Goal: Task Accomplishment & Management: Complete application form

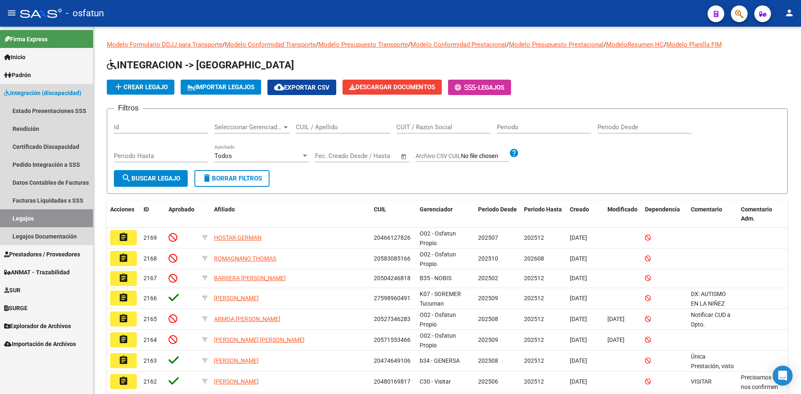
click at [39, 92] on span "Integración (discapacidad)" at bounding box center [42, 92] width 77 height 9
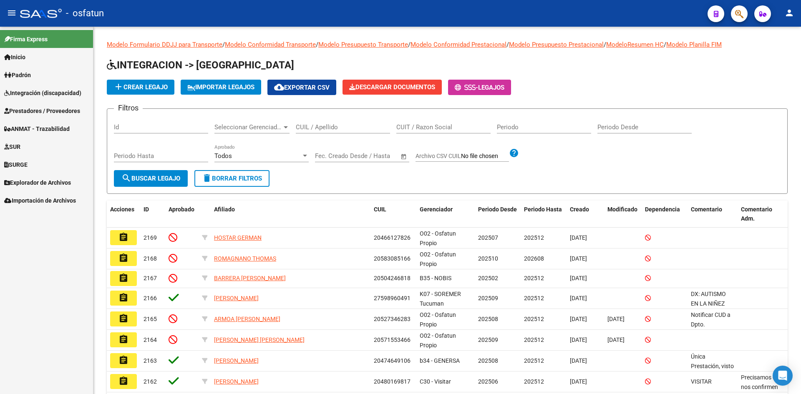
click at [41, 115] on span "Prestadores / Proveedores" at bounding box center [42, 110] width 76 height 9
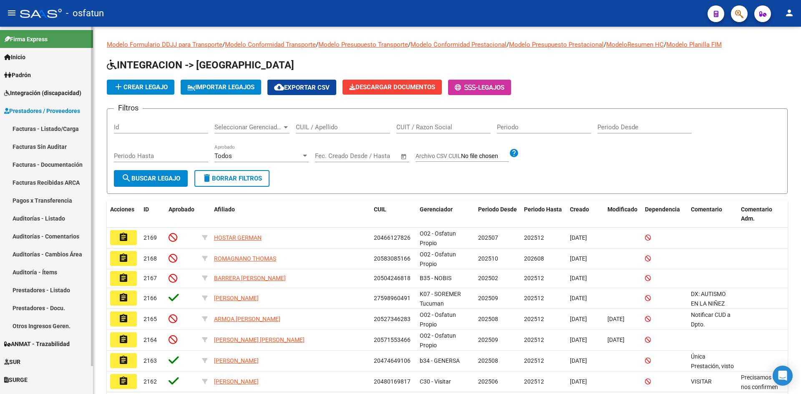
click at [43, 131] on link "Facturas - Listado/Carga" at bounding box center [46, 129] width 93 height 18
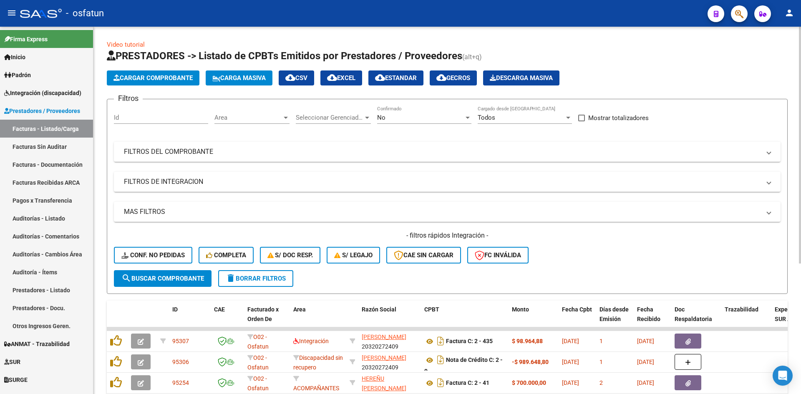
click at [305, 114] on span "Seleccionar Gerenciador" at bounding box center [330, 118] width 68 height 8
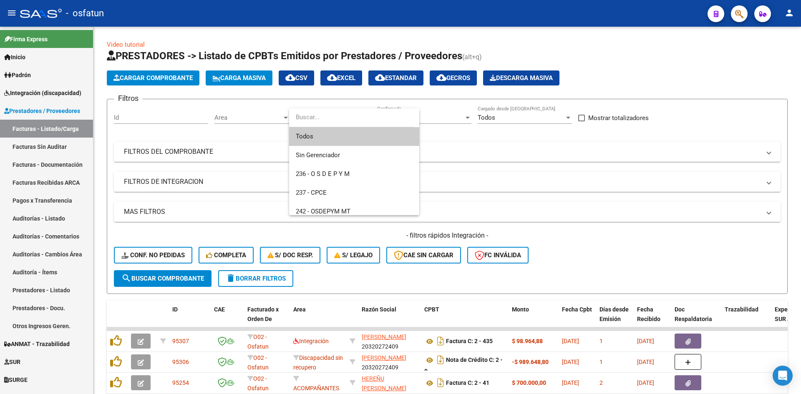
click at [264, 118] on div at bounding box center [400, 197] width 801 height 394
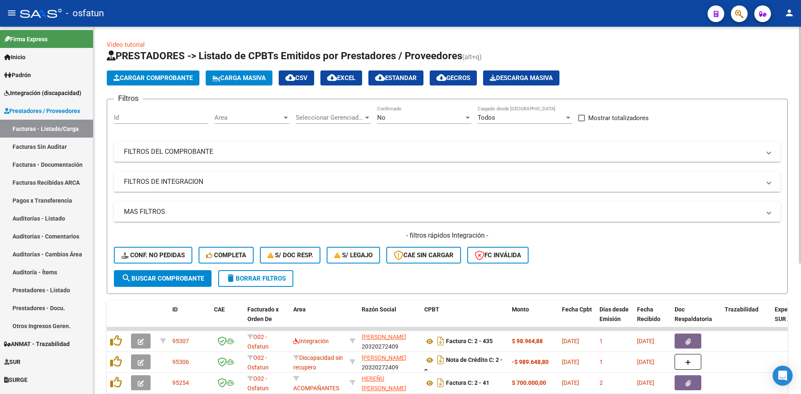
click at [256, 118] on span "Area" at bounding box center [248, 118] width 68 height 8
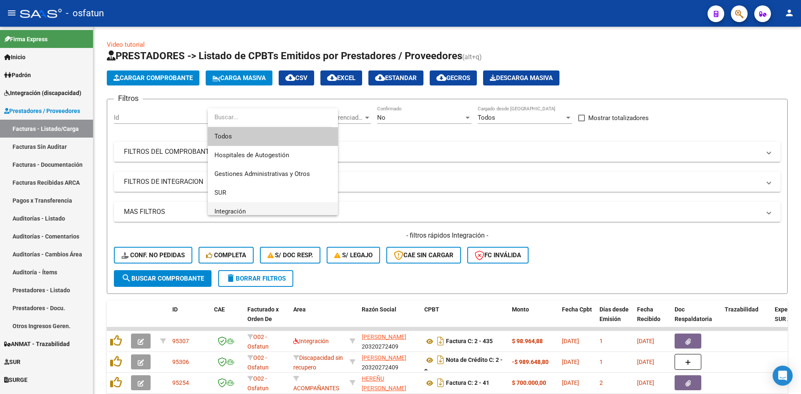
click at [247, 205] on span "Integración" at bounding box center [272, 211] width 117 height 19
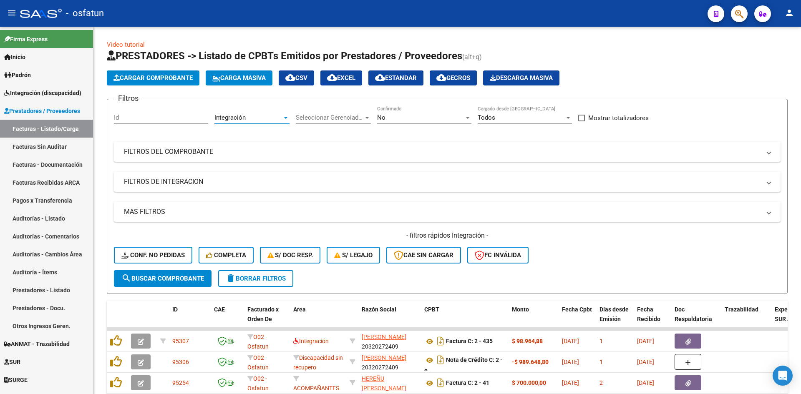
scroll to position [6, 0]
click at [197, 273] on button "search Buscar Comprobante" at bounding box center [163, 278] width 98 height 17
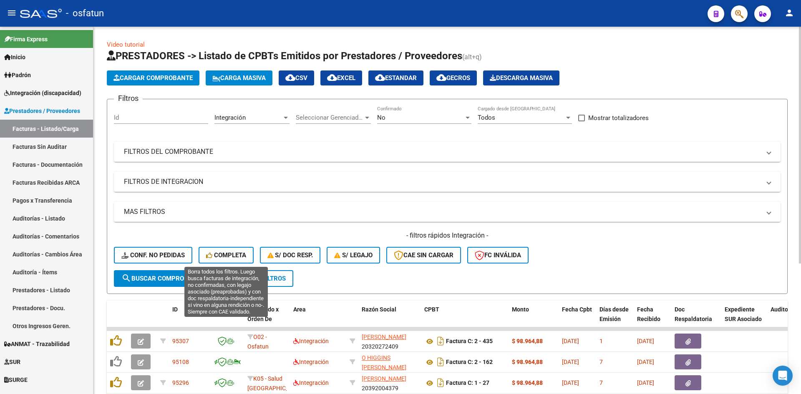
click at [229, 257] on span "Completa" at bounding box center [226, 256] width 40 height 8
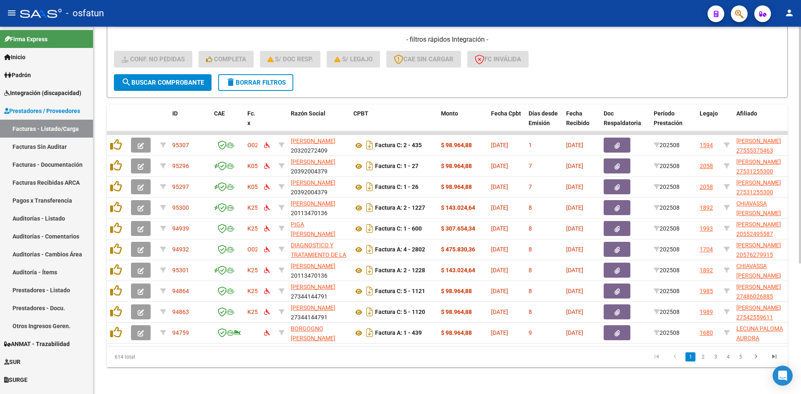
scroll to position [202, 0]
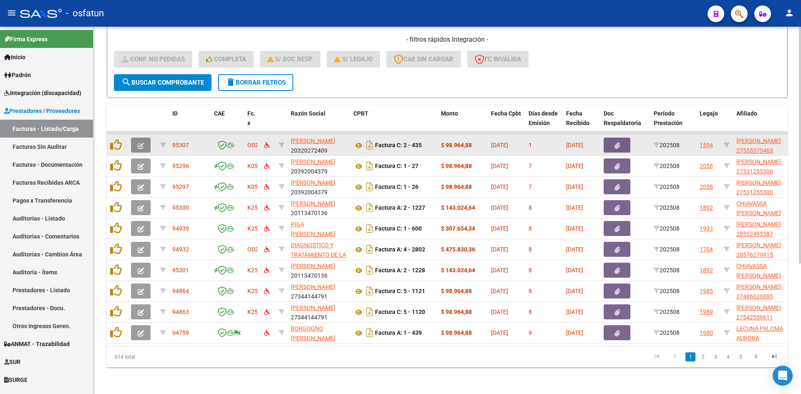
click at [144, 139] on button "button" at bounding box center [141, 145] width 20 height 15
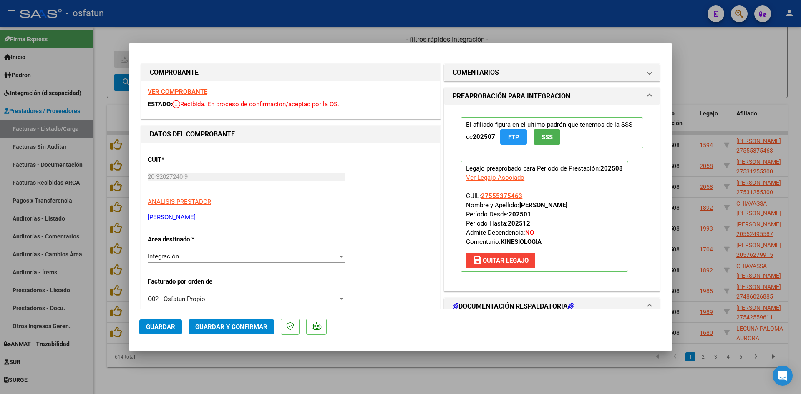
click at [194, 89] on strong "VER COMPROBANTE" at bounding box center [178, 92] width 60 height 8
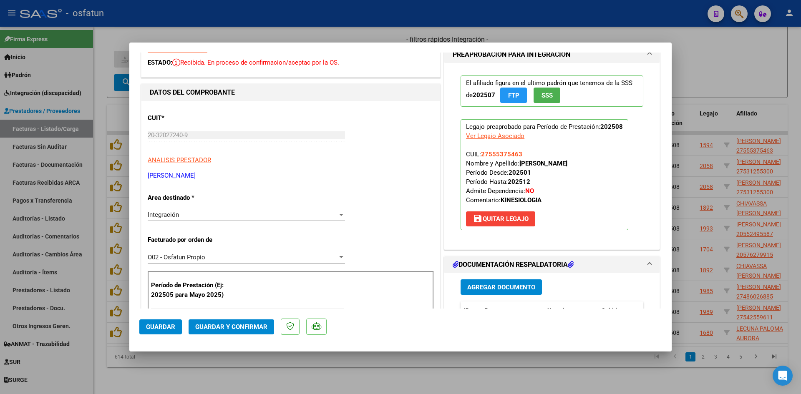
scroll to position [125, 0]
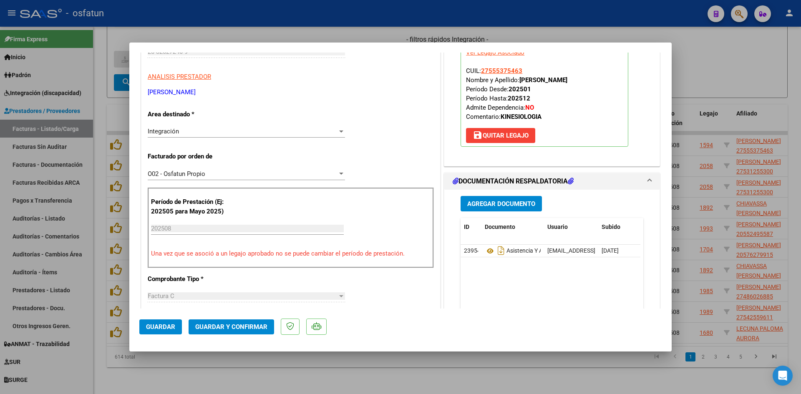
click at [234, 324] on span "Guardar y Confirmar" at bounding box center [231, 327] width 72 height 8
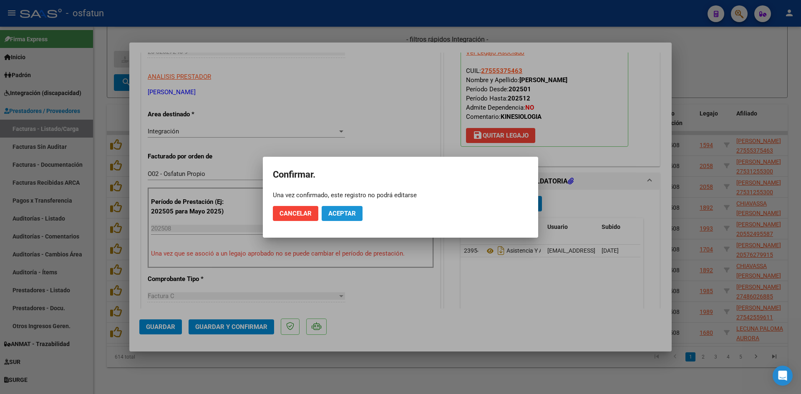
click at [349, 211] on span "Aceptar" at bounding box center [342, 214] width 28 height 8
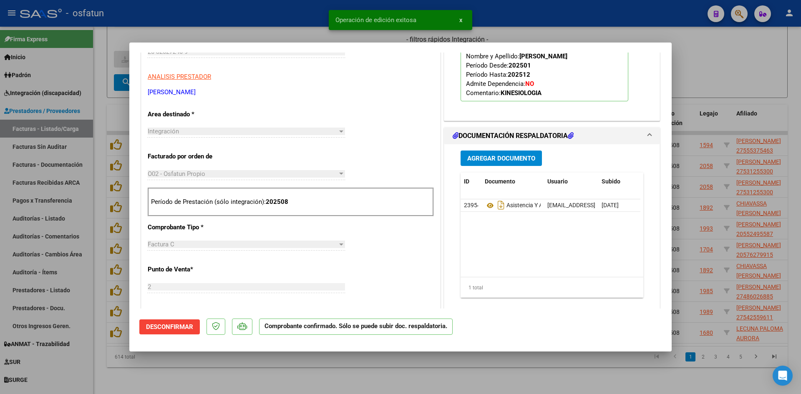
click at [295, 28] on div at bounding box center [400, 197] width 801 height 394
type input "$ 0,00"
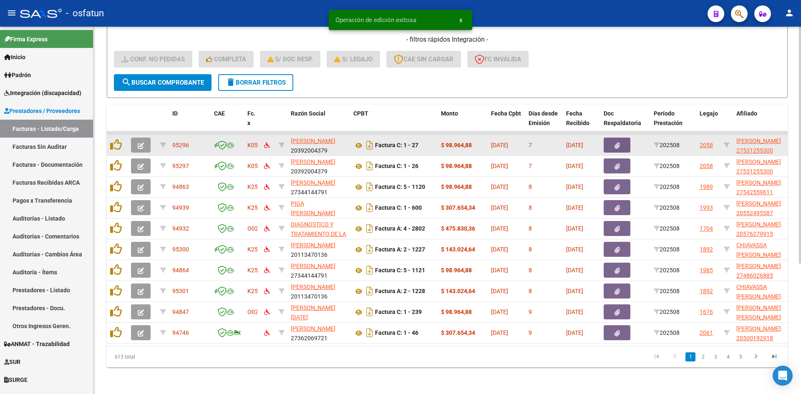
click at [137, 138] on button "button" at bounding box center [141, 145] width 20 height 15
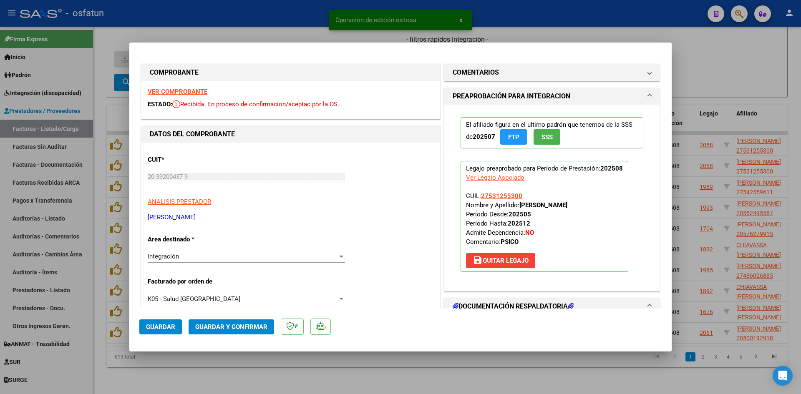
click at [192, 93] on strong "VER COMPROBANTE" at bounding box center [178, 92] width 60 height 8
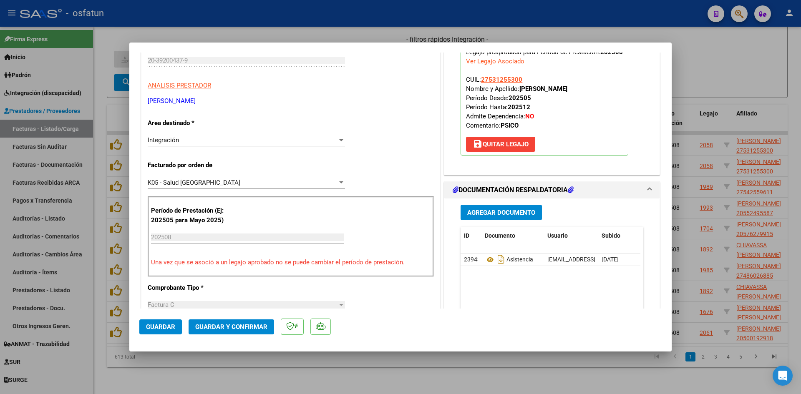
scroll to position [125, 0]
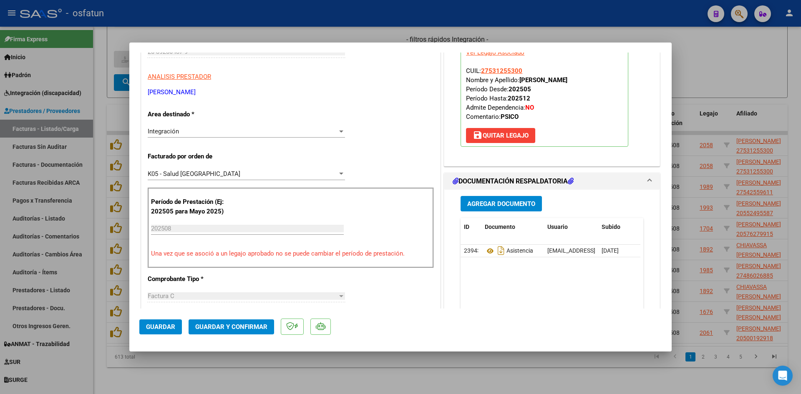
click at [251, 331] on button "Guardar y Confirmar" at bounding box center [232, 327] width 86 height 15
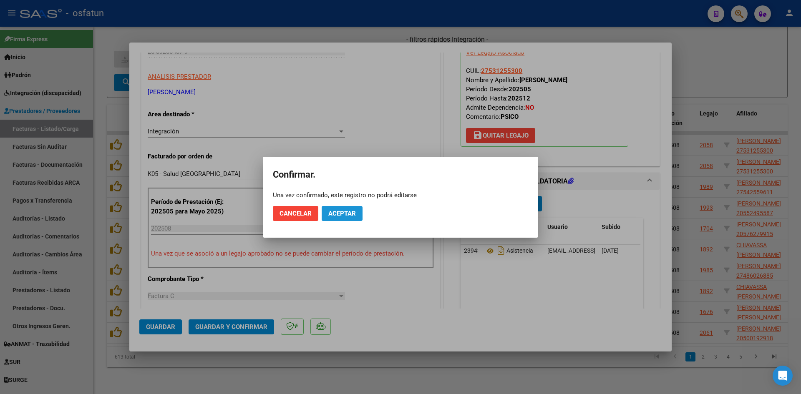
click at [346, 218] on button "Aceptar" at bounding box center [342, 213] width 41 height 15
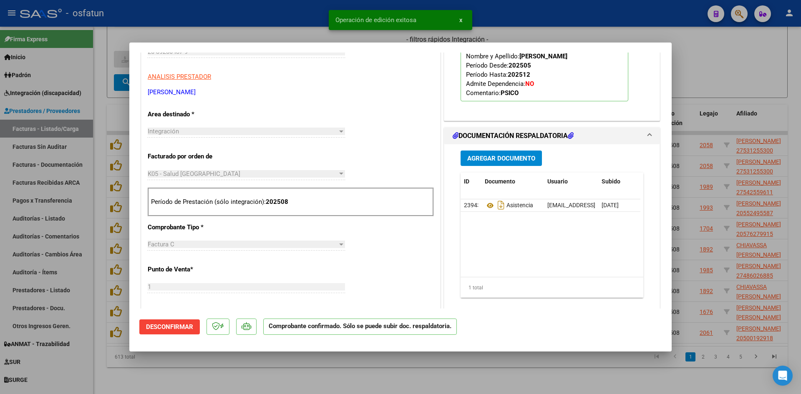
click at [293, 25] on div at bounding box center [400, 197] width 801 height 394
type input "$ 0,00"
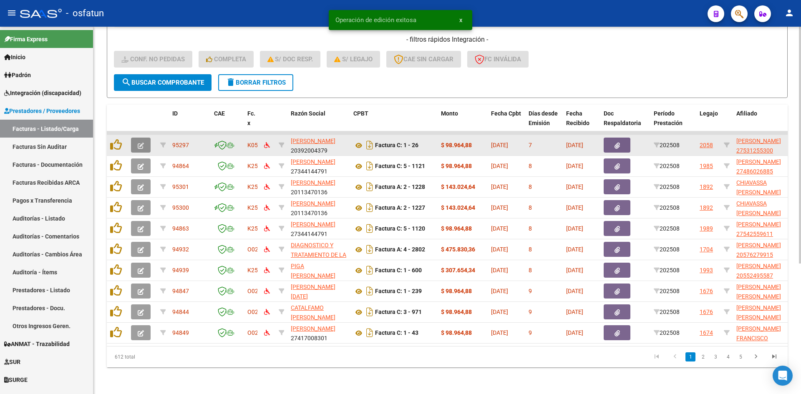
click at [143, 143] on icon "button" at bounding box center [141, 146] width 6 height 6
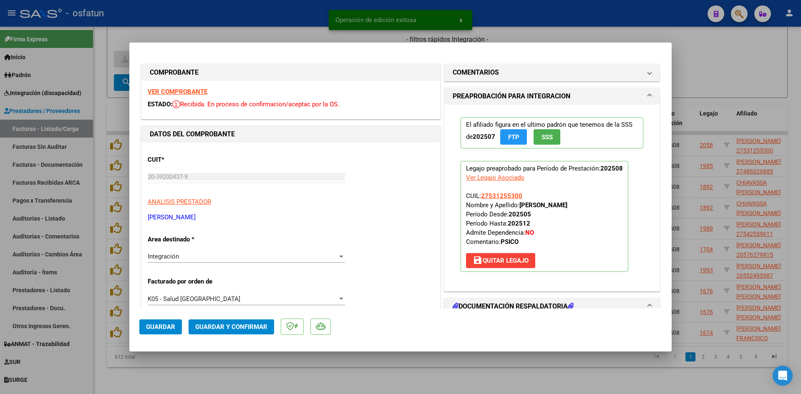
click at [192, 92] on strong "VER COMPROBANTE" at bounding box center [178, 92] width 60 height 8
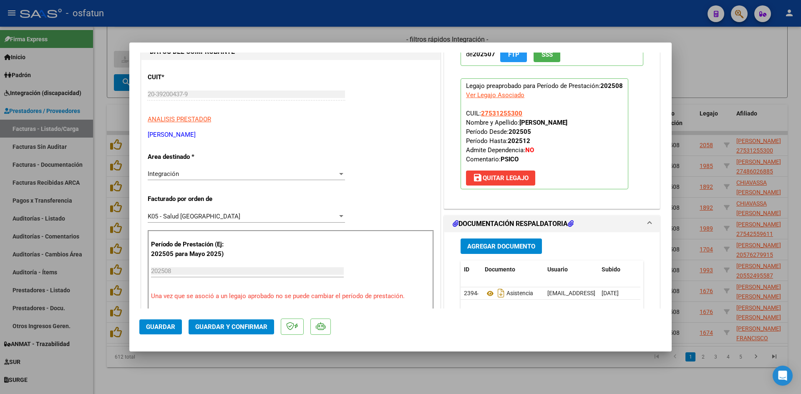
scroll to position [125, 0]
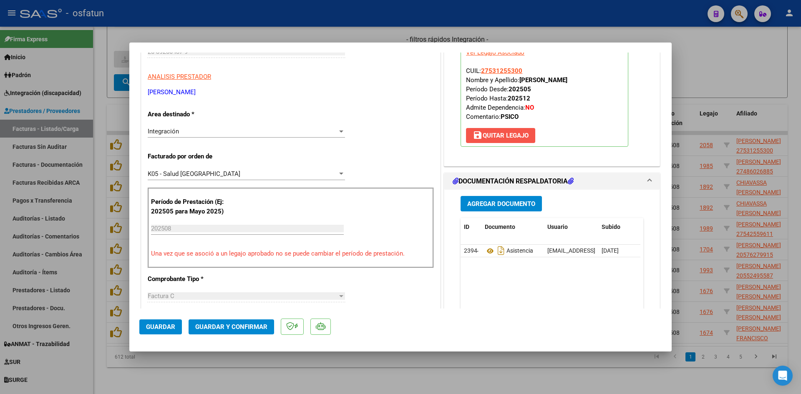
click at [508, 134] on span "save [PERSON_NAME]" at bounding box center [501, 136] width 56 height 8
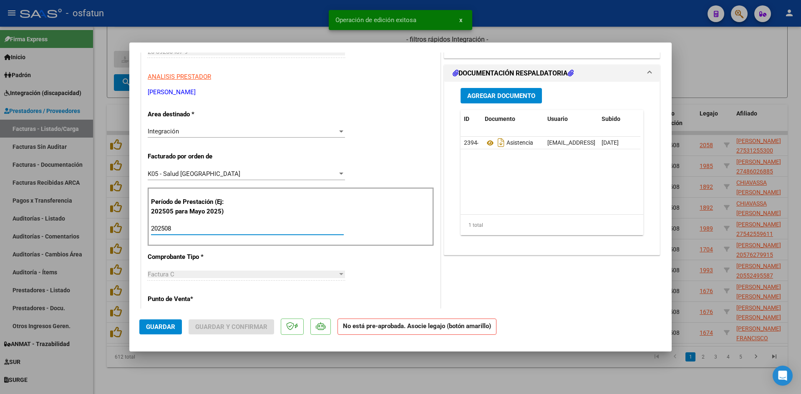
click at [192, 226] on input "202508" at bounding box center [247, 229] width 193 height 8
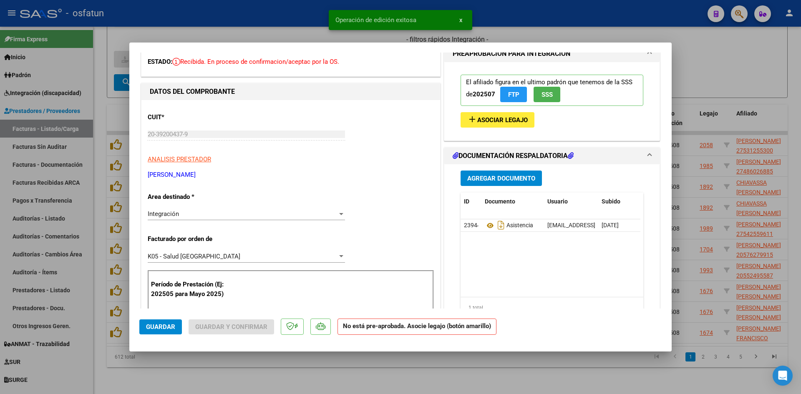
scroll to position [42, 0]
type input "202507"
click at [498, 119] on span "Asociar Legajo" at bounding box center [502, 121] width 50 height 8
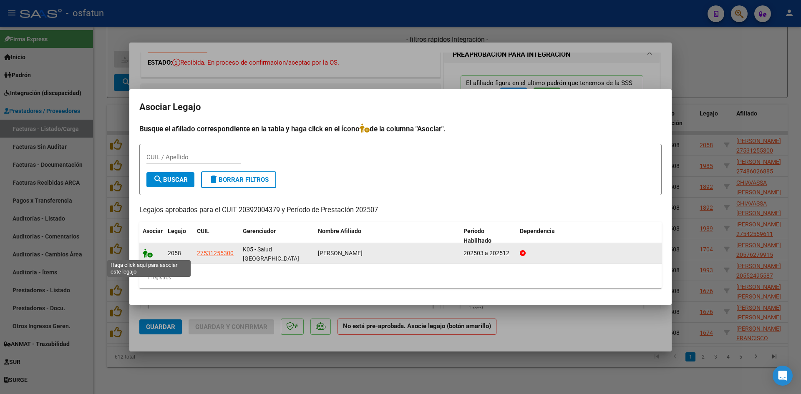
click at [150, 256] on icon at bounding box center [148, 253] width 10 height 9
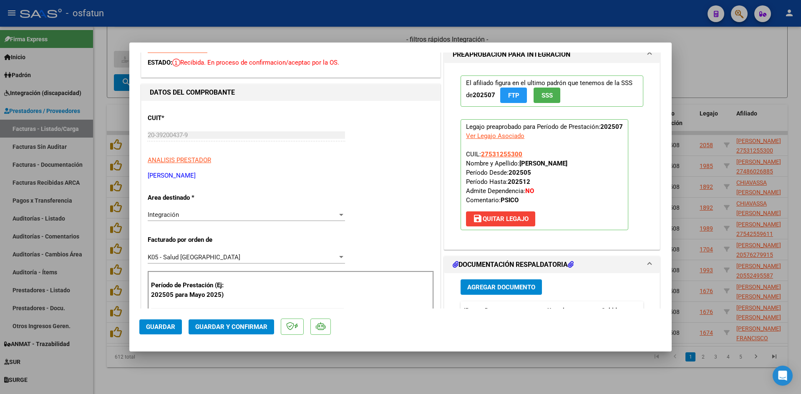
scroll to position [209, 0]
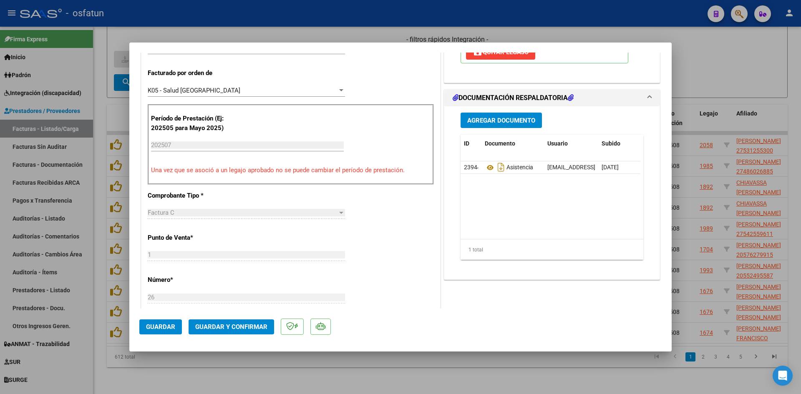
click at [209, 329] on span "Guardar y Confirmar" at bounding box center [231, 327] width 72 height 8
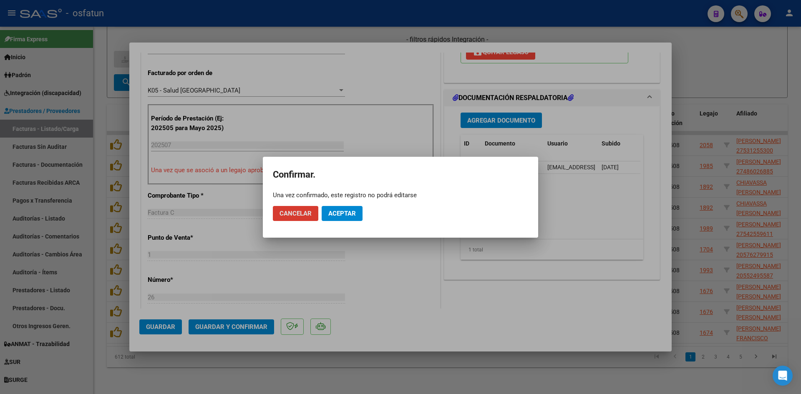
click at [341, 211] on span "Aceptar" at bounding box center [342, 214] width 28 height 8
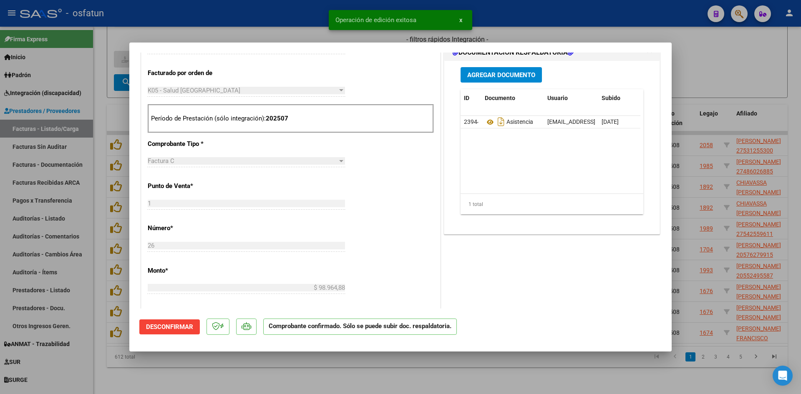
click at [294, 35] on div at bounding box center [400, 197] width 801 height 394
type input "$ 0,00"
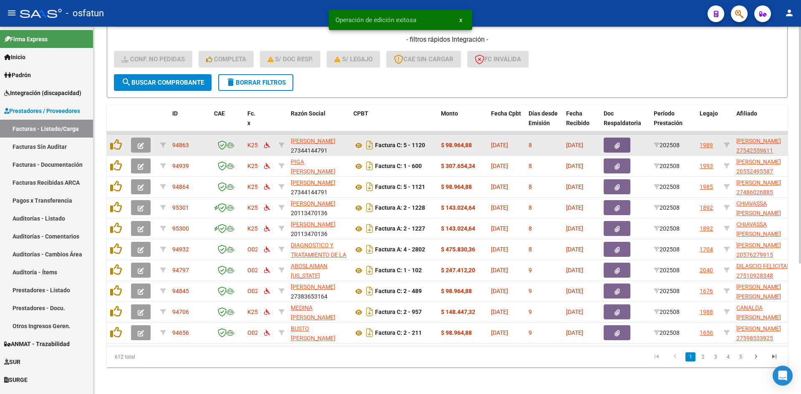
click at [147, 141] on button "button" at bounding box center [141, 145] width 20 height 15
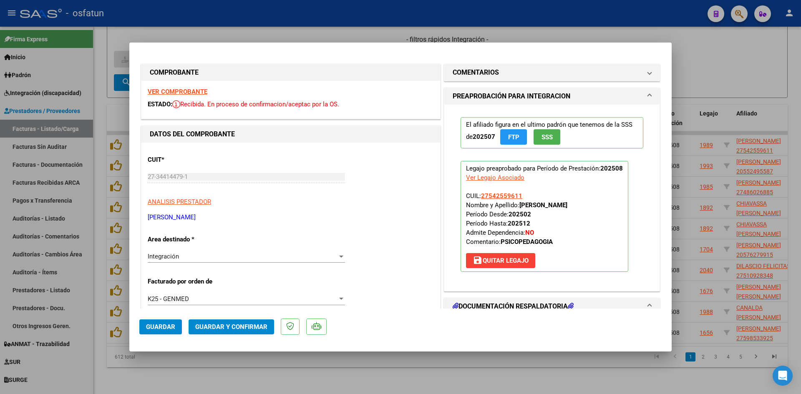
click at [197, 92] on strong "VER COMPROBANTE" at bounding box center [178, 92] width 60 height 8
click at [295, 45] on mat-dialog-container "COMPROBANTE VER COMPROBANTE ESTADO: Recibida. En proceso de confirmacion/acepta…" at bounding box center [400, 197] width 542 height 309
click at [296, 30] on div at bounding box center [400, 197] width 801 height 394
type input "$ 0,00"
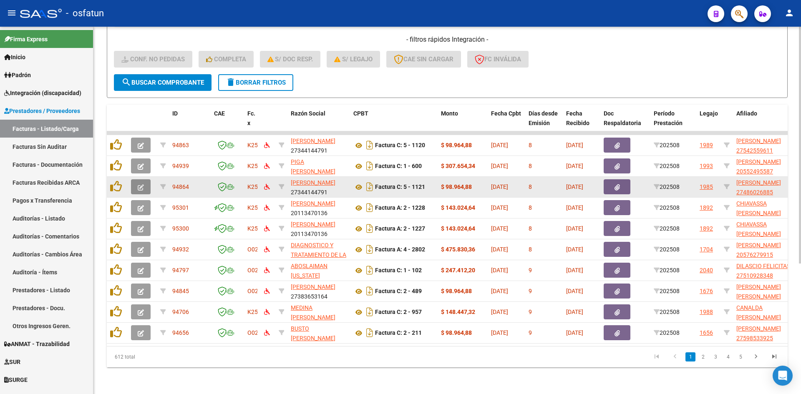
click at [148, 183] on button "button" at bounding box center [141, 186] width 20 height 15
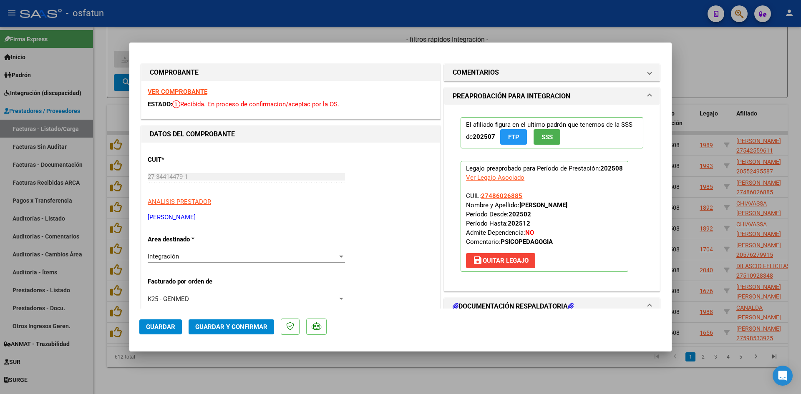
click at [182, 93] on strong "VER COMPROBANTE" at bounding box center [178, 92] width 60 height 8
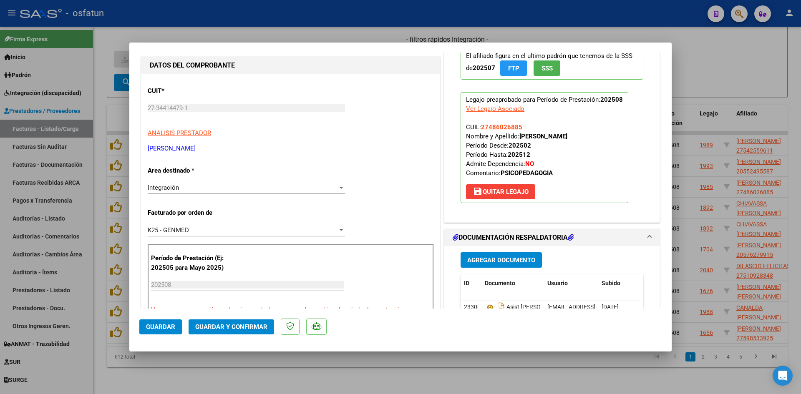
scroll to position [83, 0]
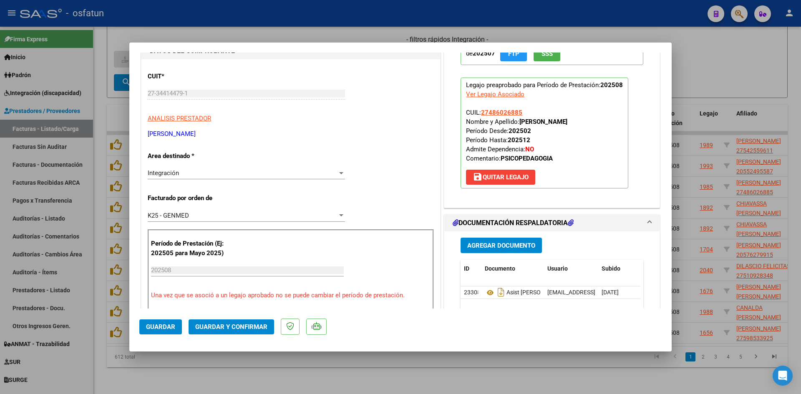
click at [234, 321] on button "Guardar y Confirmar" at bounding box center [232, 327] width 86 height 15
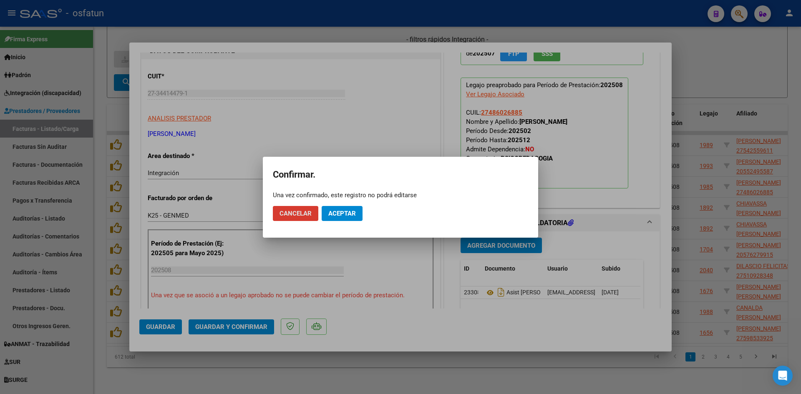
click at [344, 215] on span "Aceptar" at bounding box center [342, 214] width 28 height 8
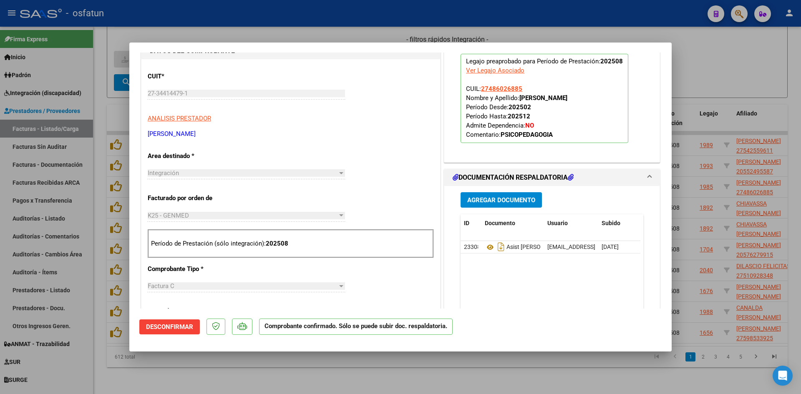
click at [270, 29] on div at bounding box center [400, 197] width 801 height 394
type input "$ 0,00"
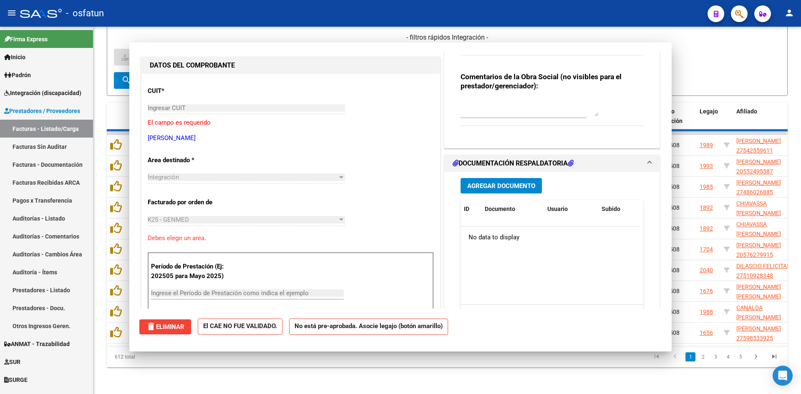
scroll to position [98, 0]
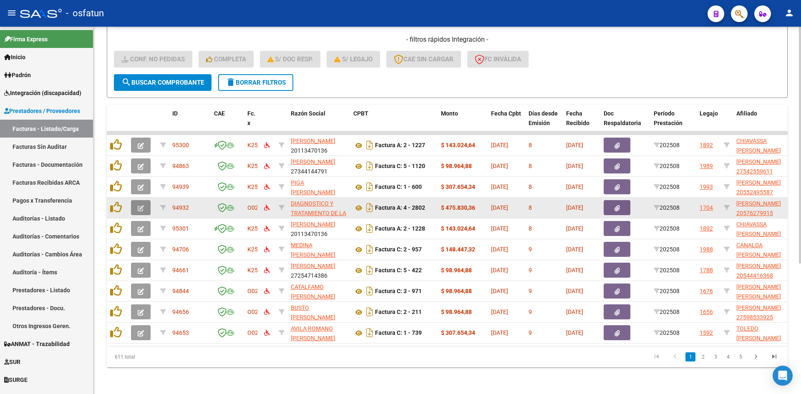
click at [141, 205] on icon "button" at bounding box center [141, 208] width 6 height 6
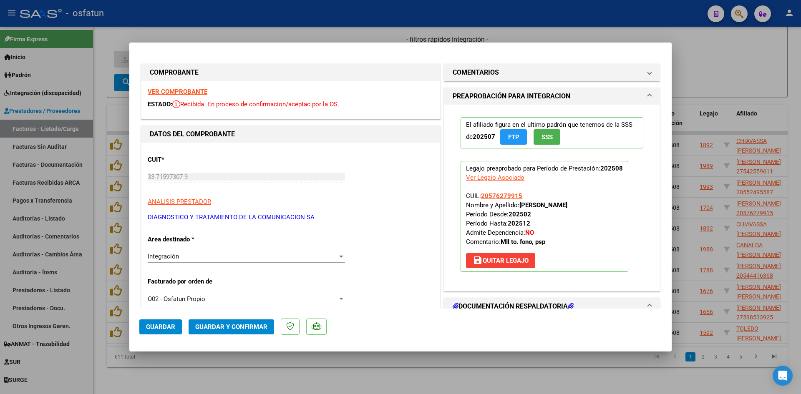
click at [181, 85] on div "VER COMPROBANTE ESTADO: Recibida. En proceso de confirmacion/aceptac por la OS." at bounding box center [290, 100] width 299 height 38
click at [184, 90] on strong "VER COMPROBANTE" at bounding box center [178, 92] width 60 height 8
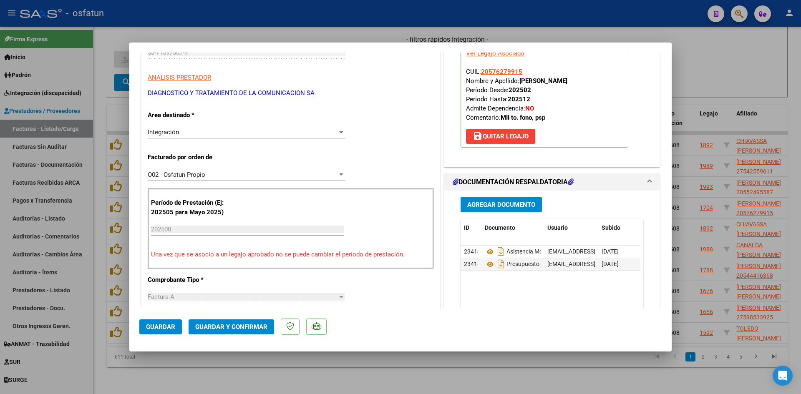
scroll to position [125, 0]
click at [251, 324] on button "Guardar y Confirmar" at bounding box center [232, 327] width 86 height 15
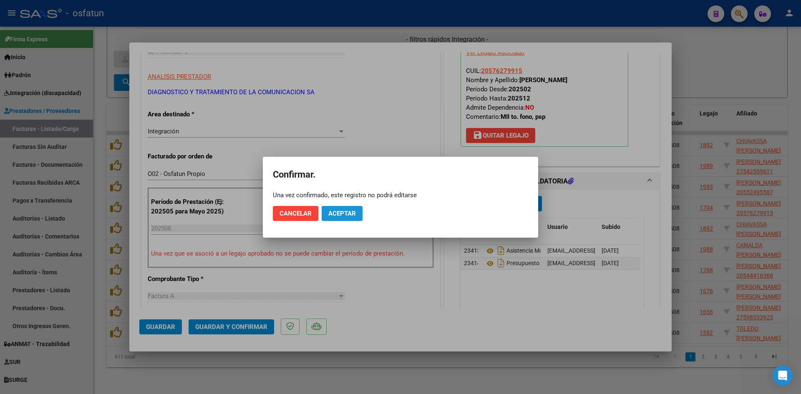
click at [338, 217] on button "Aceptar" at bounding box center [342, 213] width 41 height 15
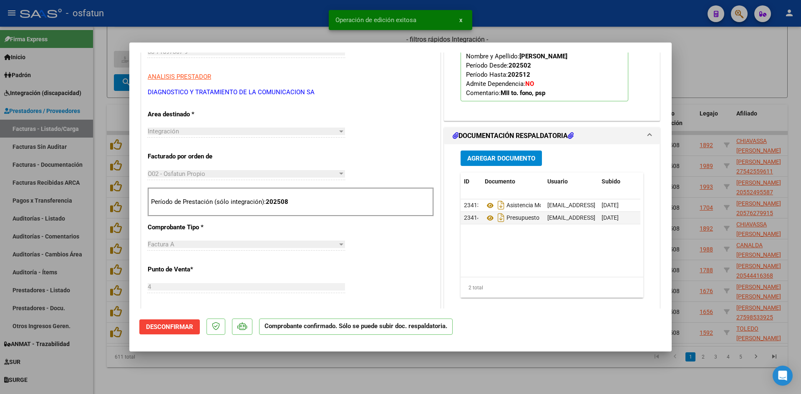
click at [233, 29] on div at bounding box center [400, 197] width 801 height 394
type input "$ 0,00"
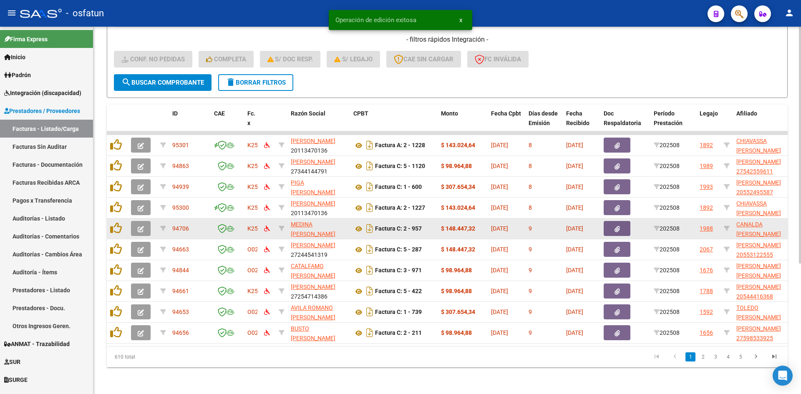
click at [142, 229] on button "button" at bounding box center [141, 228] width 20 height 15
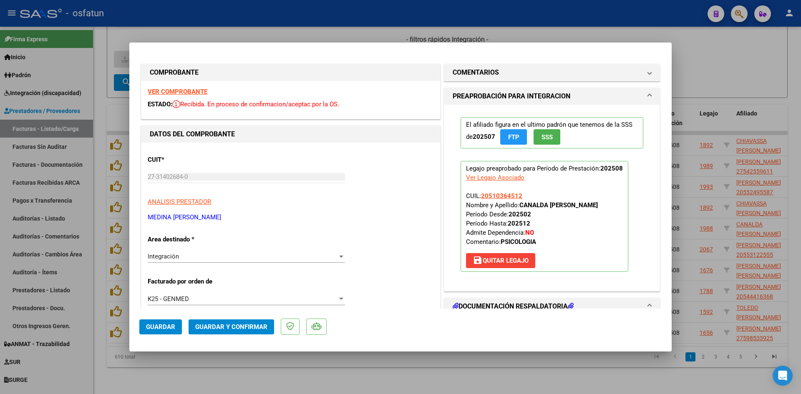
click at [196, 89] on strong "VER COMPROBANTE" at bounding box center [178, 92] width 60 height 8
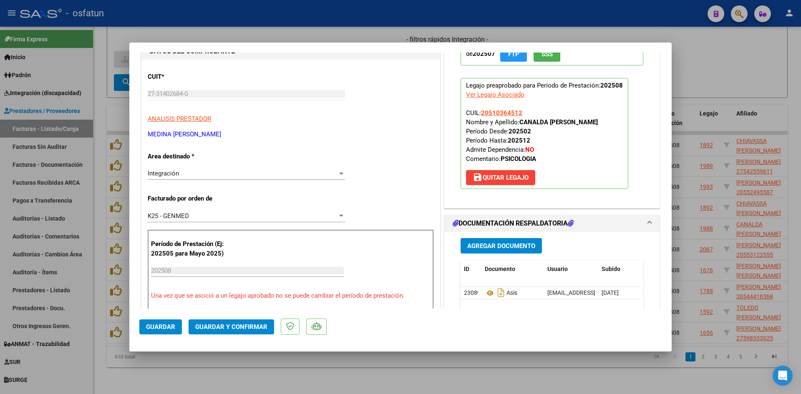
scroll to position [83, 0]
click at [239, 328] on span "Guardar y Confirmar" at bounding box center [231, 327] width 72 height 8
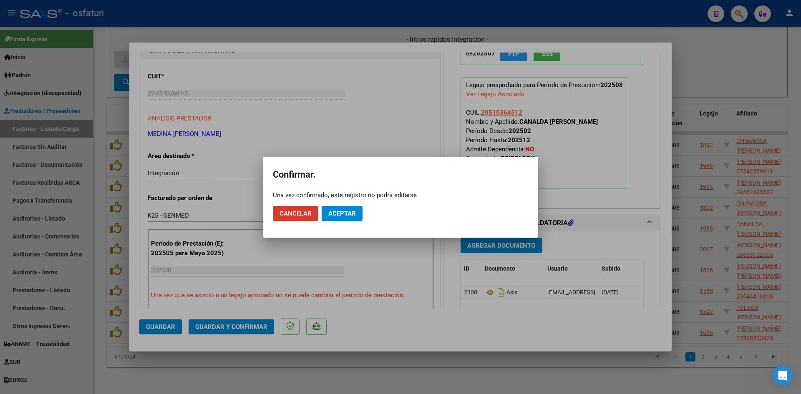
click at [347, 221] on mat-dialog-actions "Cancelar Aceptar" at bounding box center [400, 213] width 255 height 28
click at [350, 213] on span "Aceptar" at bounding box center [342, 214] width 28 height 8
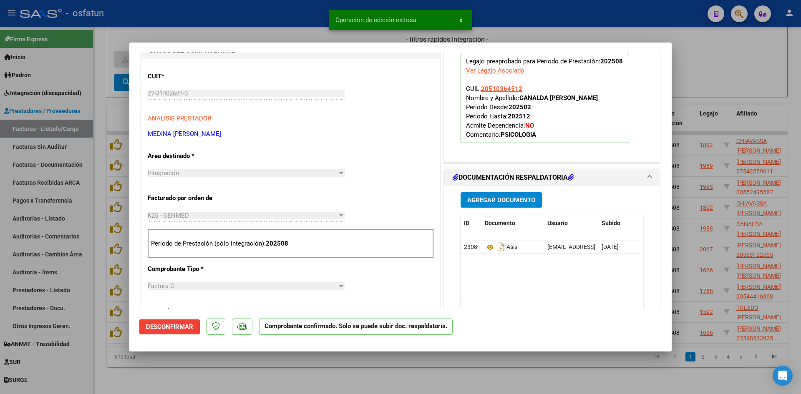
click at [303, 32] on div at bounding box center [400, 197] width 801 height 394
type input "$ 0,00"
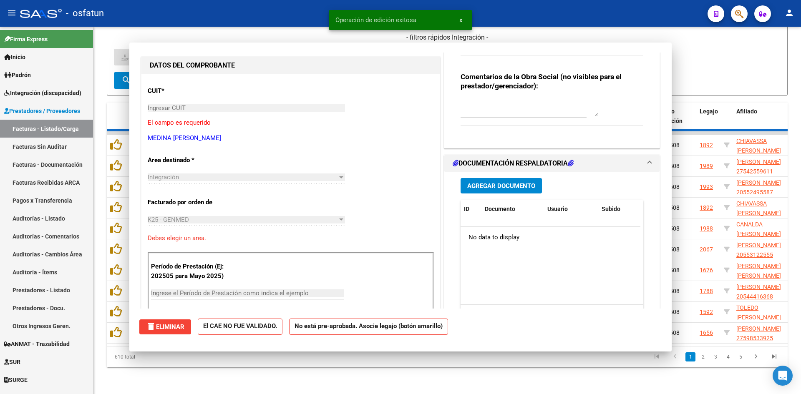
scroll to position [0, 0]
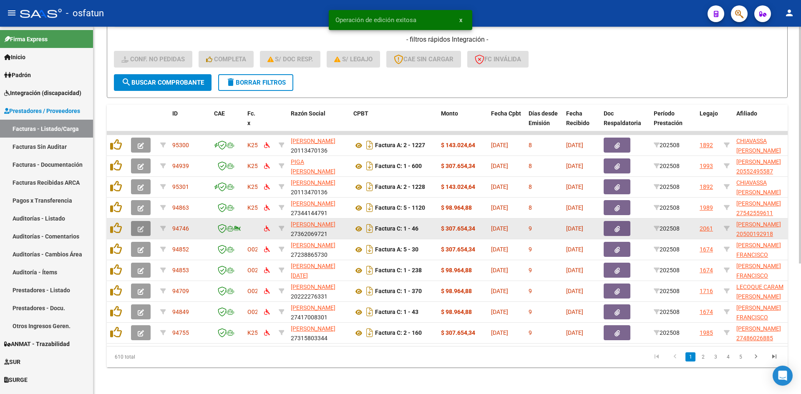
click at [140, 221] on button "button" at bounding box center [141, 228] width 20 height 15
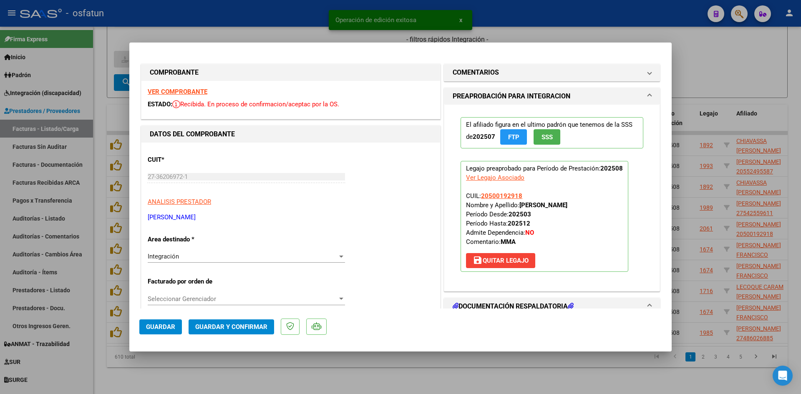
click at [200, 92] on strong "VER COMPROBANTE" at bounding box center [178, 92] width 60 height 8
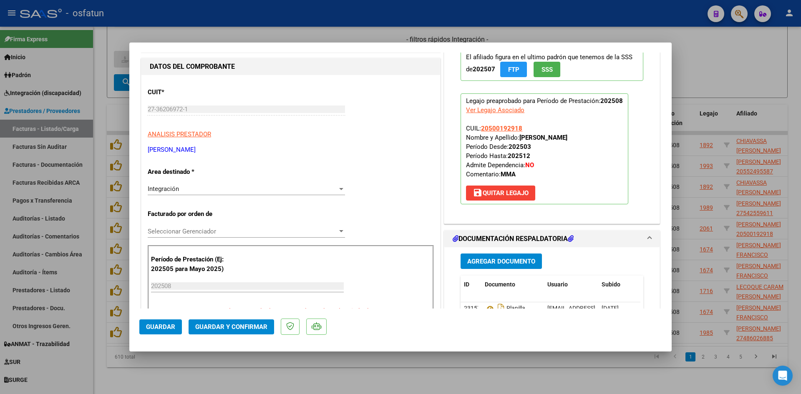
scroll to position [125, 0]
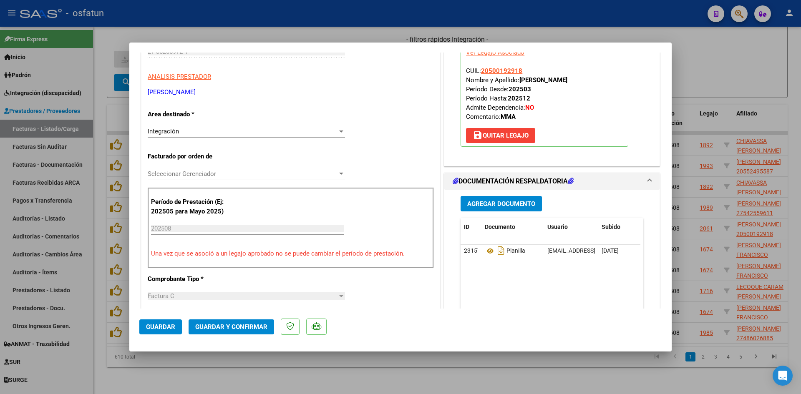
click at [243, 337] on mat-dialog-actions "Guardar Guardar y Confirmar" at bounding box center [400, 325] width 522 height 33
click at [243, 332] on button "Guardar y Confirmar" at bounding box center [232, 327] width 86 height 15
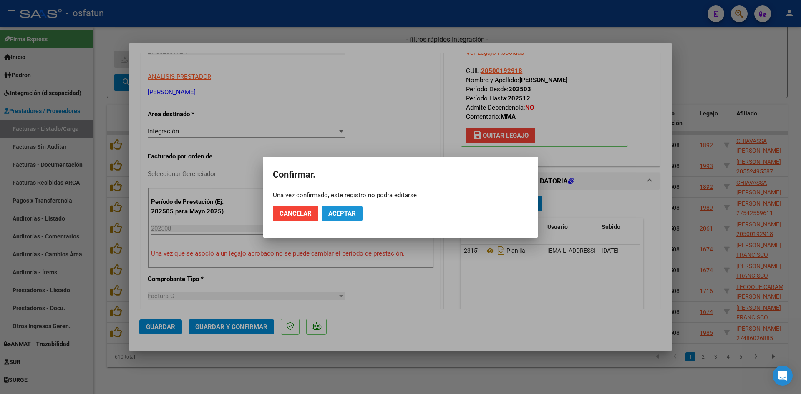
click at [336, 214] on span "Aceptar" at bounding box center [342, 214] width 28 height 8
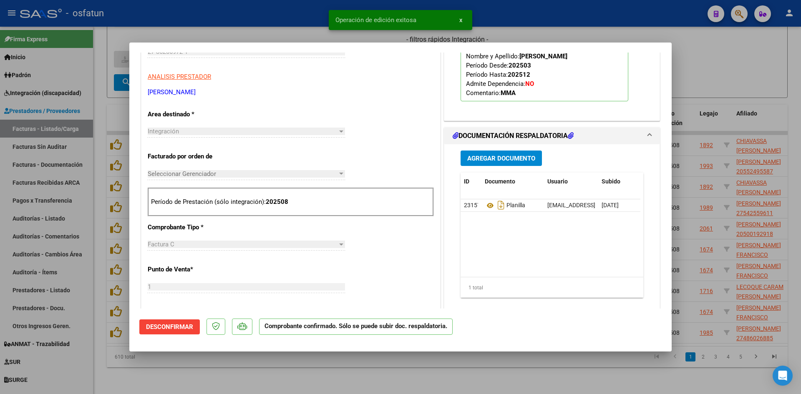
click at [297, 28] on div at bounding box center [400, 197] width 801 height 394
type input "$ 0,00"
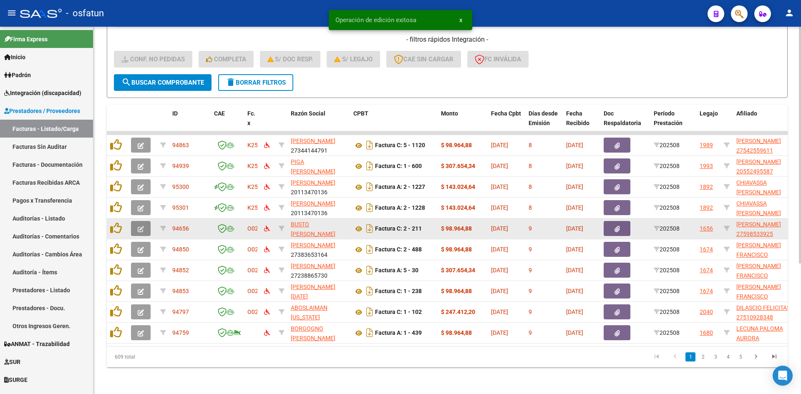
click at [139, 226] on icon "button" at bounding box center [141, 229] width 6 height 6
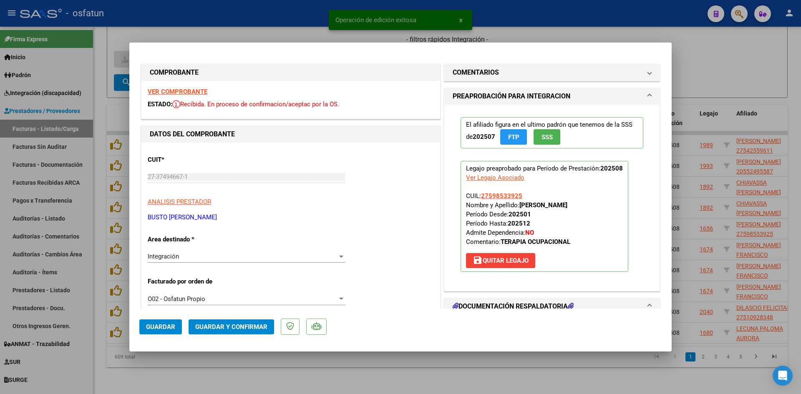
click at [198, 92] on strong "VER COMPROBANTE" at bounding box center [178, 92] width 60 height 8
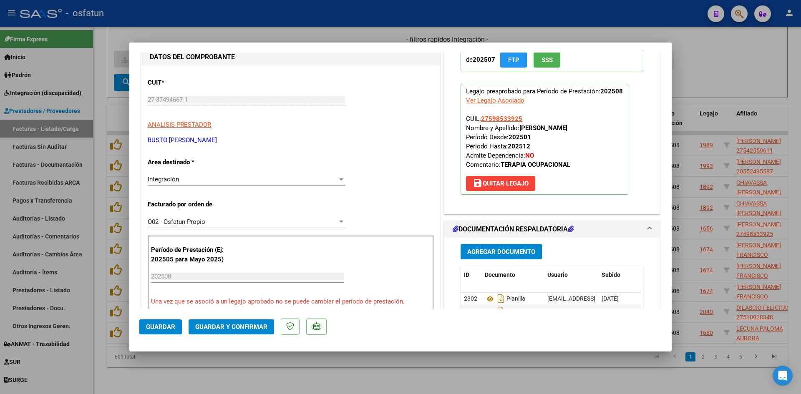
scroll to position [83, 0]
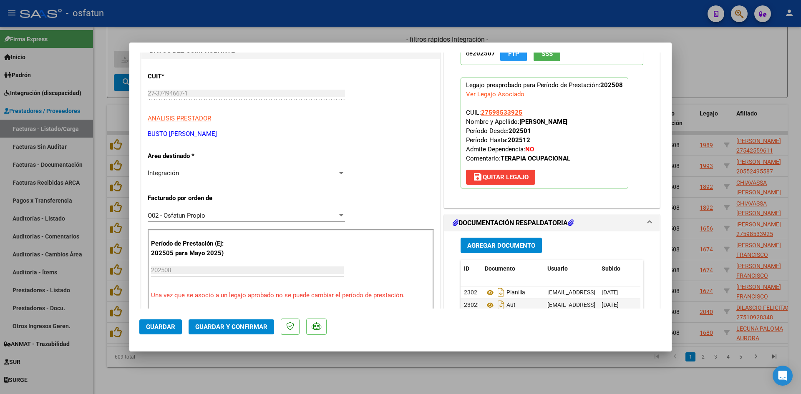
click at [236, 327] on span "Guardar y Confirmar" at bounding box center [231, 327] width 72 height 8
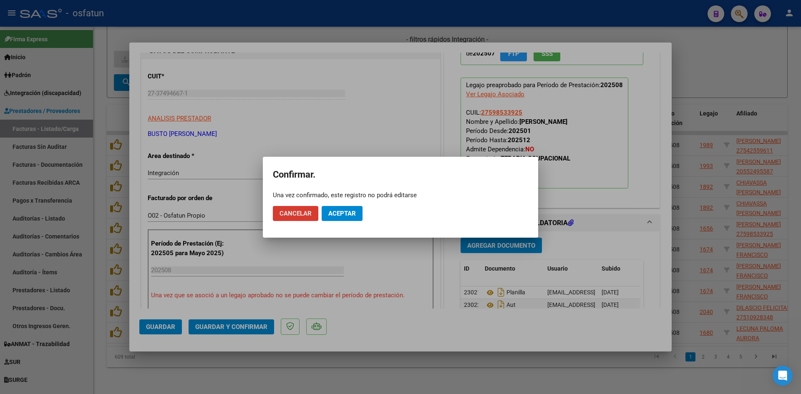
click at [340, 209] on button "Aceptar" at bounding box center [342, 213] width 41 height 15
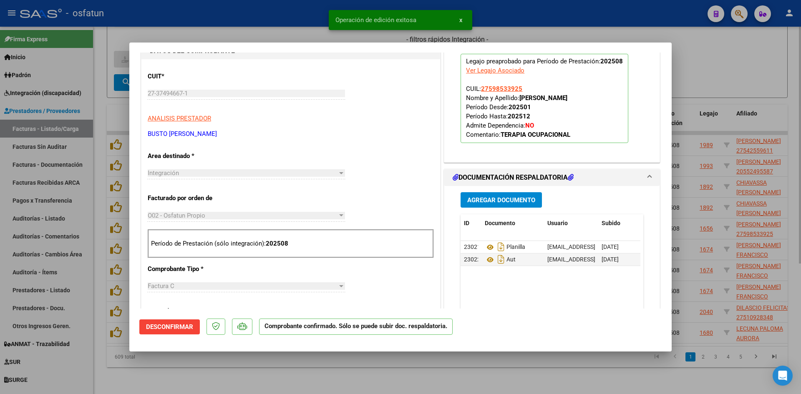
click at [283, 30] on div at bounding box center [400, 197] width 801 height 394
type input "$ 0,00"
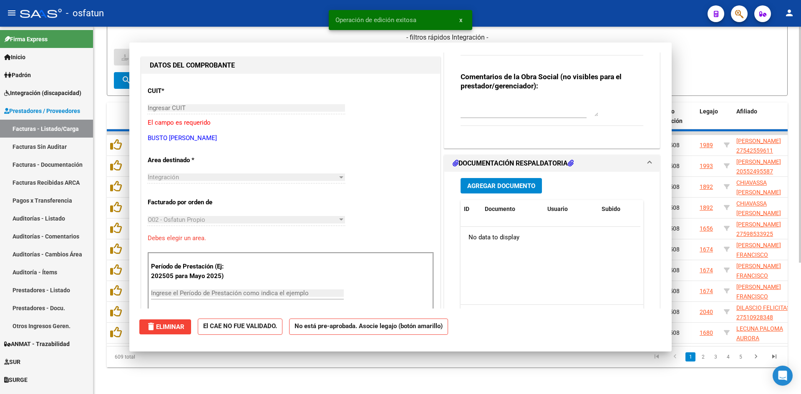
scroll to position [0, 0]
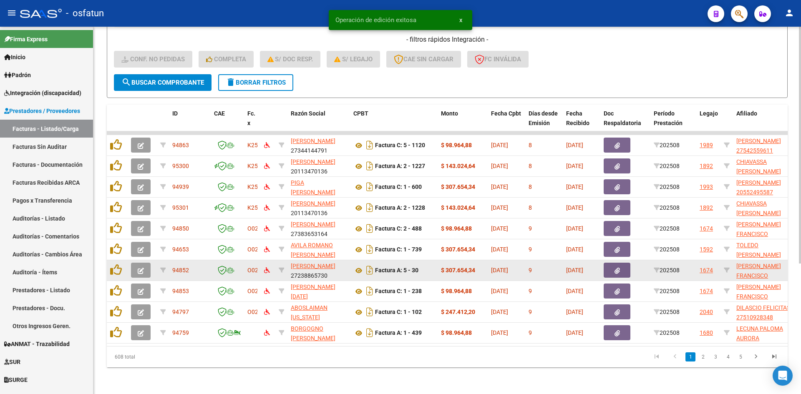
click at [139, 268] on icon "button" at bounding box center [141, 271] width 6 height 6
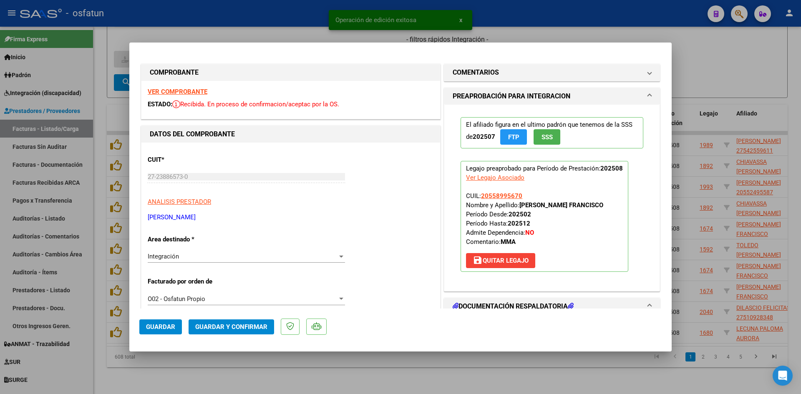
click at [199, 96] on div "VER COMPROBANTE ESTADO: Recibida. En proceso de confirmacion/aceptac por la OS." at bounding box center [290, 100] width 299 height 38
click at [202, 92] on strong "VER COMPROBANTE" at bounding box center [178, 92] width 60 height 8
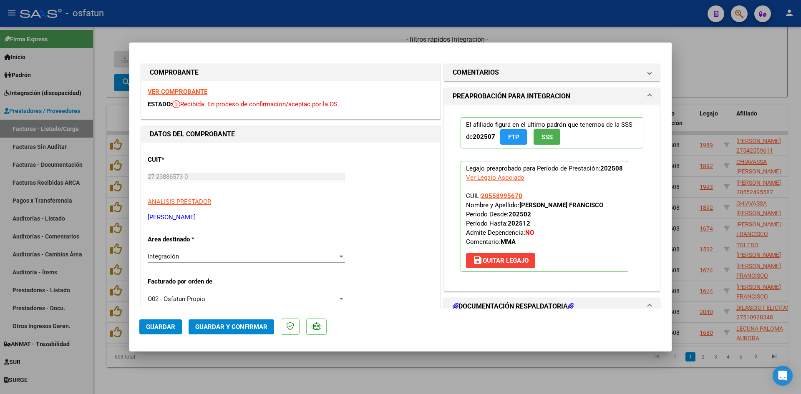
click at [305, 33] on div at bounding box center [400, 197] width 801 height 394
type input "$ 0,00"
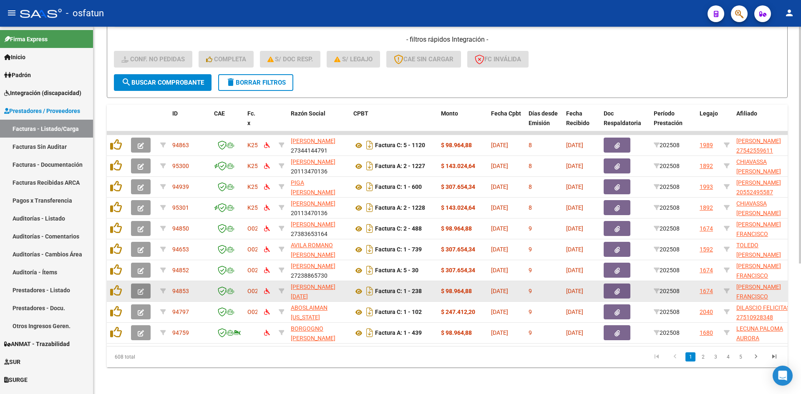
click at [143, 289] on icon "button" at bounding box center [141, 292] width 6 height 6
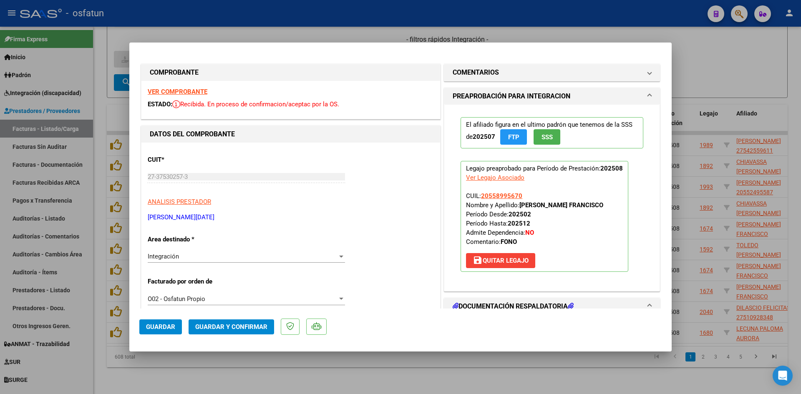
click at [171, 91] on strong "VER COMPROBANTE" at bounding box center [178, 92] width 60 height 8
click at [308, 23] on div at bounding box center [400, 197] width 801 height 394
type input "$ 0,00"
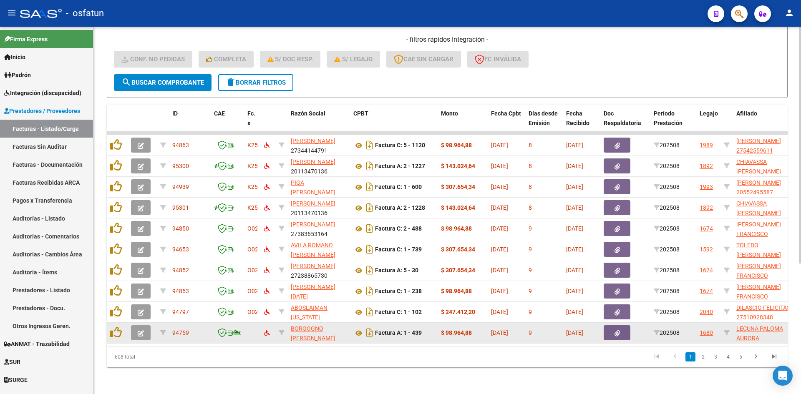
click at [144, 327] on button "button" at bounding box center [141, 332] width 20 height 15
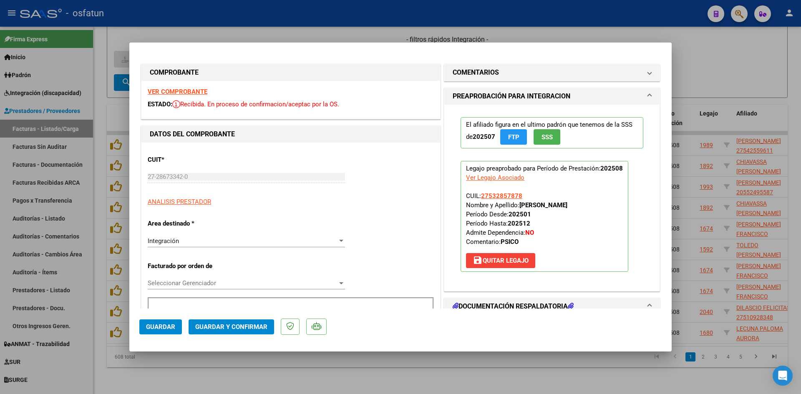
click at [193, 89] on strong "VER COMPROBANTE" at bounding box center [178, 92] width 60 height 8
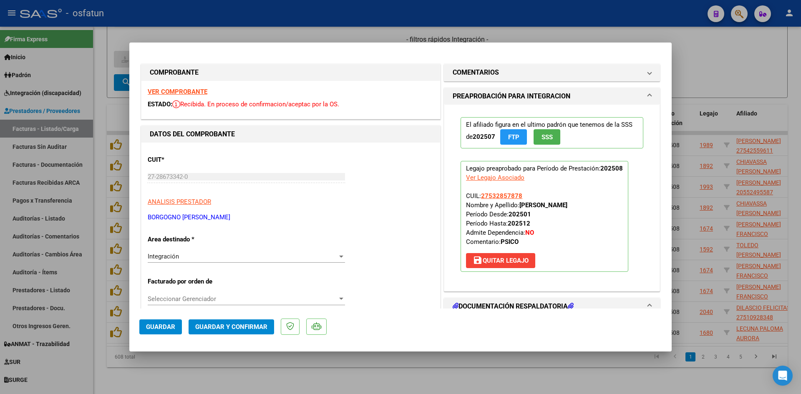
scroll to position [167, 0]
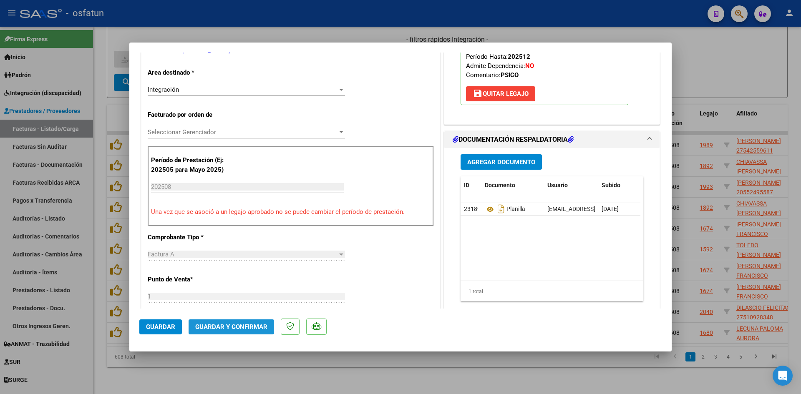
click at [259, 327] on span "Guardar y Confirmar" at bounding box center [231, 327] width 72 height 8
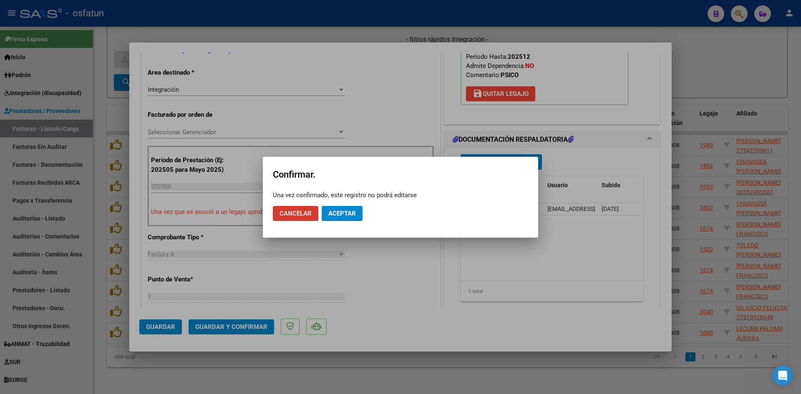
click at [354, 212] on span "Aceptar" at bounding box center [342, 214] width 28 height 8
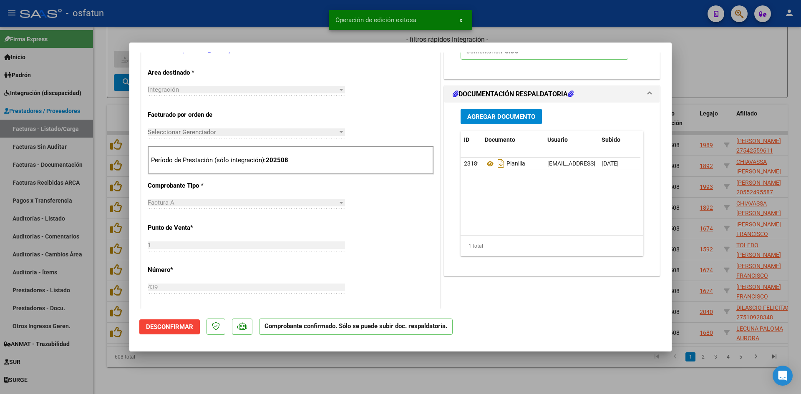
click at [305, 374] on div at bounding box center [400, 197] width 801 height 394
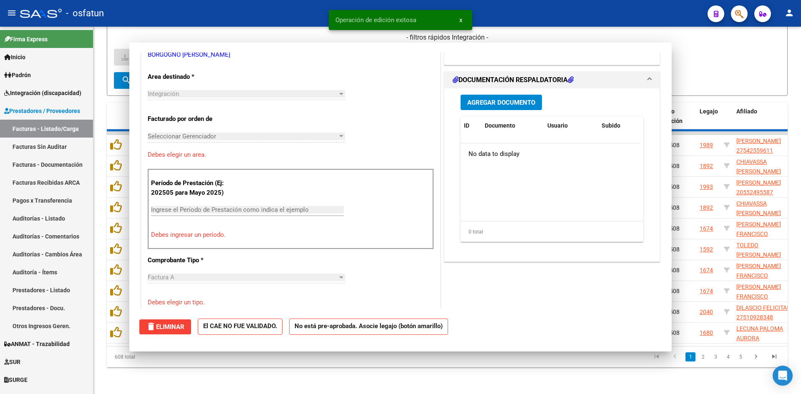
scroll to position [0, 0]
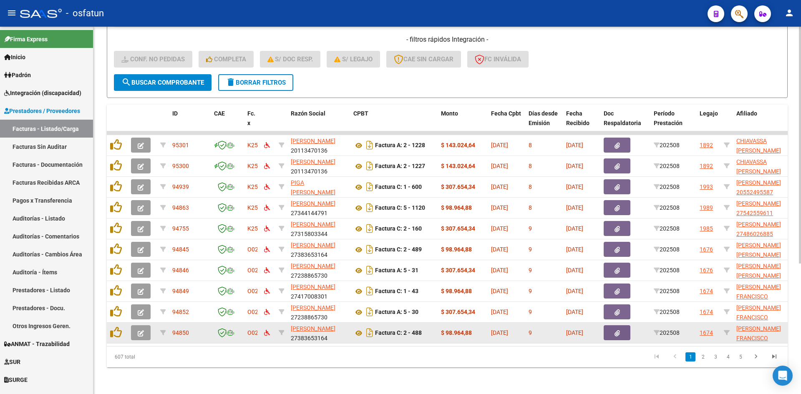
click at [142, 331] on icon "button" at bounding box center [141, 334] width 6 height 6
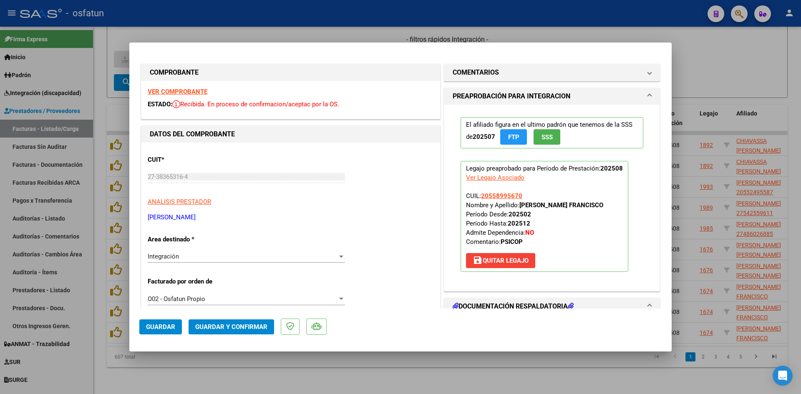
click at [199, 96] on div "VER COMPROBANTE ESTADO: Recibida. En proceso de confirmacion/aceptac por la OS." at bounding box center [290, 100] width 299 height 38
click at [199, 92] on strong "VER COMPROBANTE" at bounding box center [178, 92] width 60 height 8
click at [452, 35] on div at bounding box center [400, 197] width 801 height 394
type input "$ 0,00"
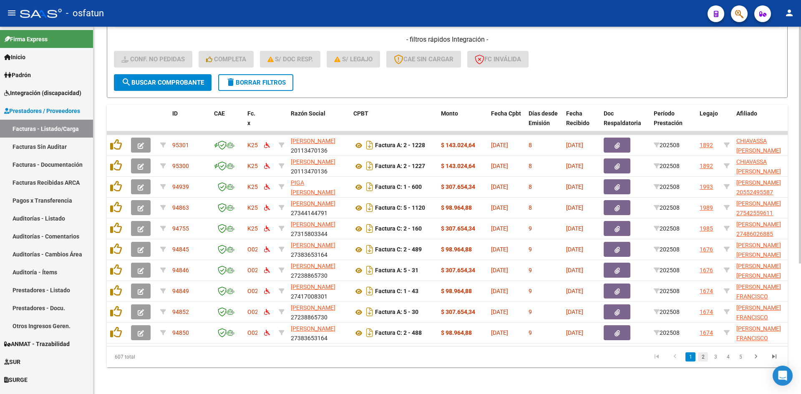
click at [704, 355] on link "2" at bounding box center [703, 357] width 10 height 9
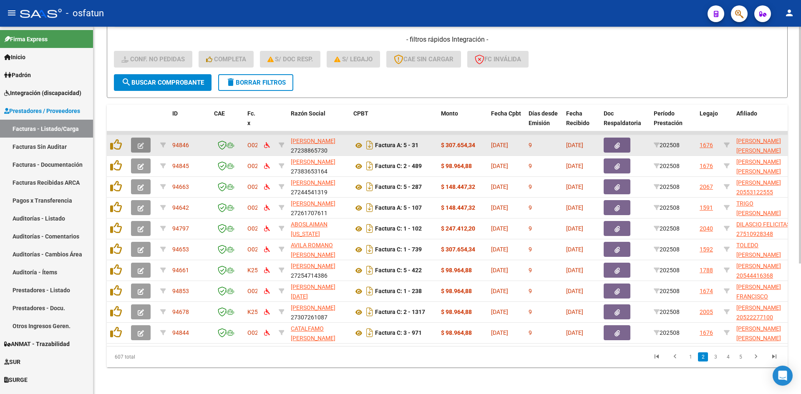
click at [139, 143] on icon "button" at bounding box center [141, 146] width 6 height 6
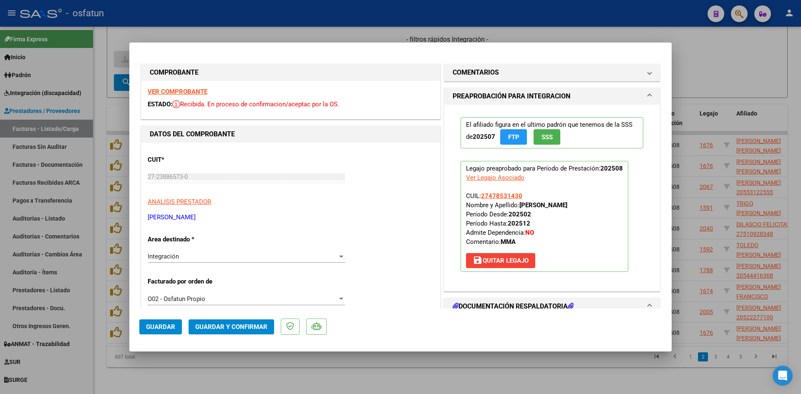
click at [204, 89] on strong "VER COMPROBANTE" at bounding box center [178, 92] width 60 height 8
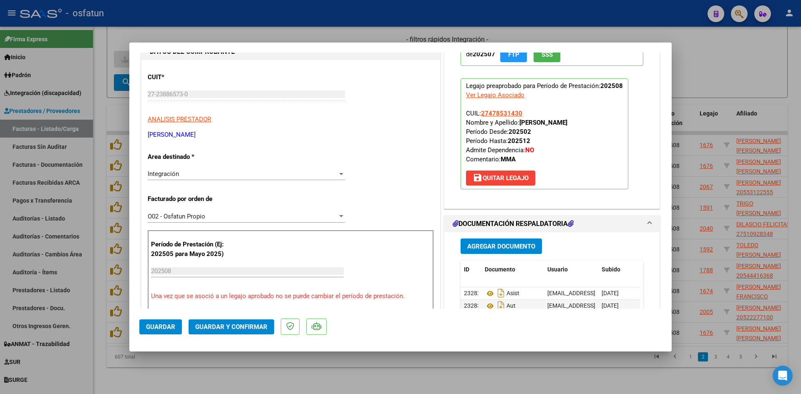
scroll to position [125, 0]
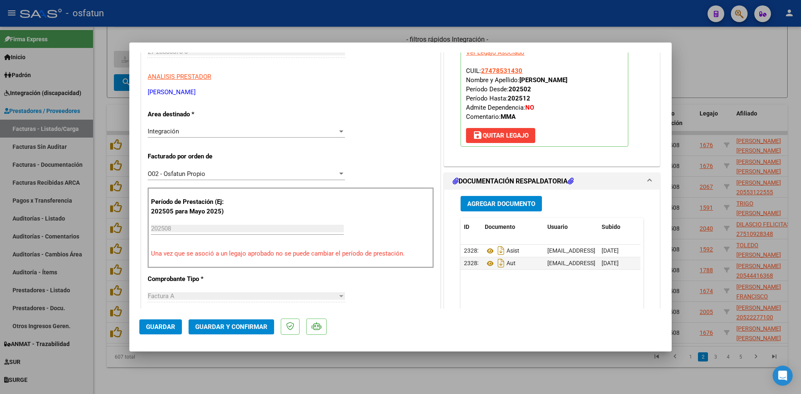
click at [237, 327] on span "Guardar y Confirmar" at bounding box center [231, 327] width 72 height 8
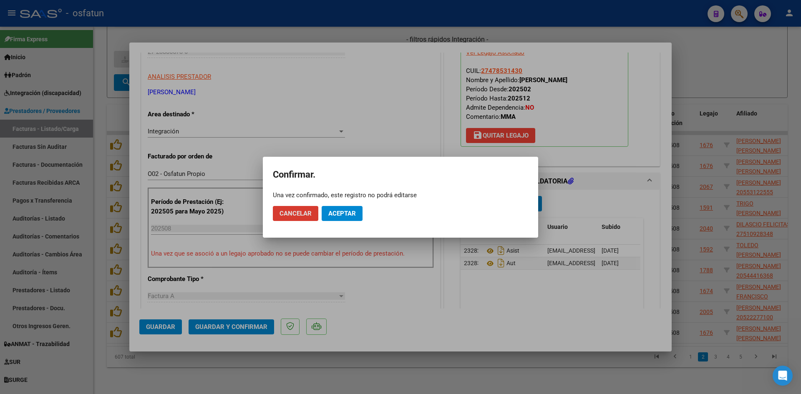
click at [343, 207] on button "Aceptar" at bounding box center [342, 213] width 41 height 15
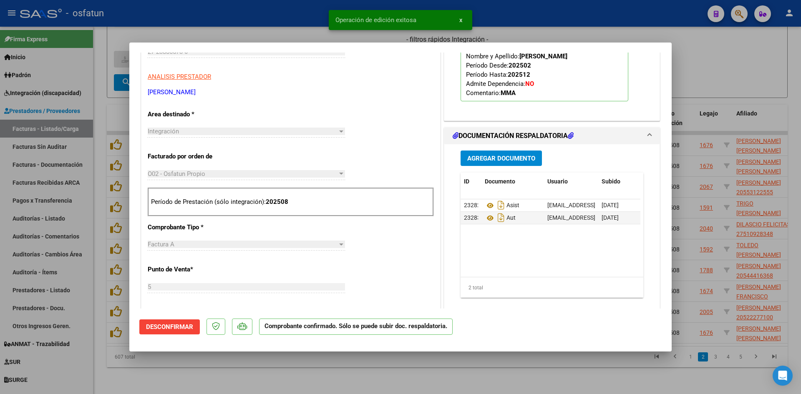
click at [265, 28] on div at bounding box center [400, 197] width 801 height 394
type input "$ 0,00"
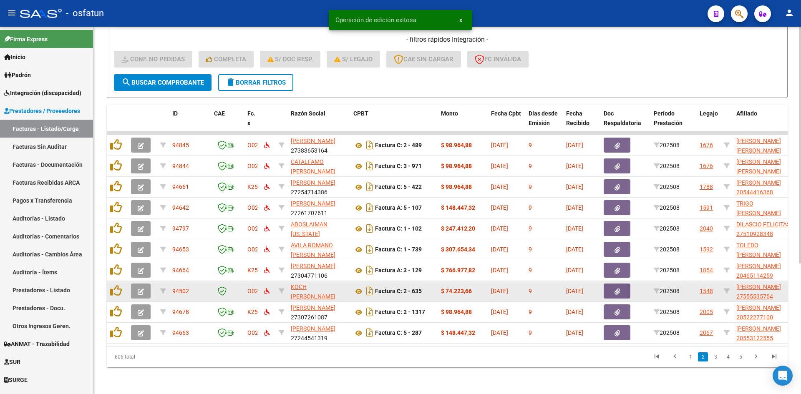
click at [146, 285] on button "button" at bounding box center [141, 291] width 20 height 15
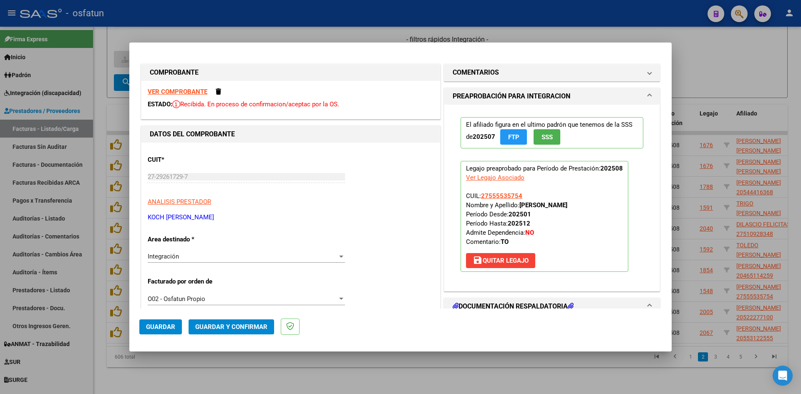
click at [302, 34] on div at bounding box center [400, 197] width 801 height 394
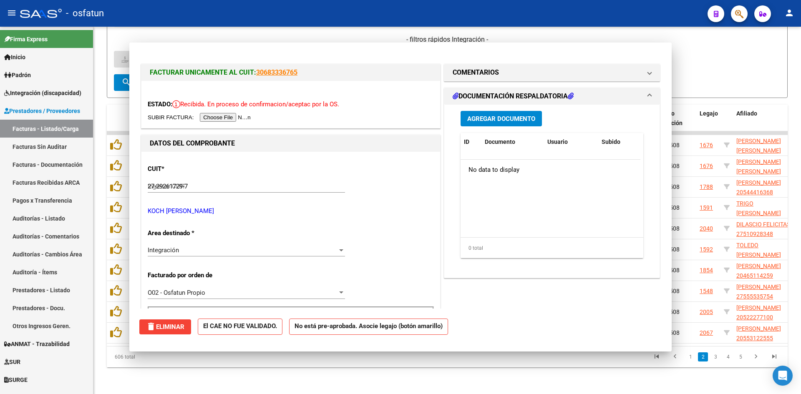
type input "$ 0,00"
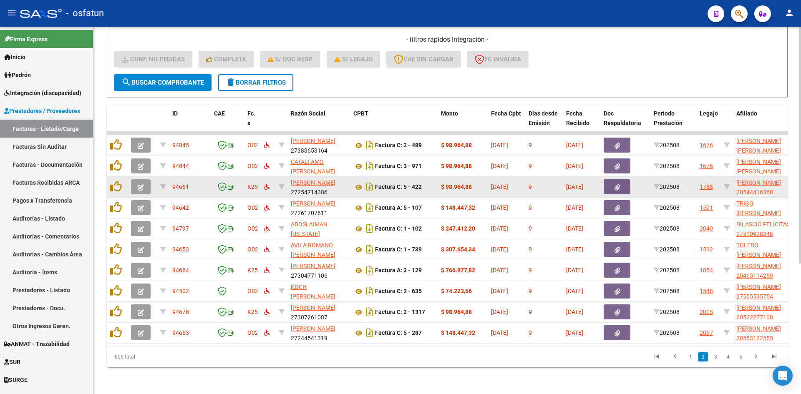
click at [134, 179] on button "button" at bounding box center [141, 186] width 20 height 15
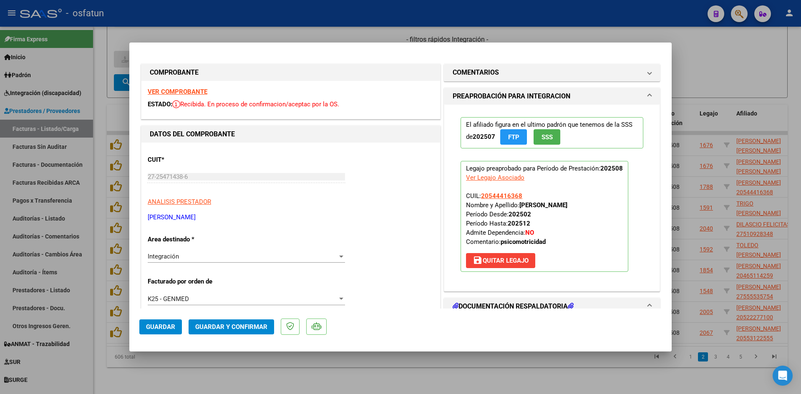
click at [179, 91] on strong "VER COMPROBANTE" at bounding box center [178, 92] width 60 height 8
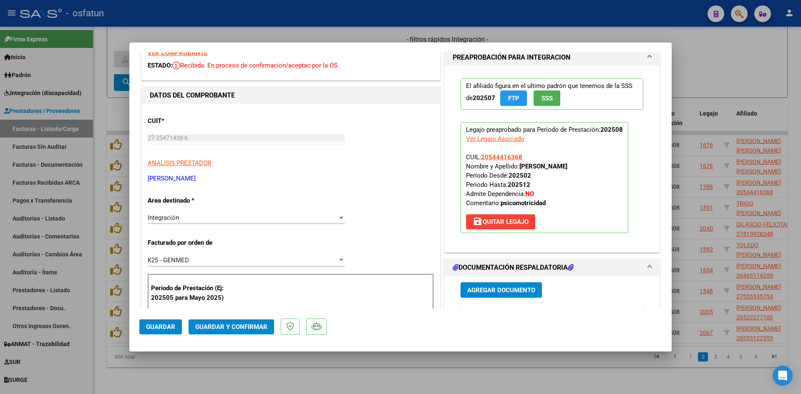
scroll to position [83, 0]
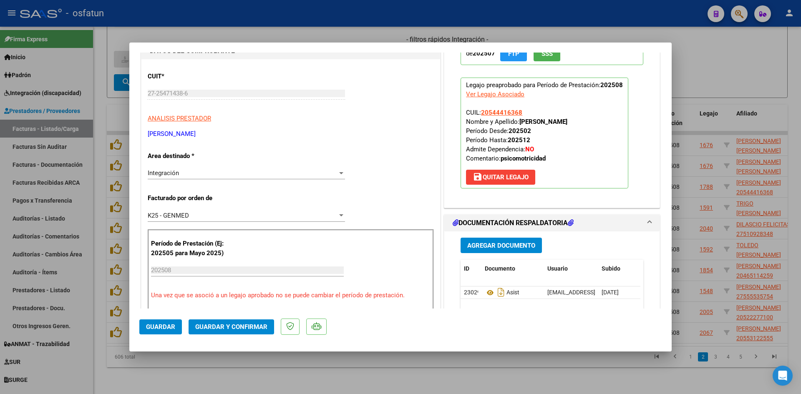
click at [222, 327] on span "Guardar y Confirmar" at bounding box center [231, 327] width 72 height 8
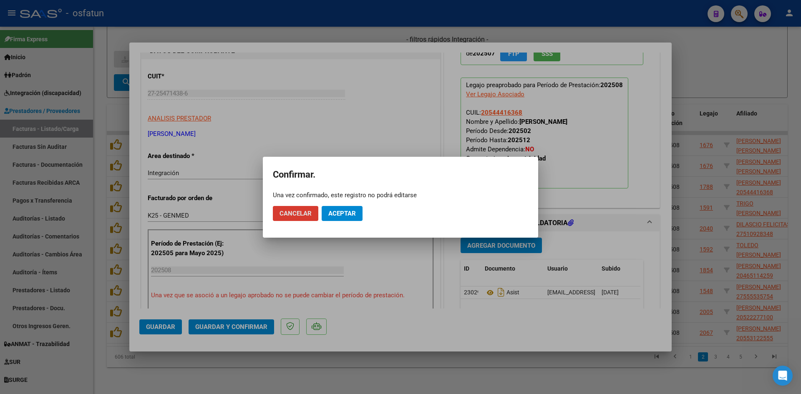
click at [345, 220] on button "Aceptar" at bounding box center [342, 213] width 41 height 15
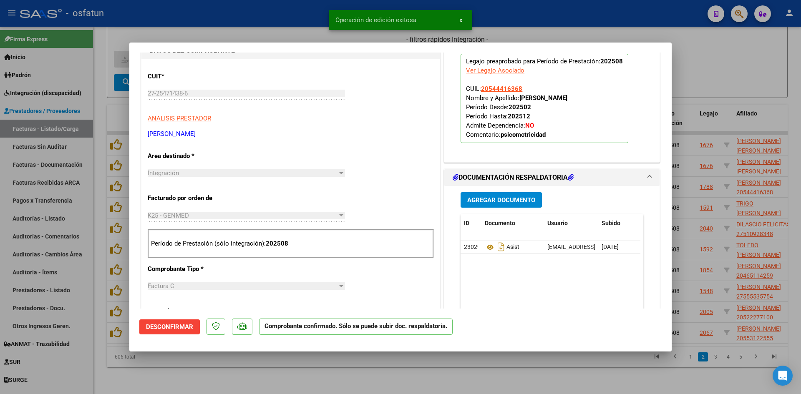
click at [285, 35] on div at bounding box center [400, 197] width 801 height 394
type input "$ 0,00"
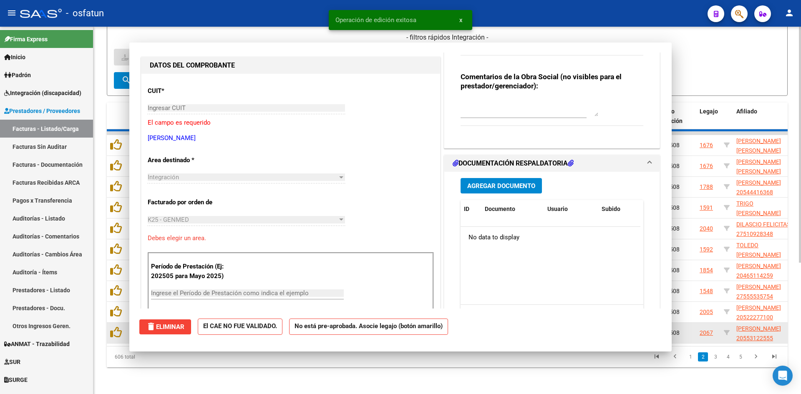
scroll to position [0, 0]
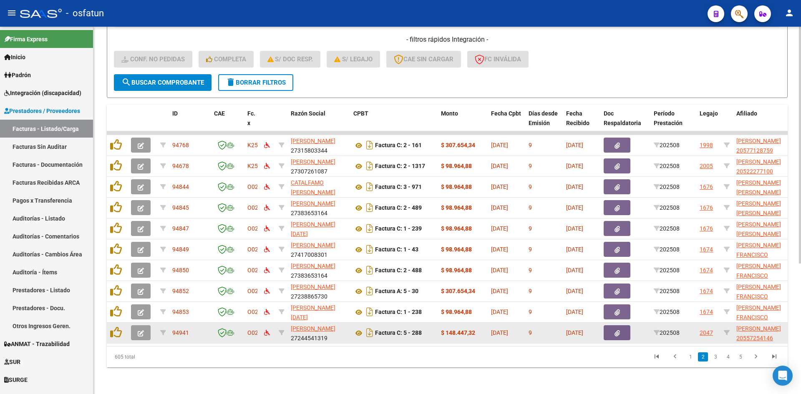
click at [146, 325] on button "button" at bounding box center [141, 332] width 20 height 15
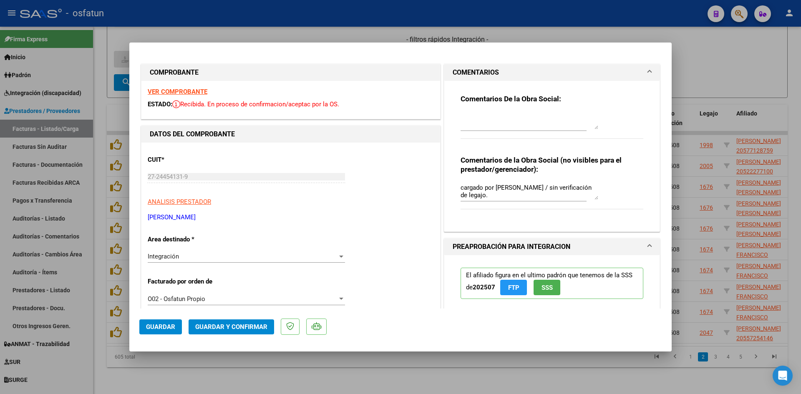
click at [648, 73] on span at bounding box center [649, 73] width 3 height 10
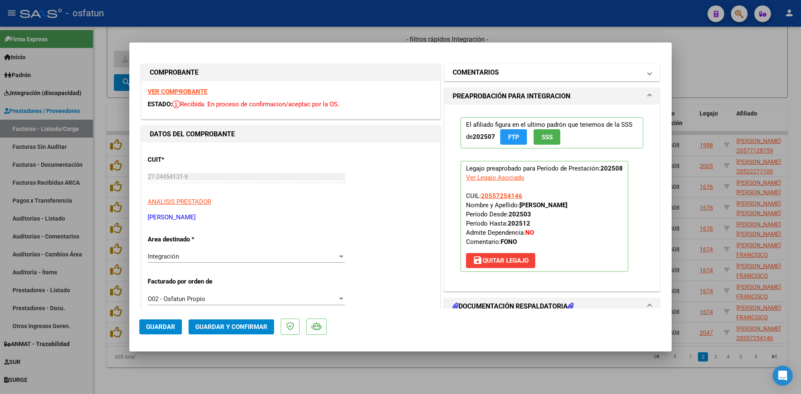
click at [647, 68] on mat-expansion-panel-header "COMENTARIOS" at bounding box center [551, 72] width 215 height 17
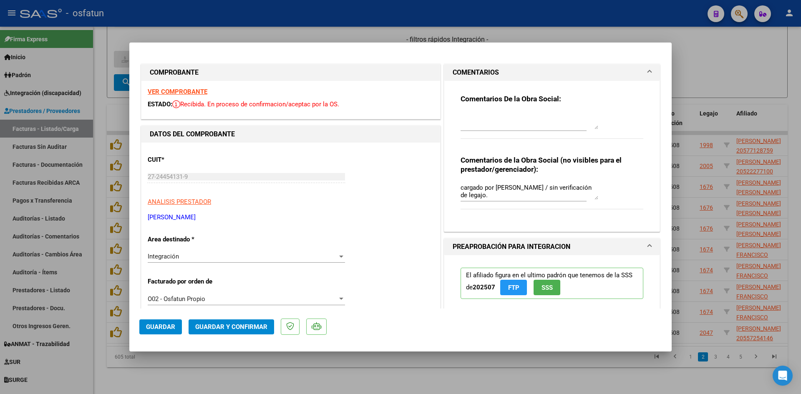
click at [647, 69] on mat-expansion-panel-header "COMENTARIOS" at bounding box center [551, 72] width 215 height 17
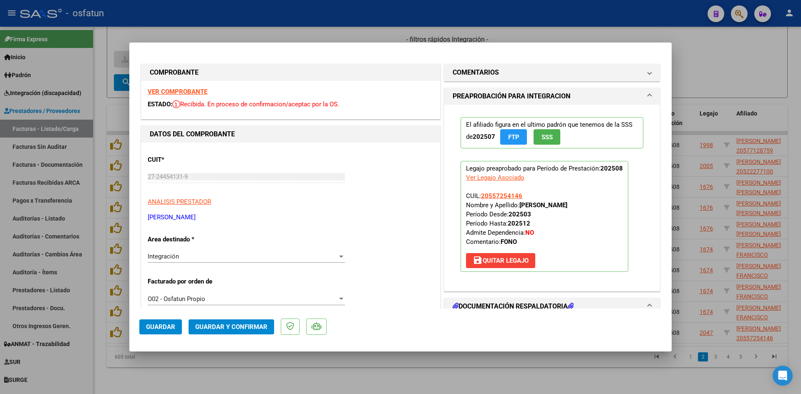
click at [192, 90] on strong "VER COMPROBANTE" at bounding box center [178, 92] width 60 height 8
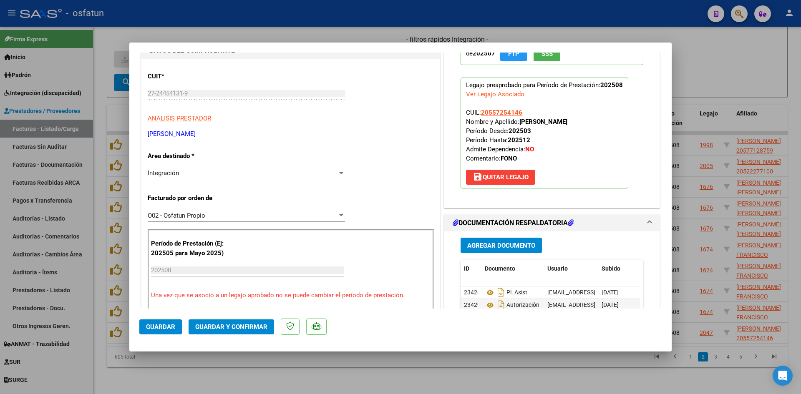
click at [260, 329] on span "Guardar y Confirmar" at bounding box center [231, 327] width 72 height 8
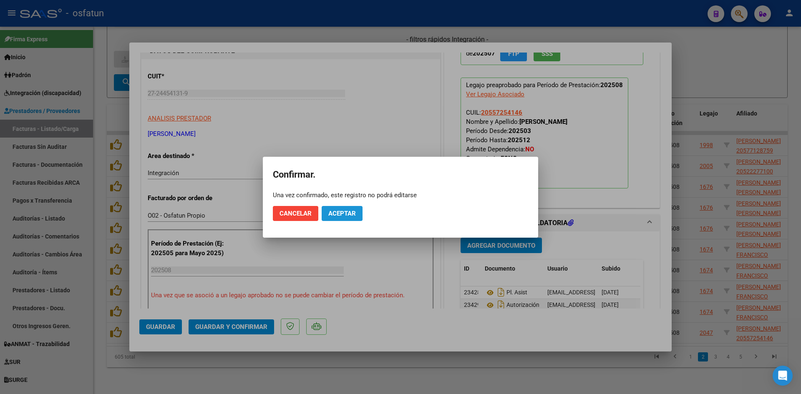
click at [351, 214] on span "Aceptar" at bounding box center [342, 214] width 28 height 8
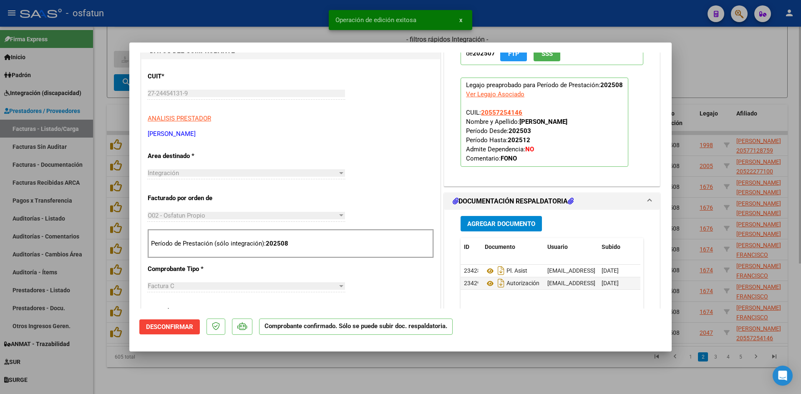
drag, startPoint x: 299, startPoint y: 26, endPoint x: 299, endPoint y: 37, distance: 11.3
click at [299, 27] on div at bounding box center [400, 197] width 801 height 394
type input "$ 0,00"
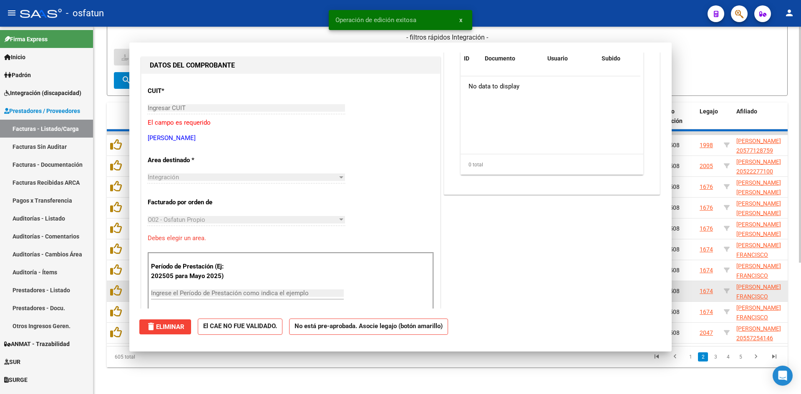
scroll to position [0, 0]
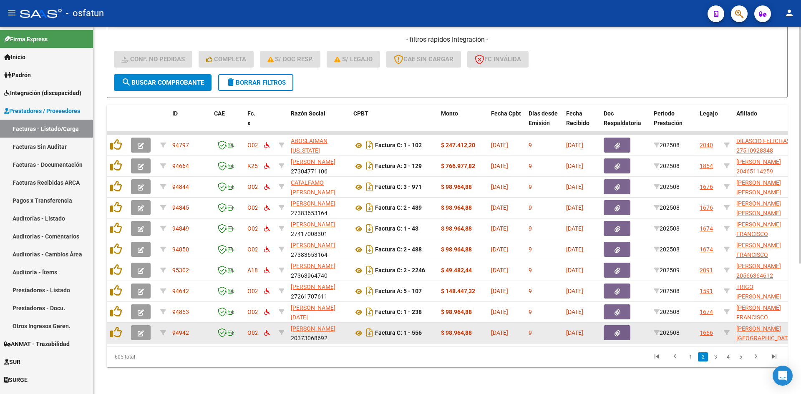
click at [146, 329] on button "button" at bounding box center [141, 332] width 20 height 15
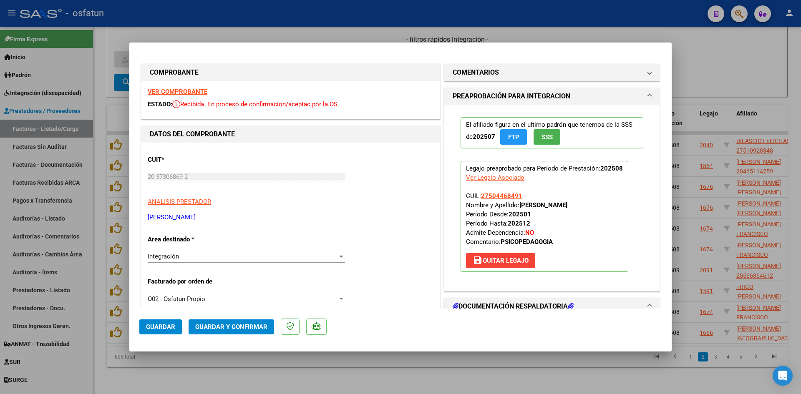
click at [201, 88] on strong "VER COMPROBANTE" at bounding box center [178, 92] width 60 height 8
click at [301, 41] on div at bounding box center [400, 197] width 801 height 394
type input "$ 0,00"
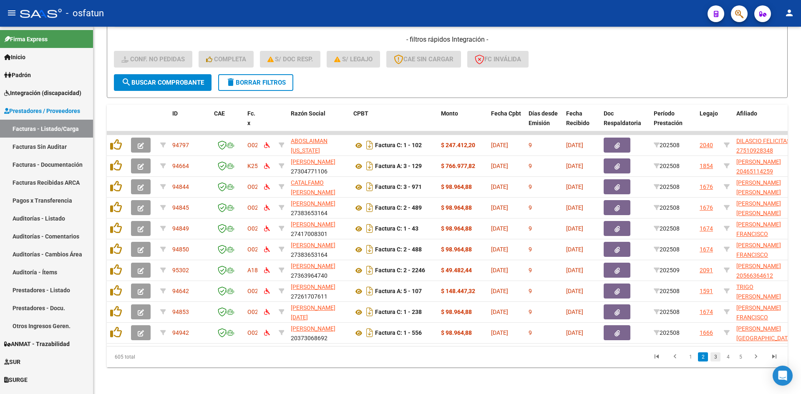
click at [714, 357] on link "3" at bounding box center [716, 357] width 10 height 9
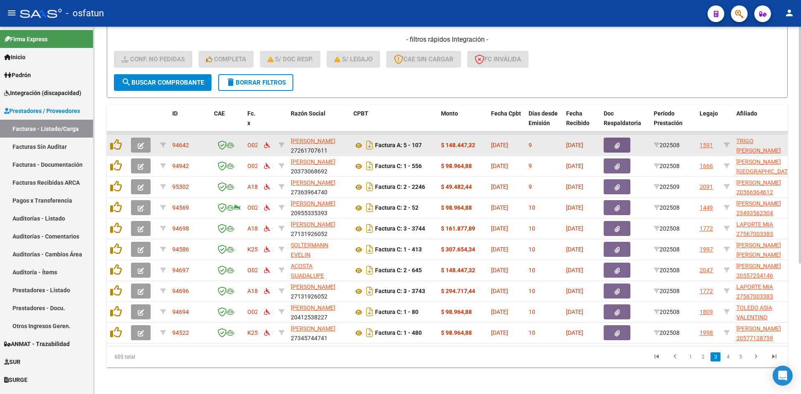
click at [141, 143] on icon "button" at bounding box center [141, 146] width 6 height 6
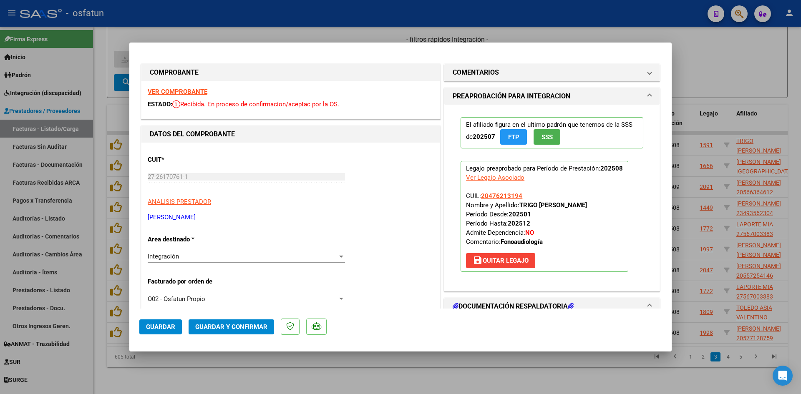
click at [189, 92] on strong "VER COMPROBANTE" at bounding box center [178, 92] width 60 height 8
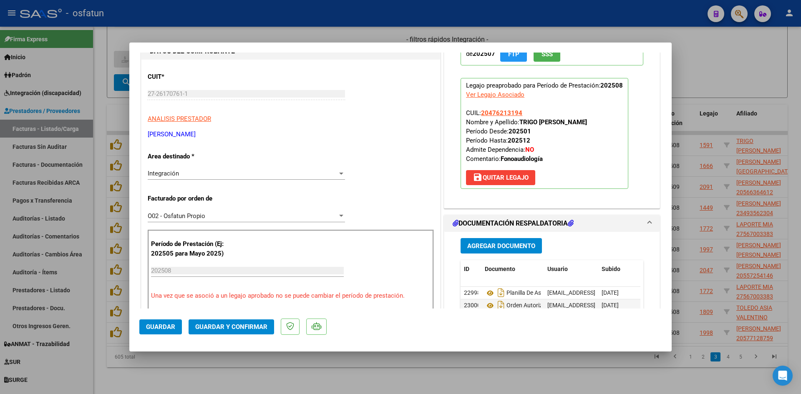
scroll to position [83, 0]
click at [264, 325] on span "Guardar y Confirmar" at bounding box center [231, 327] width 72 height 8
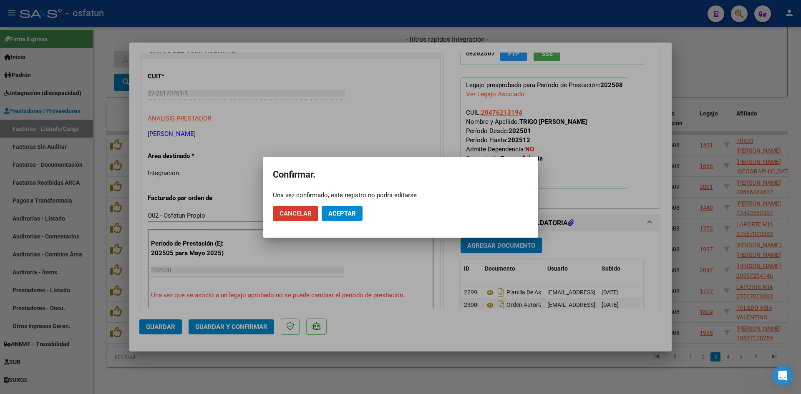
click at [355, 212] on span "Aceptar" at bounding box center [342, 214] width 28 height 8
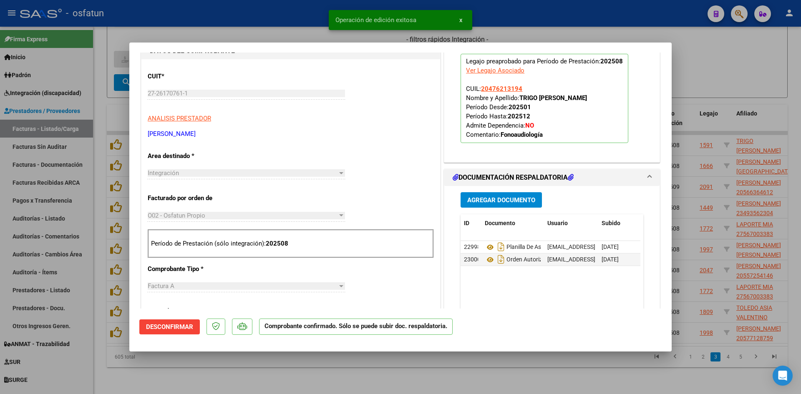
click at [300, 31] on div at bounding box center [400, 197] width 801 height 394
type input "$ 0,00"
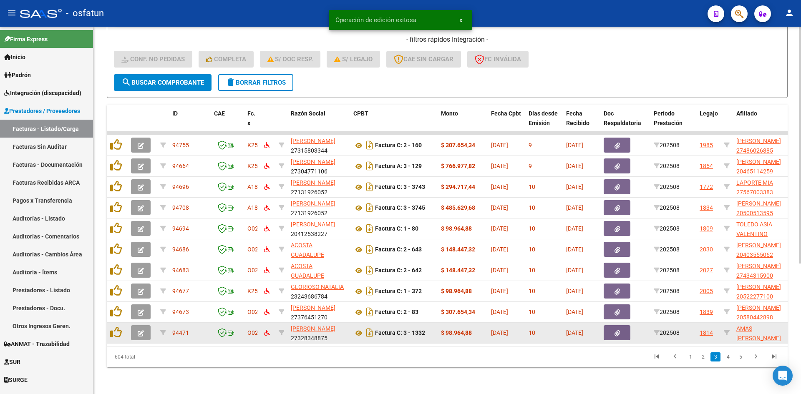
click at [141, 331] on icon "button" at bounding box center [141, 334] width 6 height 6
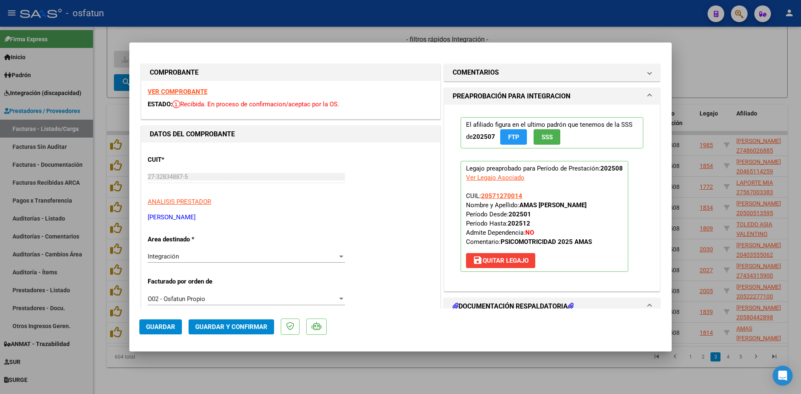
click at [197, 89] on strong "VER COMPROBANTE" at bounding box center [178, 92] width 60 height 8
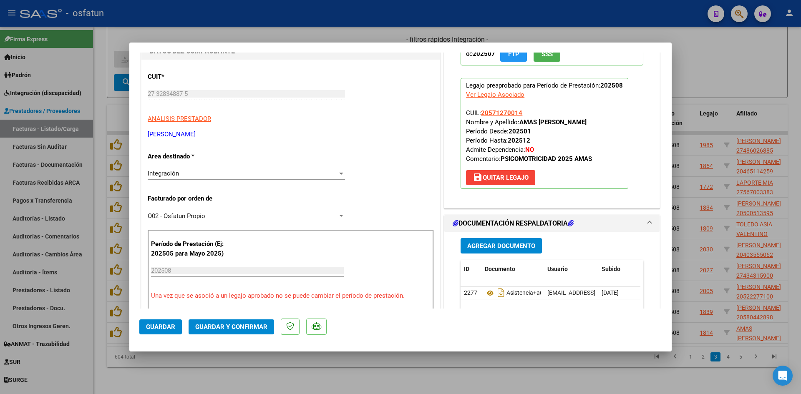
scroll to position [83, 0]
click at [250, 321] on button "Guardar y Confirmar" at bounding box center [232, 327] width 86 height 15
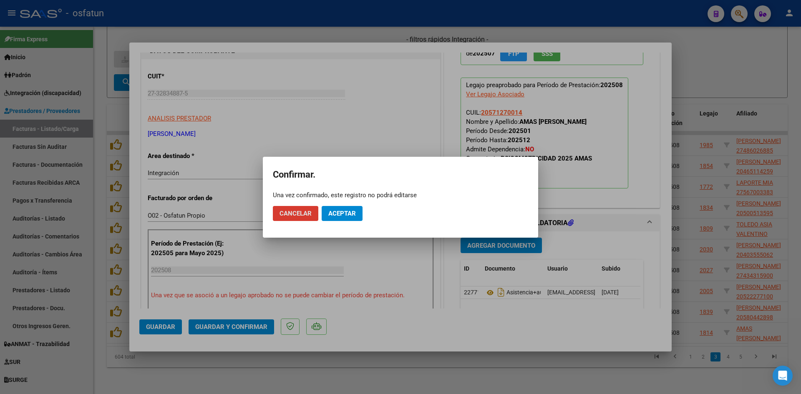
click at [354, 213] on span "Aceptar" at bounding box center [342, 214] width 28 height 8
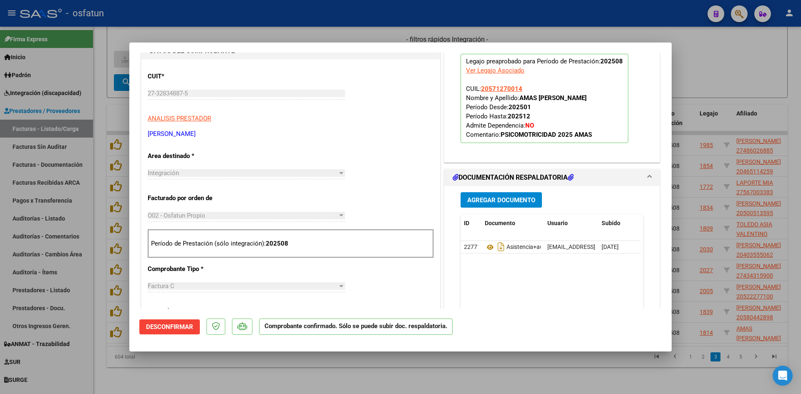
click at [493, 362] on div at bounding box center [400, 197] width 801 height 394
type input "$ 0,00"
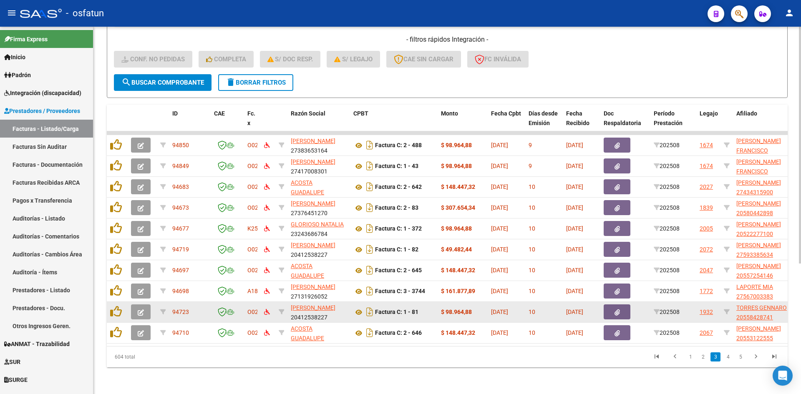
click at [144, 305] on button "button" at bounding box center [141, 312] width 20 height 15
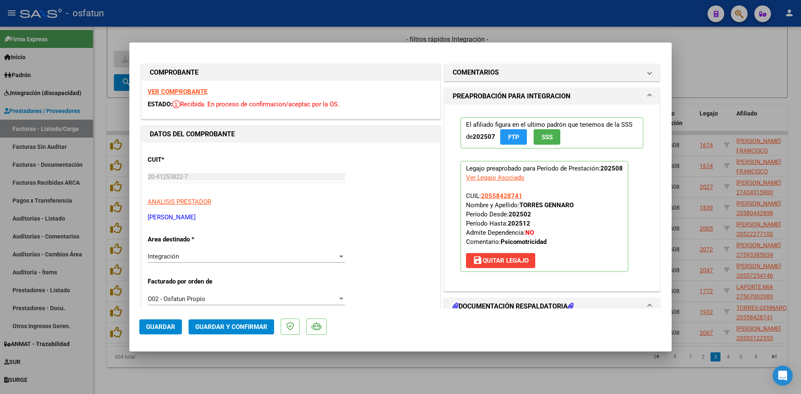
click at [195, 90] on strong "VER COMPROBANTE" at bounding box center [178, 92] width 60 height 8
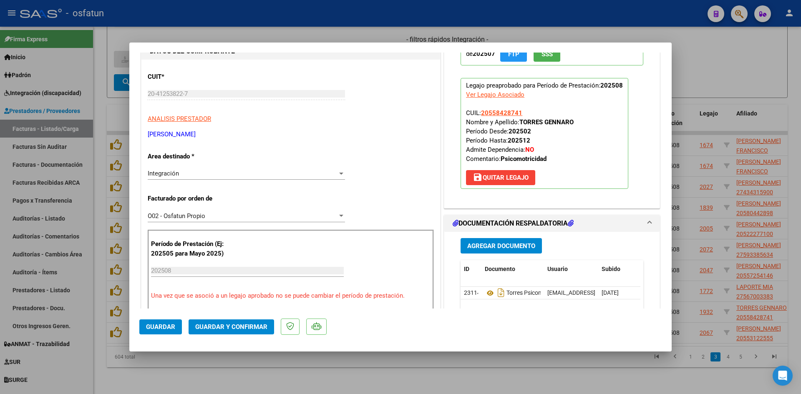
scroll to position [83, 0]
click at [218, 332] on button "Guardar y Confirmar" at bounding box center [232, 327] width 86 height 15
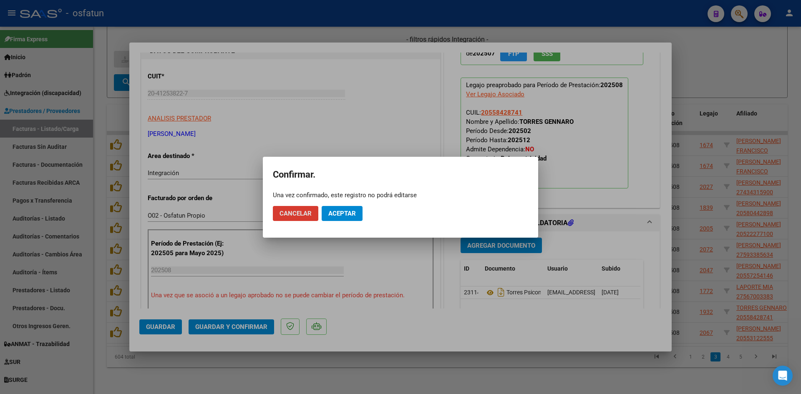
click at [349, 214] on span "Aceptar" at bounding box center [342, 214] width 28 height 8
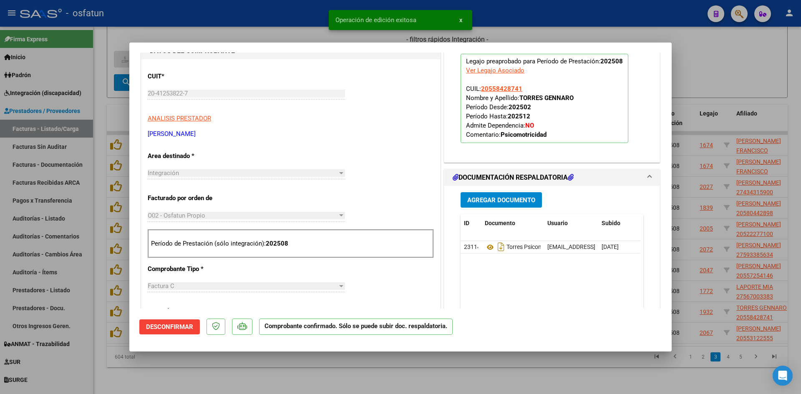
click at [283, 28] on div at bounding box center [400, 197] width 801 height 394
type input "$ 0,00"
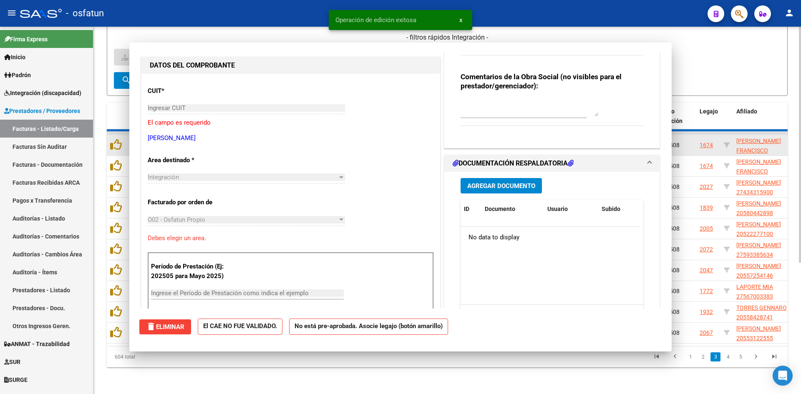
scroll to position [98, 0]
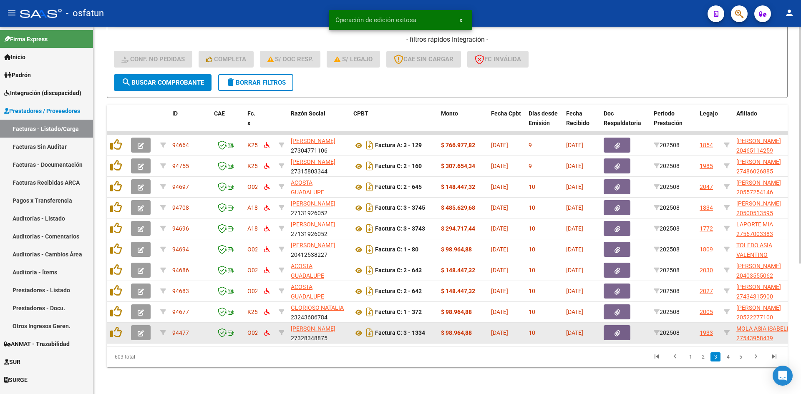
click at [140, 331] on icon "button" at bounding box center [141, 334] width 6 height 6
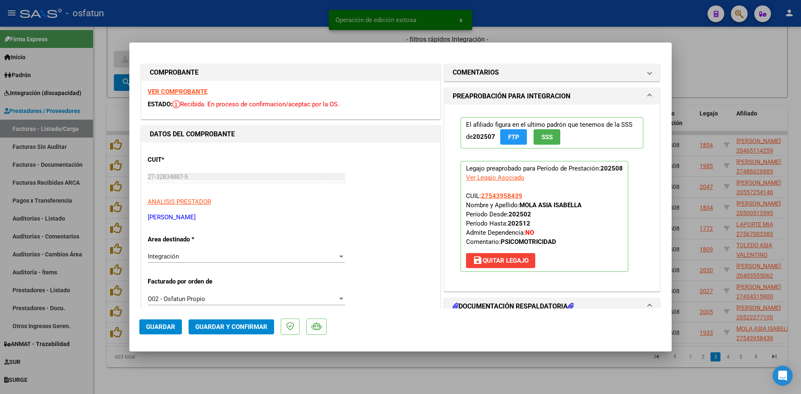
click at [202, 94] on strong "VER COMPROBANTE" at bounding box center [178, 92] width 60 height 8
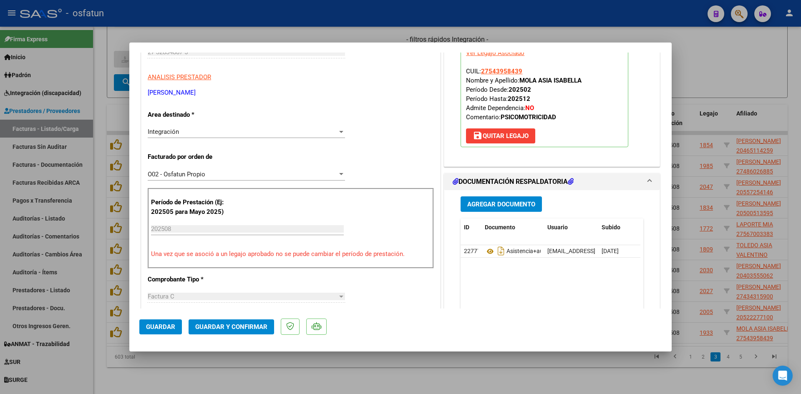
scroll to position [125, 0]
click at [246, 327] on span "Guardar y Confirmar" at bounding box center [231, 327] width 72 height 8
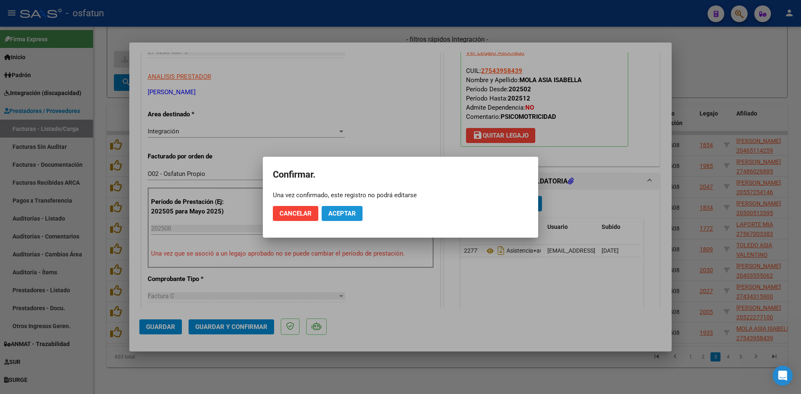
click at [359, 215] on button "Aceptar" at bounding box center [342, 213] width 41 height 15
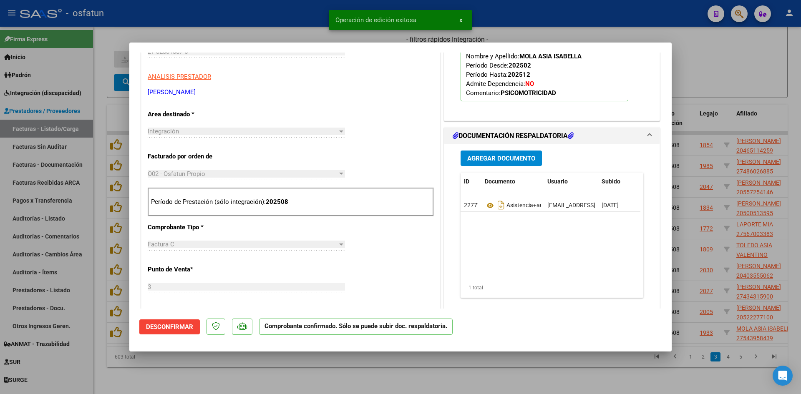
click at [291, 33] on div at bounding box center [400, 197] width 801 height 394
type input "$ 0,00"
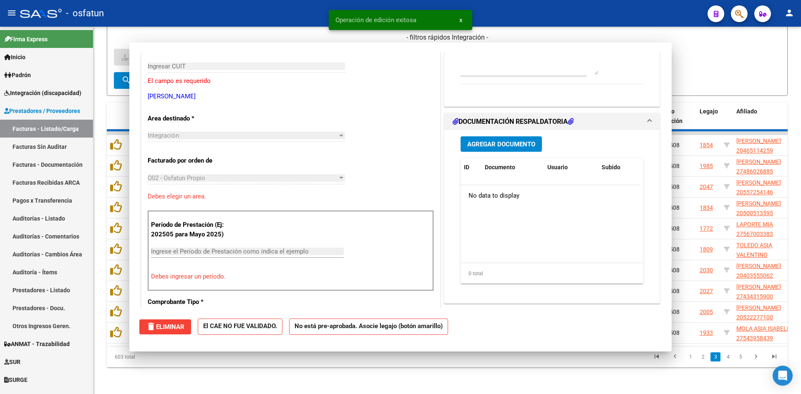
scroll to position [0, 0]
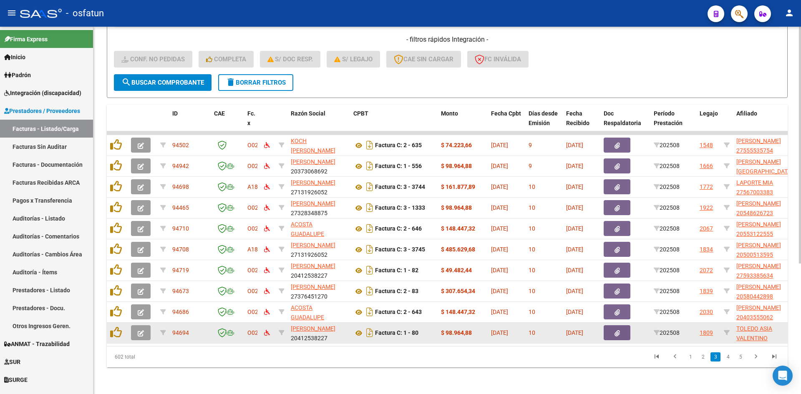
click at [144, 325] on button "button" at bounding box center [141, 332] width 20 height 15
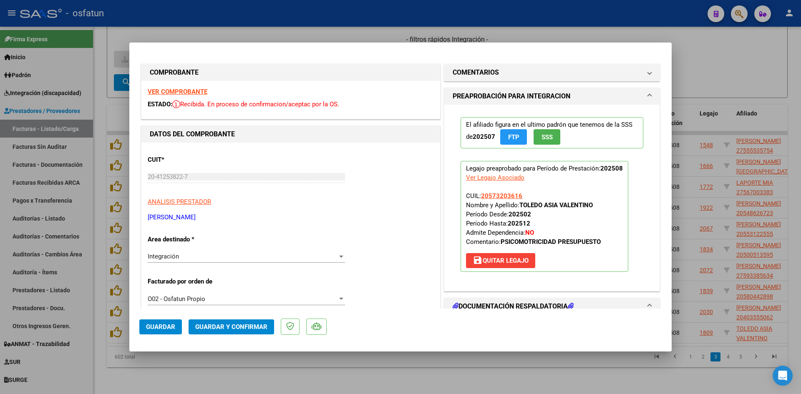
click at [195, 92] on strong "VER COMPROBANTE" at bounding box center [178, 92] width 60 height 8
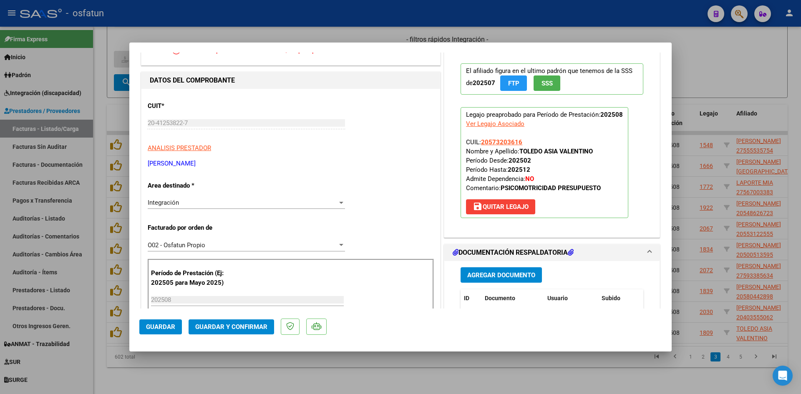
scroll to position [125, 0]
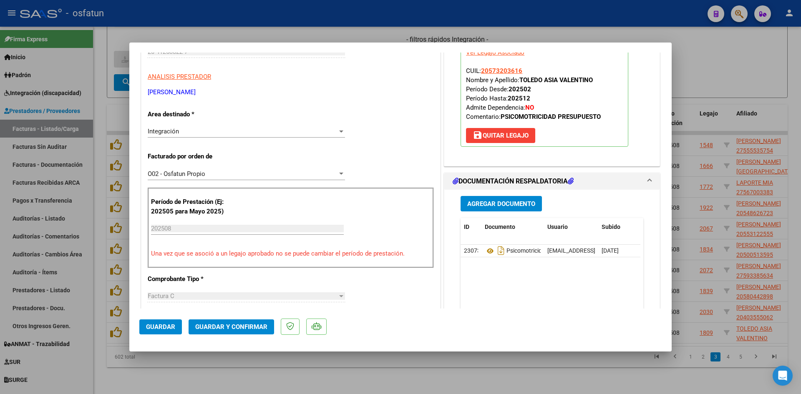
click at [236, 330] on span "Guardar y Confirmar" at bounding box center [231, 327] width 72 height 8
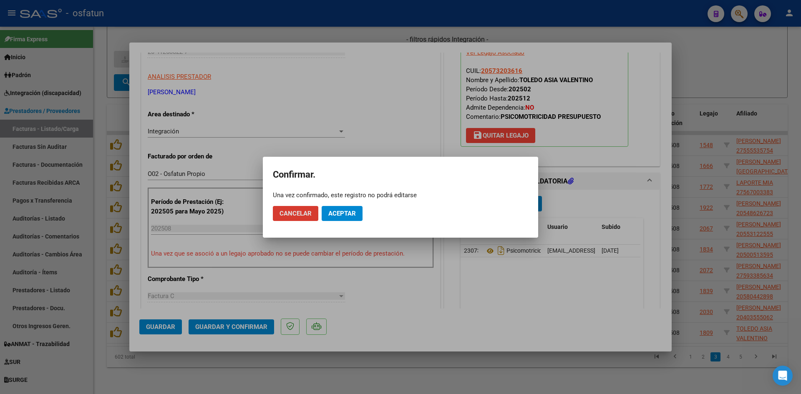
click at [344, 214] on span "Aceptar" at bounding box center [342, 214] width 28 height 8
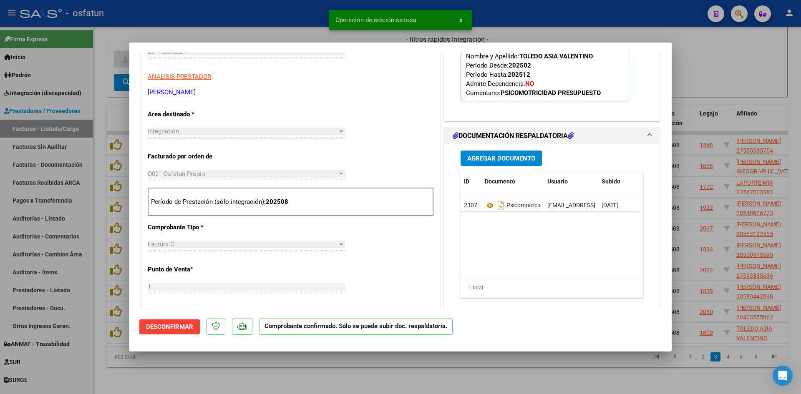
click at [305, 25] on div at bounding box center [400, 197] width 801 height 394
type input "$ 0,00"
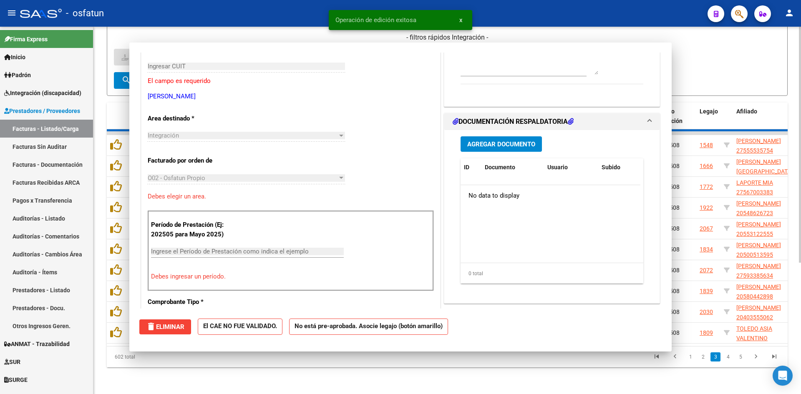
scroll to position [0, 0]
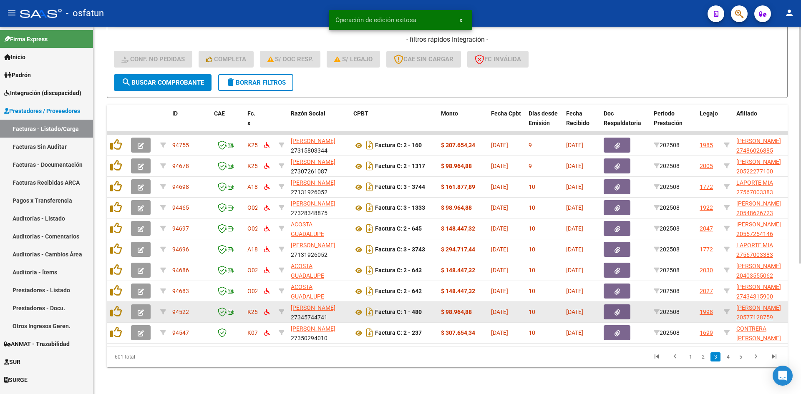
click at [144, 306] on button "button" at bounding box center [141, 312] width 20 height 15
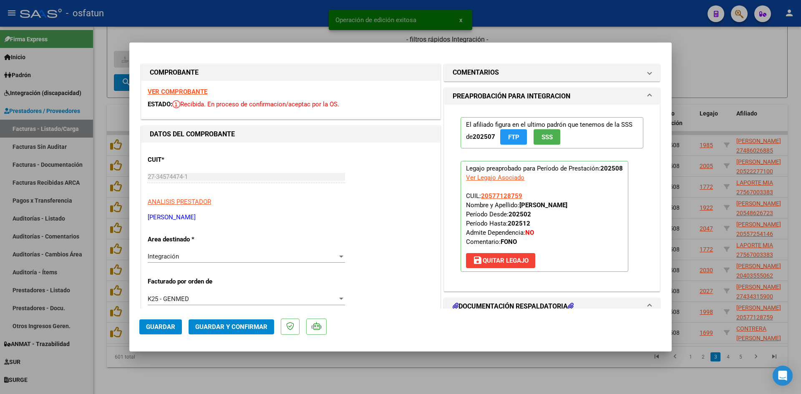
click at [193, 95] on strong "VER COMPROBANTE" at bounding box center [178, 92] width 60 height 8
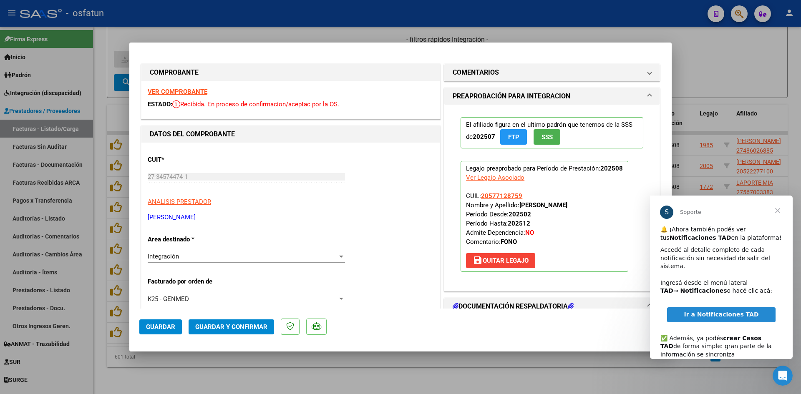
click at [369, 34] on div at bounding box center [400, 197] width 801 height 394
type input "$ 0,00"
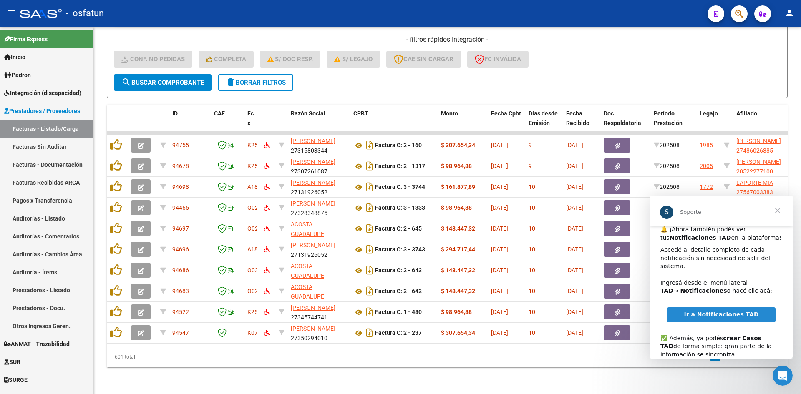
scroll to position [54, 0]
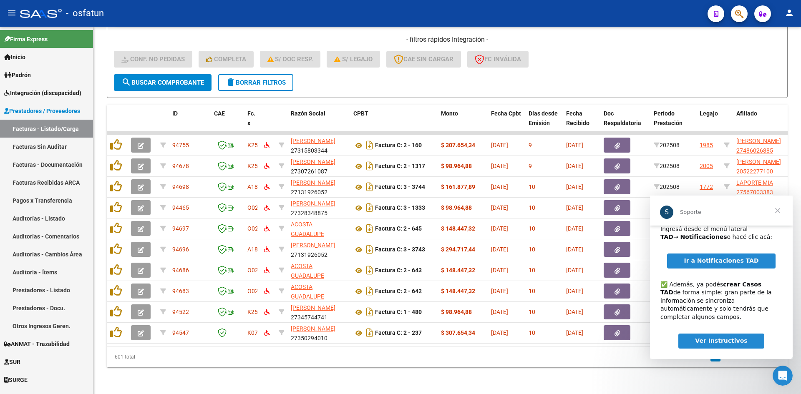
click at [778, 210] on span "Cerrar" at bounding box center [778, 211] width 30 height 30
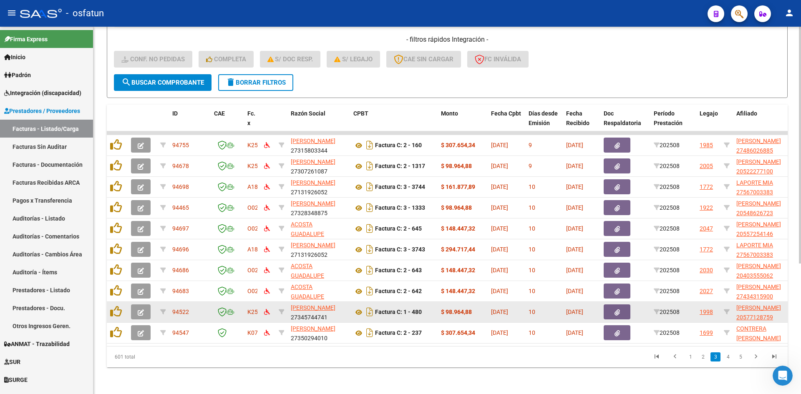
click at [140, 310] on icon "button" at bounding box center [141, 313] width 6 height 6
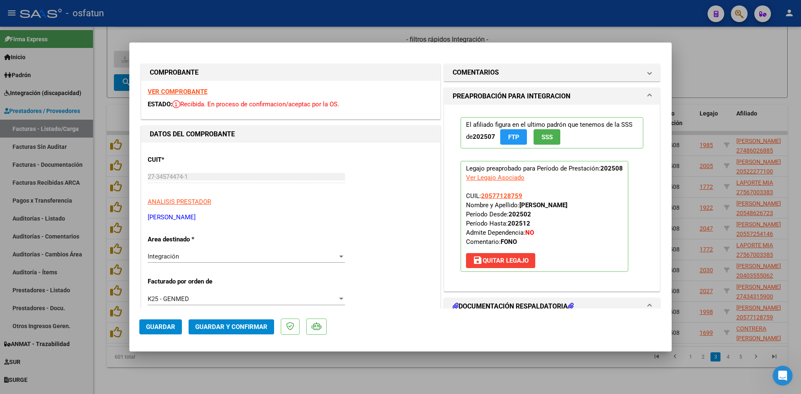
click at [201, 89] on strong "VER COMPROBANTE" at bounding box center [178, 92] width 60 height 8
click at [382, 368] on div at bounding box center [400, 197] width 801 height 394
type input "$ 0,00"
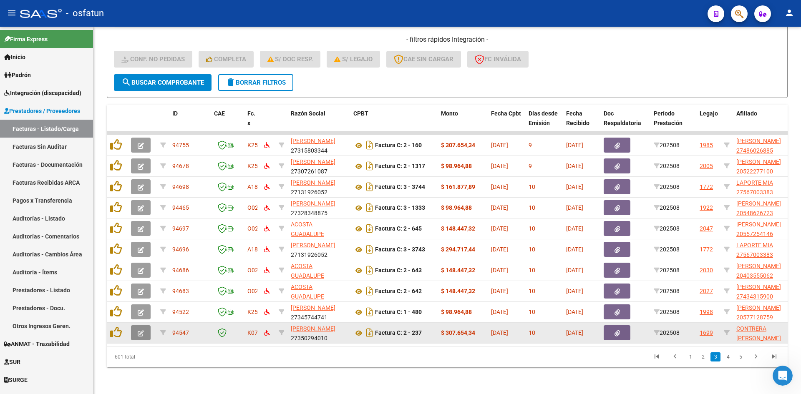
click at [148, 328] on button "button" at bounding box center [141, 332] width 20 height 15
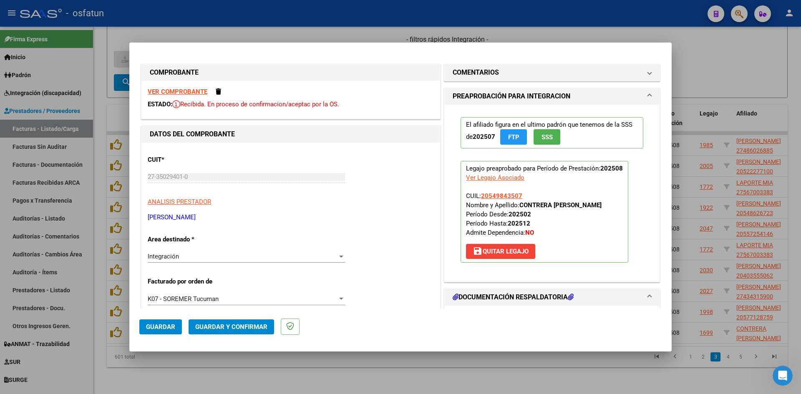
click at [175, 91] on strong "VER COMPROBANTE" at bounding box center [178, 92] width 60 height 8
click at [313, 26] on div at bounding box center [400, 197] width 801 height 394
type input "$ 0,00"
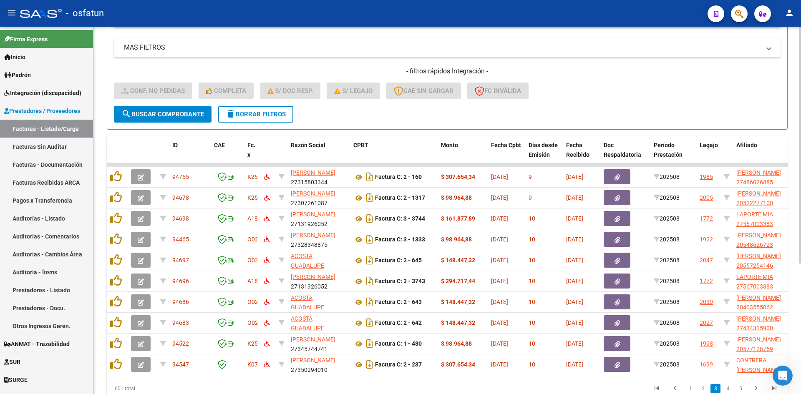
scroll to position [202, 0]
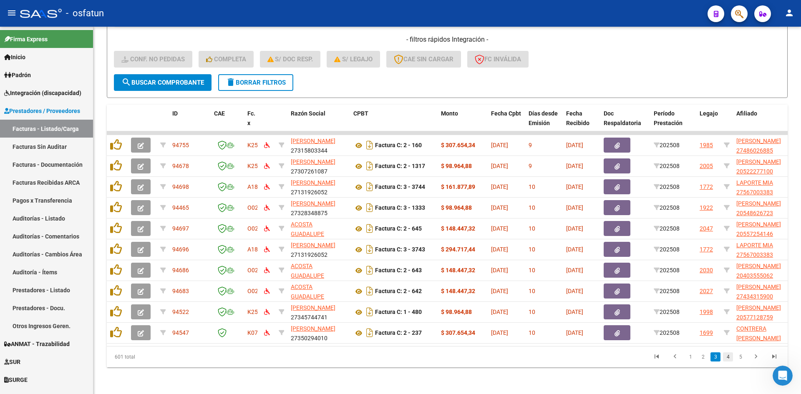
click at [727, 354] on link "4" at bounding box center [728, 357] width 10 height 9
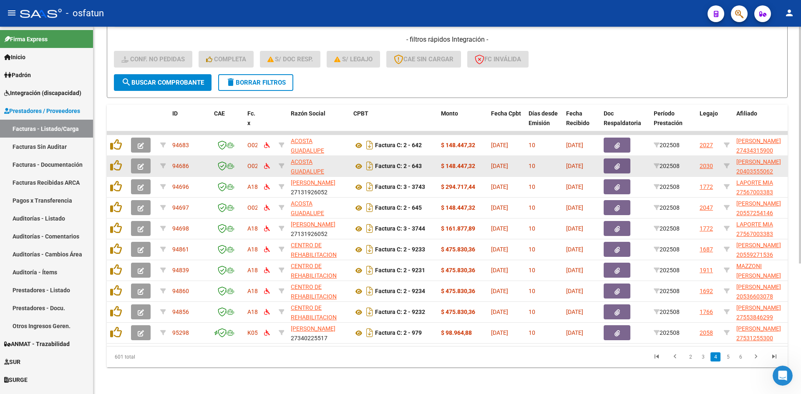
click at [138, 164] on icon "button" at bounding box center [141, 167] width 6 height 6
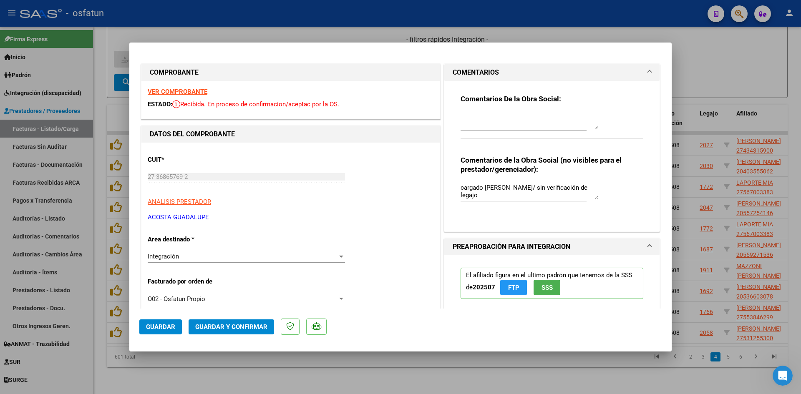
click at [648, 68] on span at bounding box center [649, 73] width 3 height 10
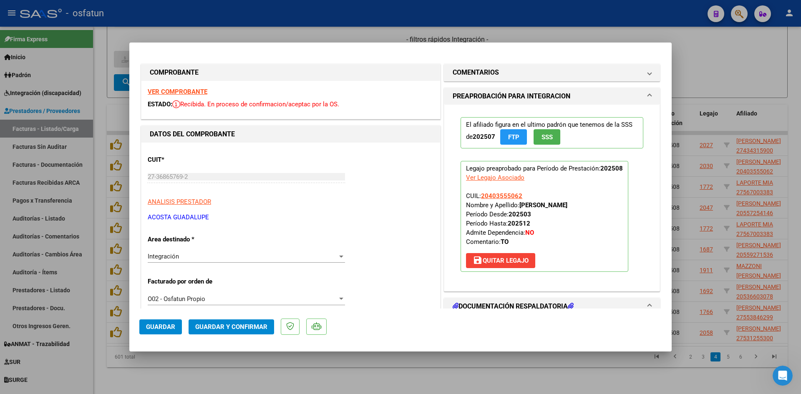
click at [190, 91] on strong "VER COMPROBANTE" at bounding box center [178, 92] width 60 height 8
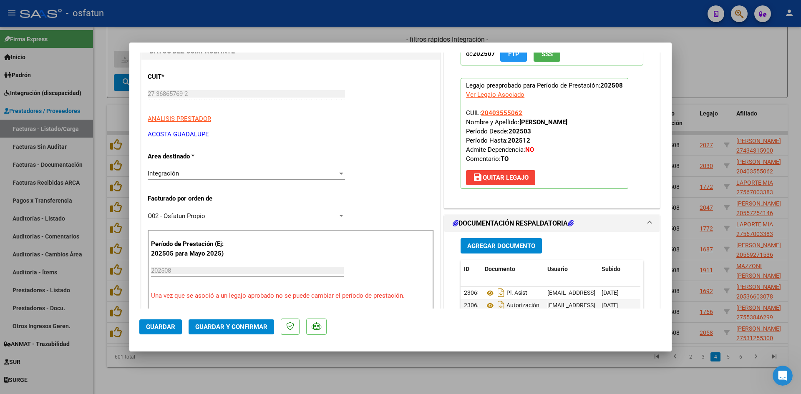
scroll to position [83, 0]
click at [206, 321] on button "Guardar y Confirmar" at bounding box center [232, 327] width 86 height 15
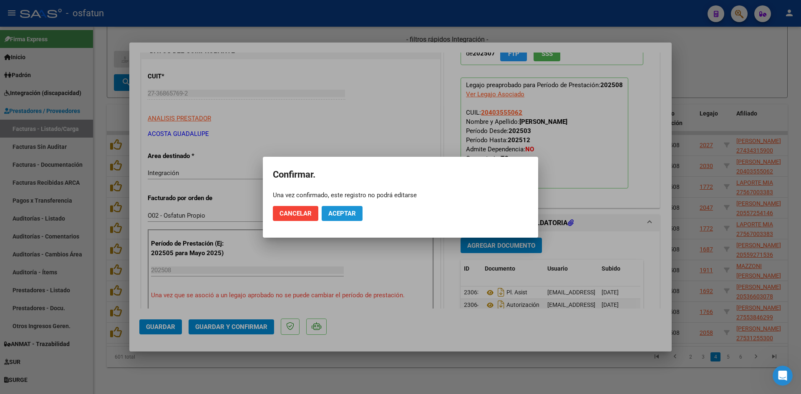
click at [348, 214] on span "Aceptar" at bounding box center [342, 214] width 28 height 8
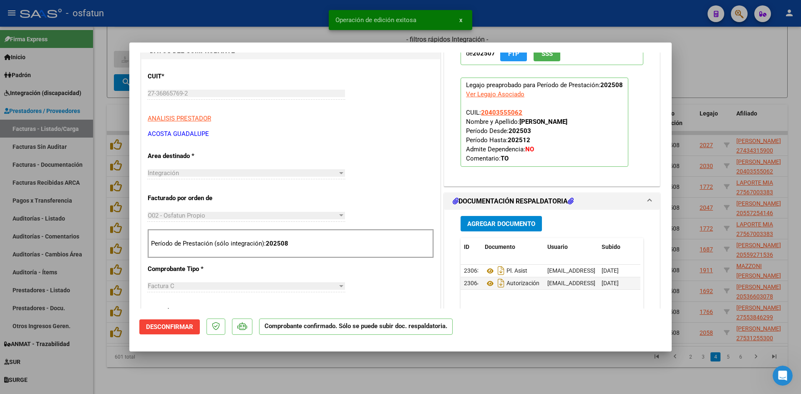
click at [288, 35] on div at bounding box center [400, 197] width 801 height 394
type input "$ 0,00"
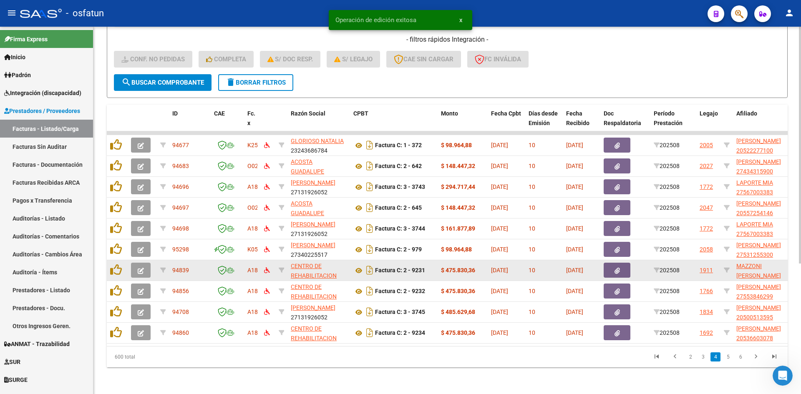
click at [139, 268] on icon "button" at bounding box center [141, 271] width 6 height 6
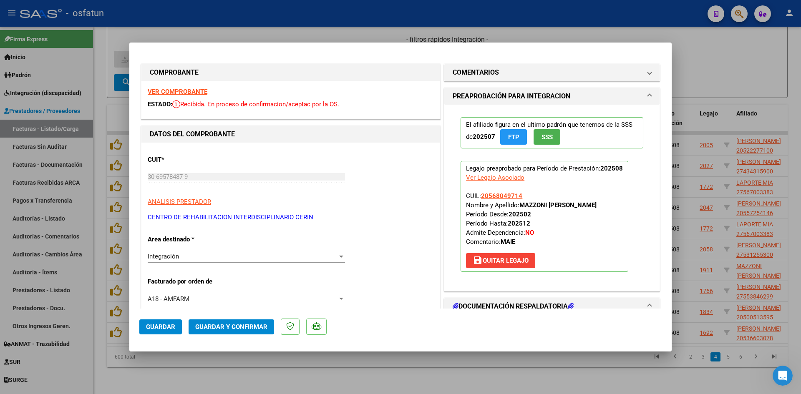
click at [192, 86] on div "VER COMPROBANTE ESTADO: Recibida. En proceso de confirmacion/aceptac por la OS." at bounding box center [290, 100] width 299 height 38
click at [196, 93] on strong "VER COMPROBANTE" at bounding box center [178, 92] width 60 height 8
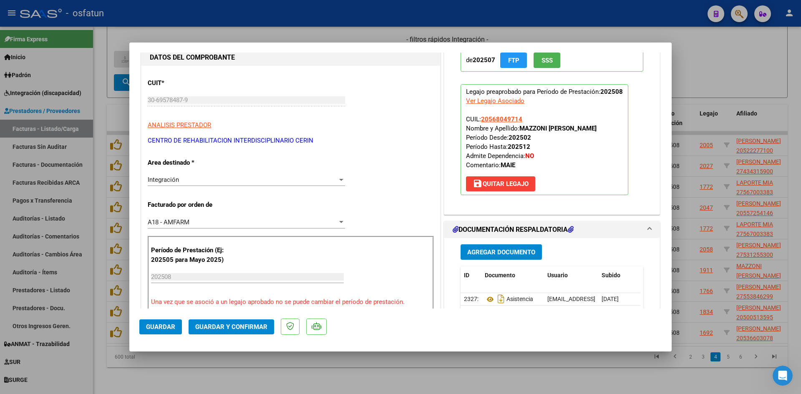
scroll to position [83, 0]
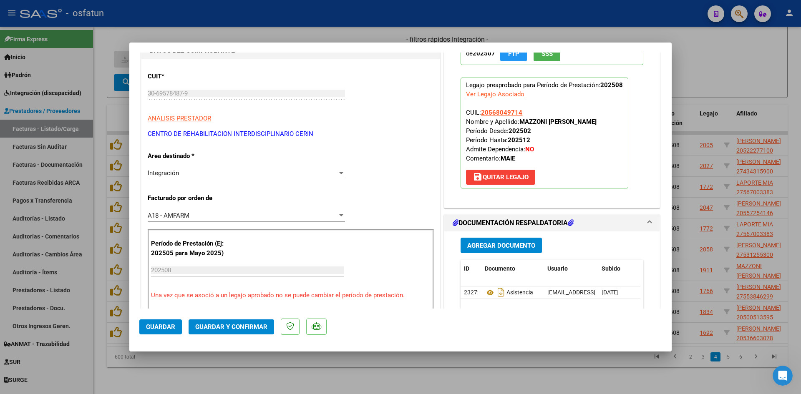
click at [236, 323] on mat-dialog-actions "Guardar Guardar y Confirmar" at bounding box center [400, 325] width 522 height 33
click at [236, 323] on span "Guardar y Confirmar" at bounding box center [231, 327] width 72 height 8
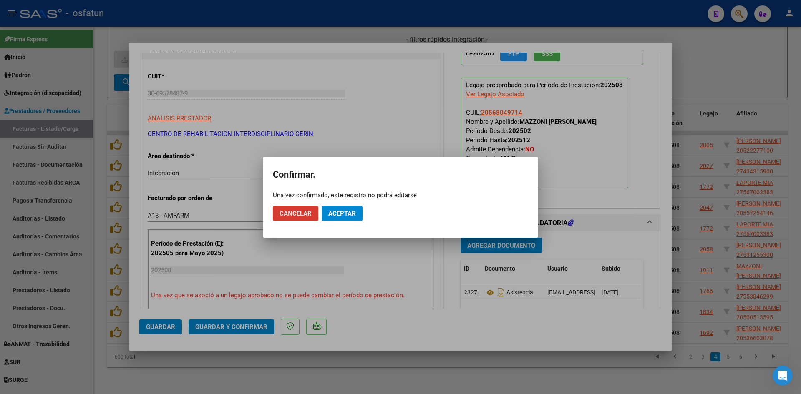
click at [335, 216] on span "Aceptar" at bounding box center [342, 214] width 28 height 8
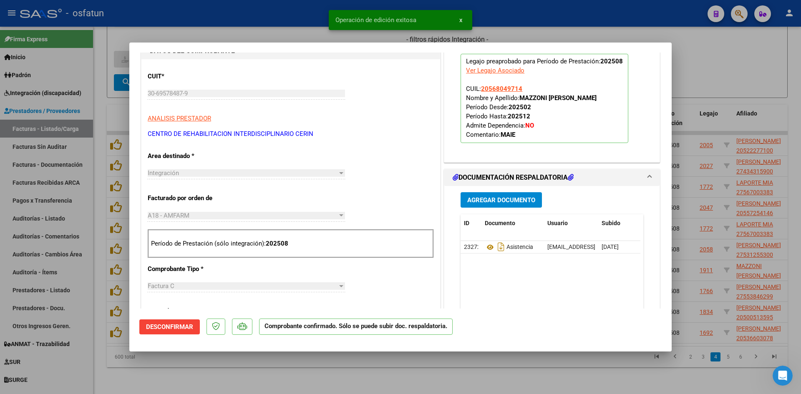
click at [277, 32] on div at bounding box center [400, 197] width 801 height 394
type input "$ 0,00"
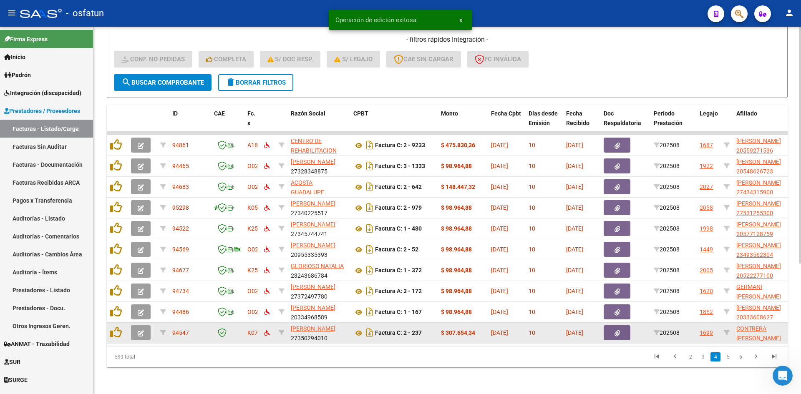
click at [147, 325] on button "button" at bounding box center [141, 332] width 20 height 15
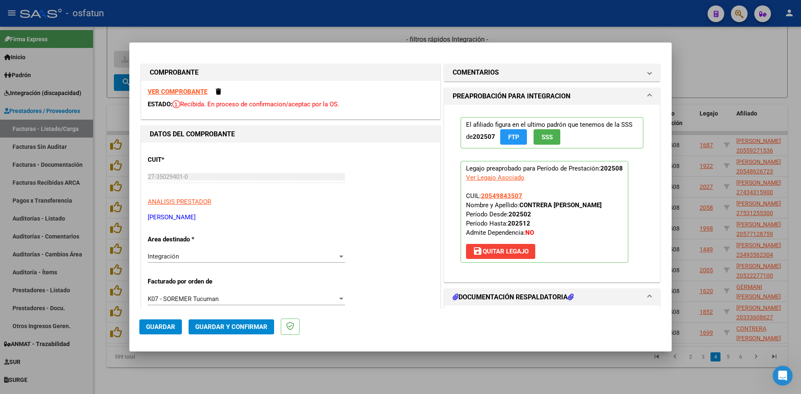
click at [270, 41] on div at bounding box center [400, 197] width 801 height 394
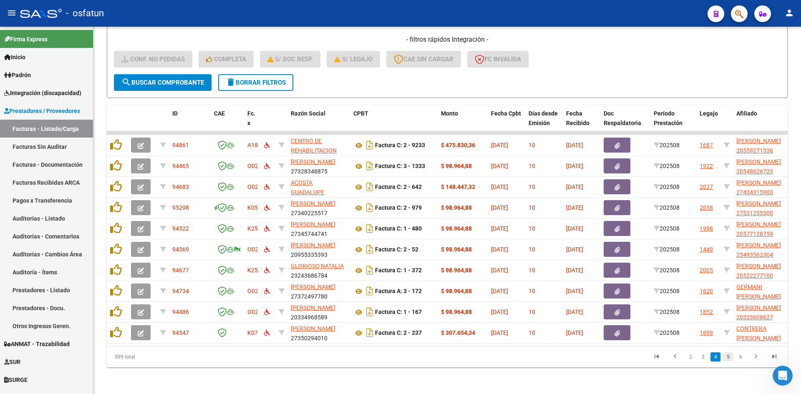
click at [729, 360] on link "5" at bounding box center [728, 357] width 10 height 9
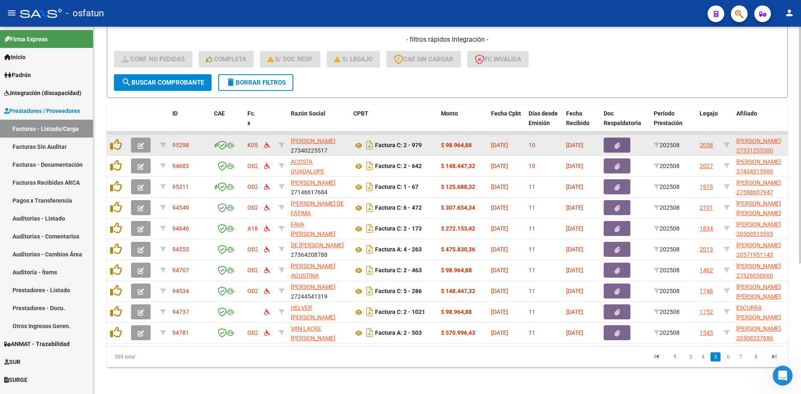
click at [144, 138] on button "button" at bounding box center [141, 145] width 20 height 15
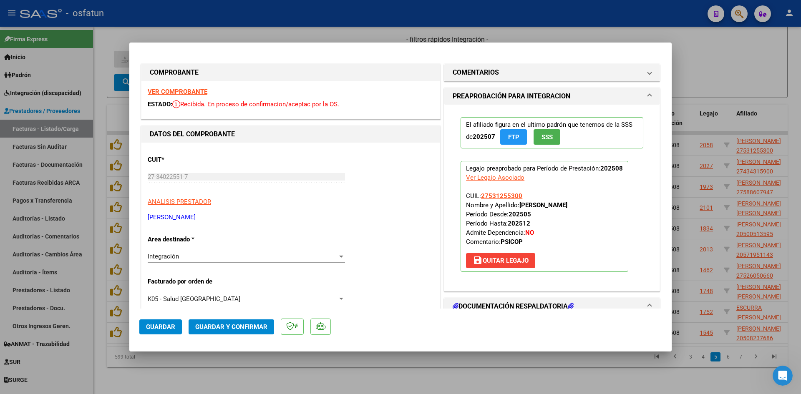
click at [197, 91] on strong "VER COMPROBANTE" at bounding box center [178, 92] width 60 height 8
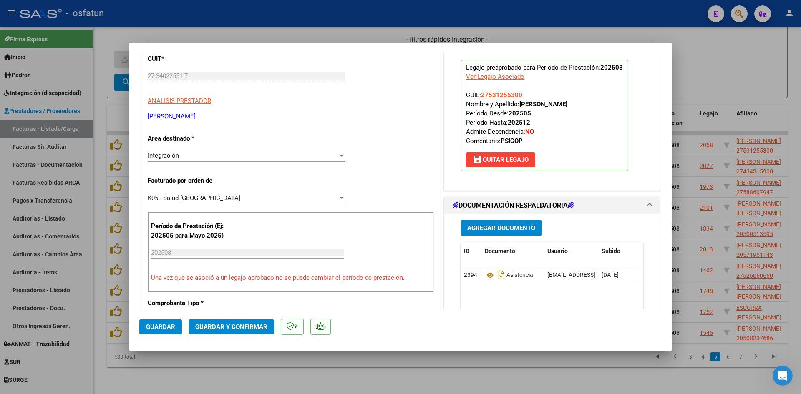
scroll to position [125, 0]
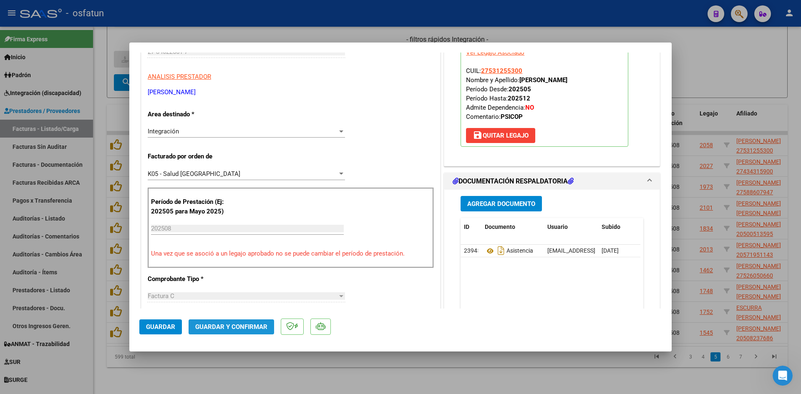
click at [245, 330] on span "Guardar y Confirmar" at bounding box center [231, 327] width 72 height 8
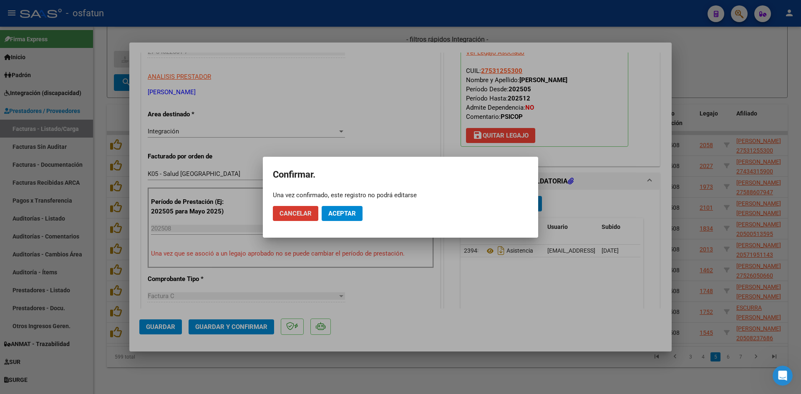
click at [349, 213] on span "Aceptar" at bounding box center [342, 214] width 28 height 8
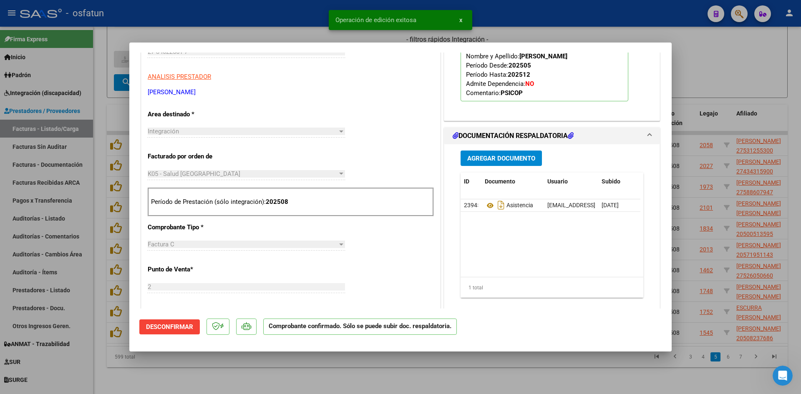
click at [299, 33] on div at bounding box center [400, 197] width 801 height 394
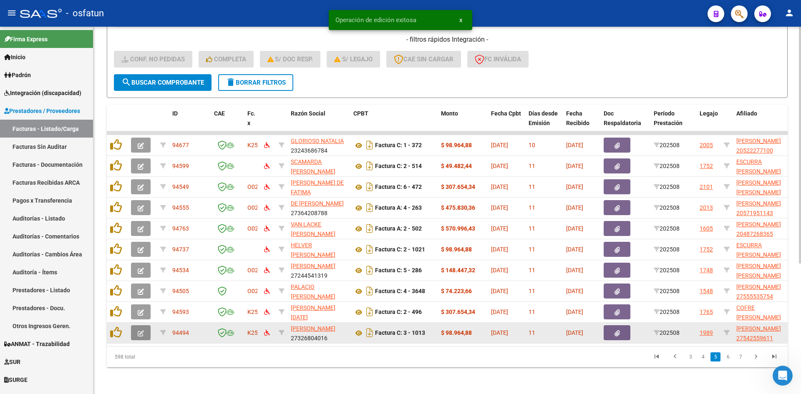
click at [149, 327] on button "button" at bounding box center [141, 332] width 20 height 15
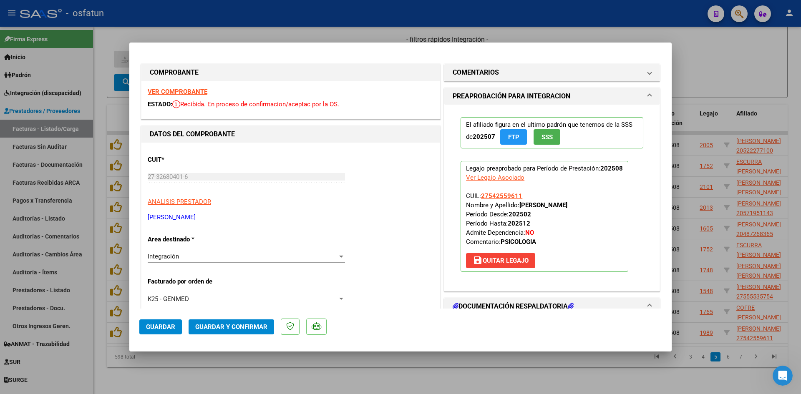
click at [191, 91] on strong "VER COMPROBANTE" at bounding box center [178, 92] width 60 height 8
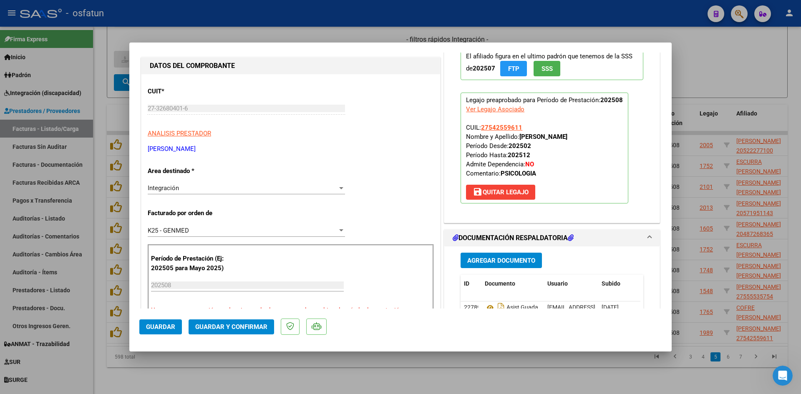
scroll to position [83, 0]
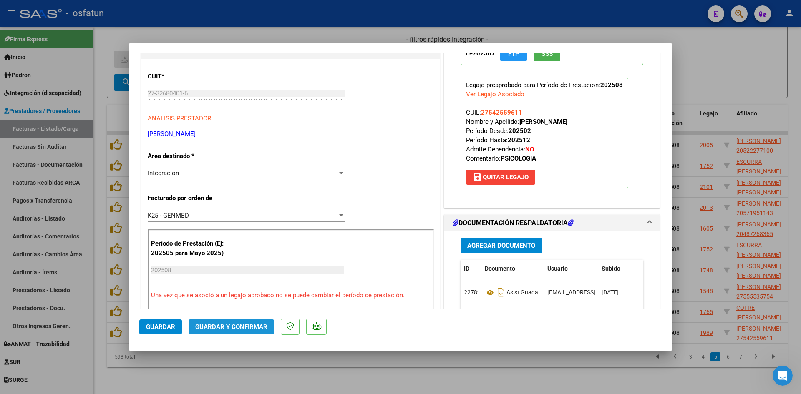
click at [242, 331] on span "Guardar y Confirmar" at bounding box center [231, 327] width 72 height 8
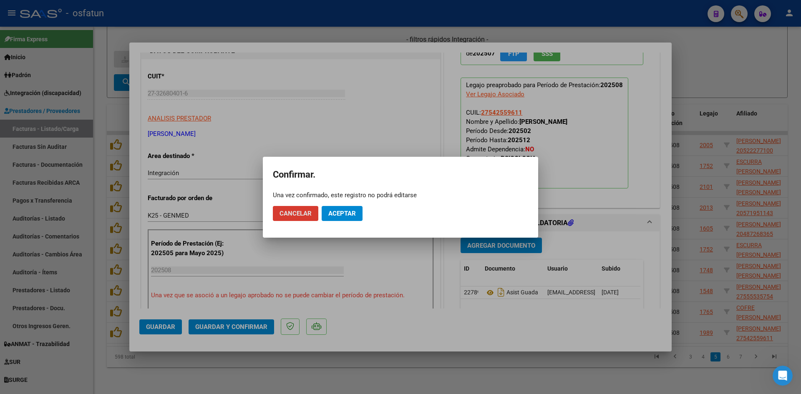
click at [346, 212] on span "Aceptar" at bounding box center [342, 214] width 28 height 8
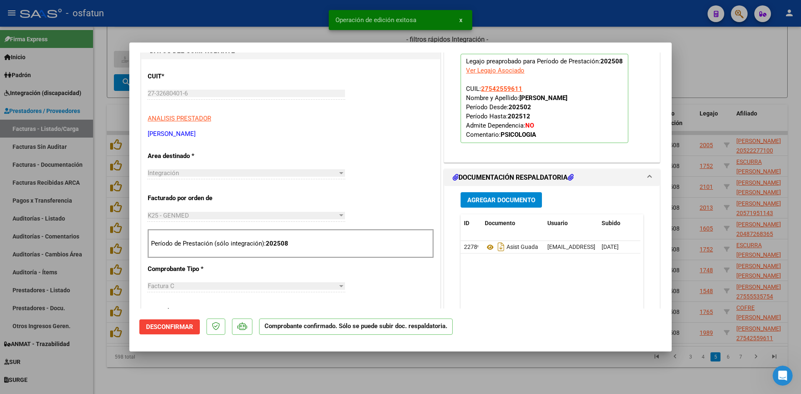
click at [275, 36] on div at bounding box center [400, 197] width 801 height 394
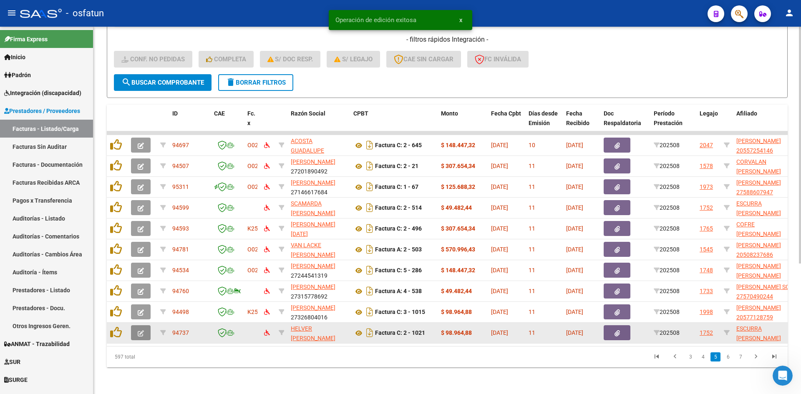
click at [141, 331] on icon "button" at bounding box center [141, 334] width 6 height 6
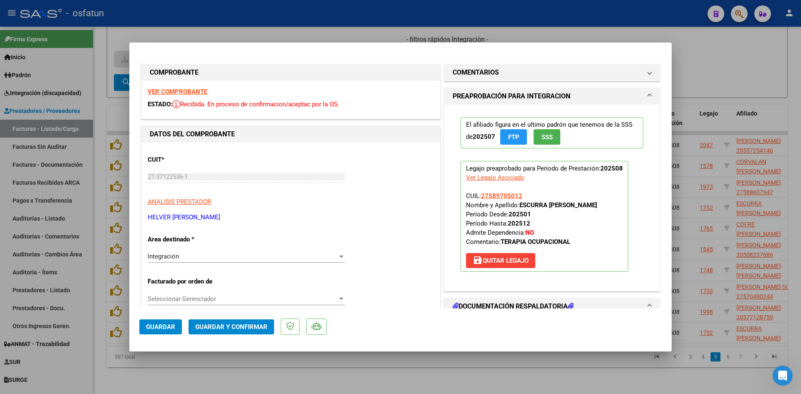
click at [201, 93] on strong "VER COMPROBANTE" at bounding box center [178, 92] width 60 height 8
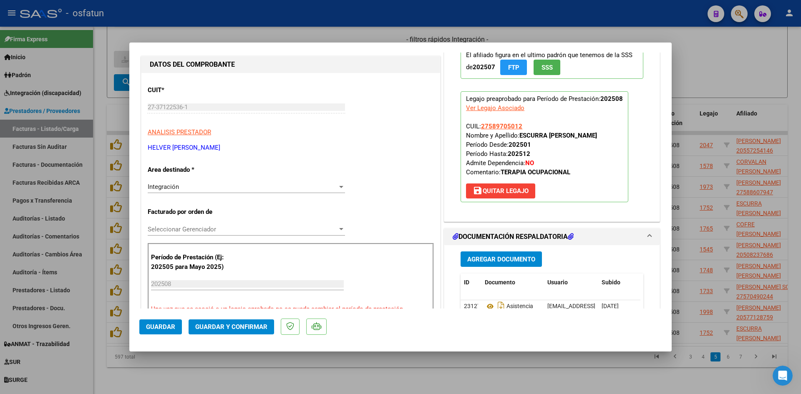
scroll to position [83, 0]
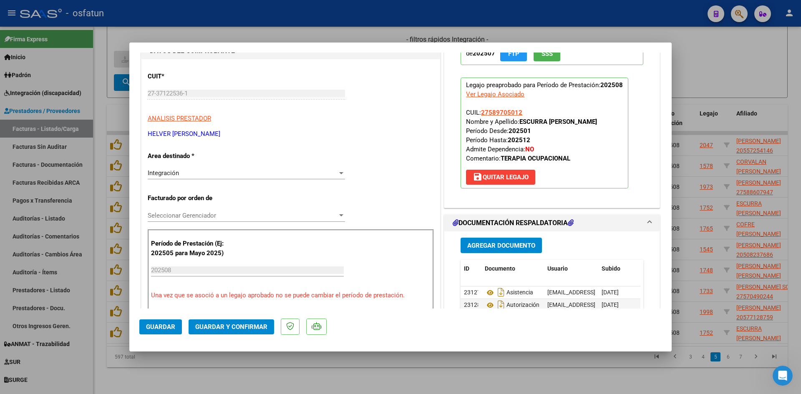
click at [256, 321] on button "Guardar y Confirmar" at bounding box center [232, 327] width 86 height 15
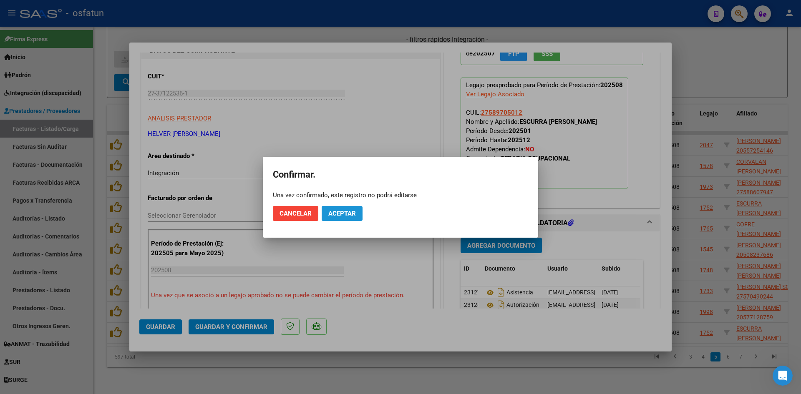
click at [349, 217] on span "Aceptar" at bounding box center [342, 214] width 28 height 8
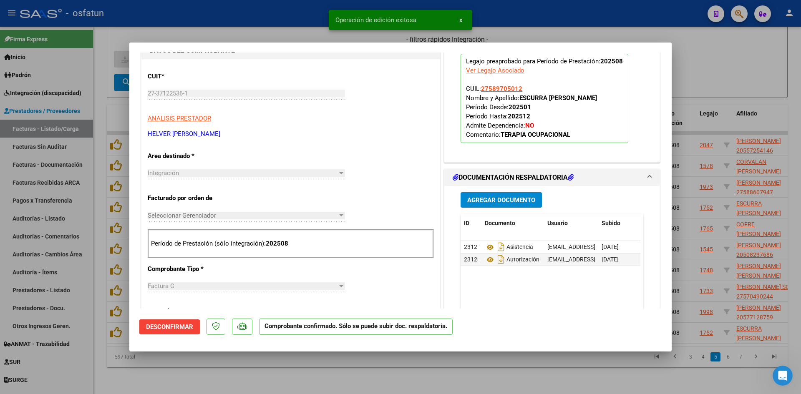
click at [283, 25] on div at bounding box center [400, 197] width 801 height 394
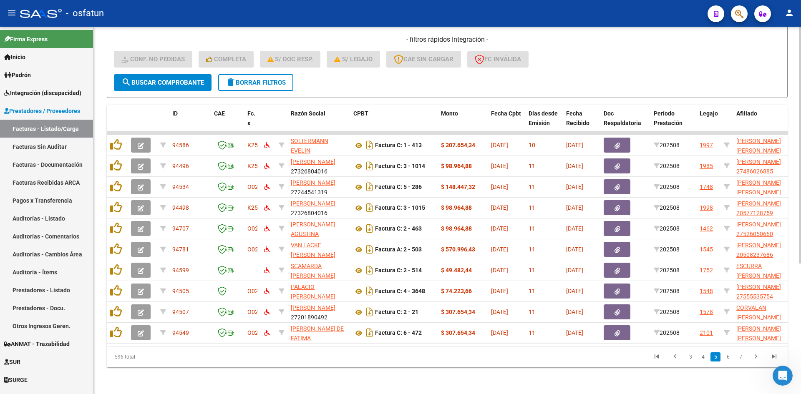
click at [371, 87] on form "Filtros Id Area Area Seleccionar Gerenciador Seleccionar Gerenciador No Confirm…" at bounding box center [447, 0] width 681 height 195
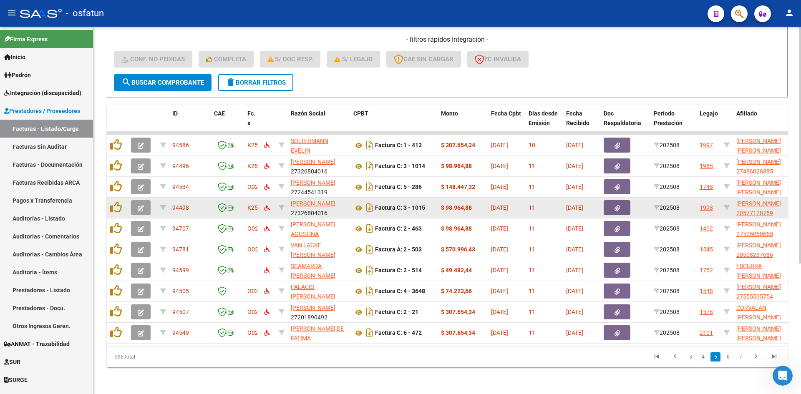
click at [135, 203] on button "button" at bounding box center [141, 207] width 20 height 15
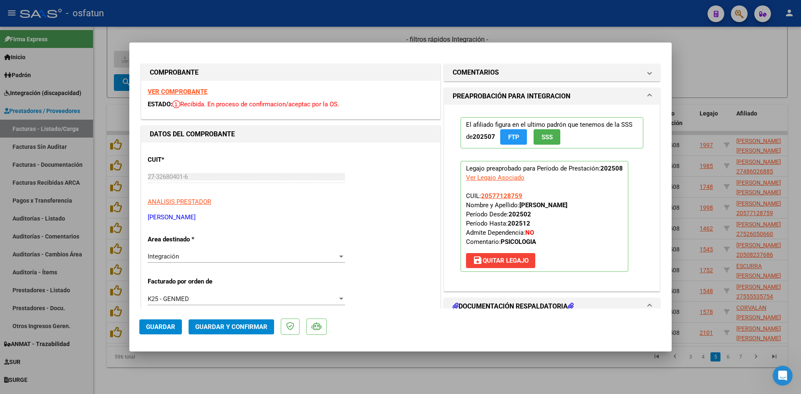
click at [188, 89] on strong "VER COMPROBANTE" at bounding box center [178, 92] width 60 height 8
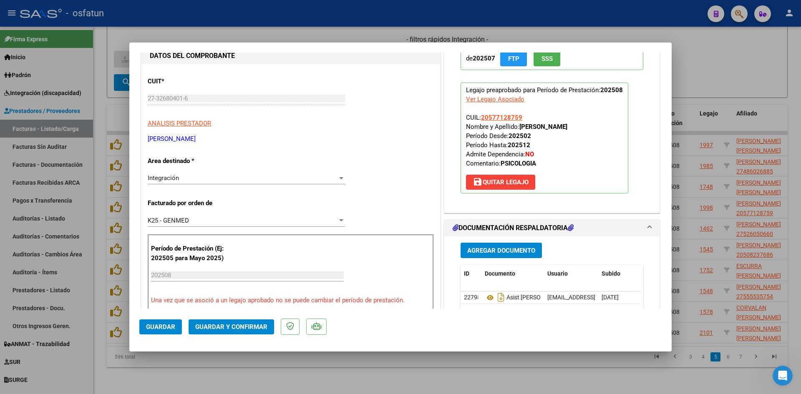
scroll to position [83, 0]
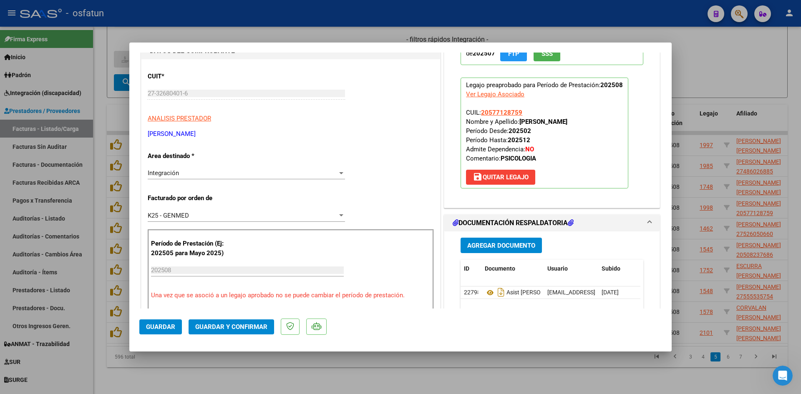
click at [240, 331] on span "Guardar y Confirmar" at bounding box center [231, 327] width 72 height 8
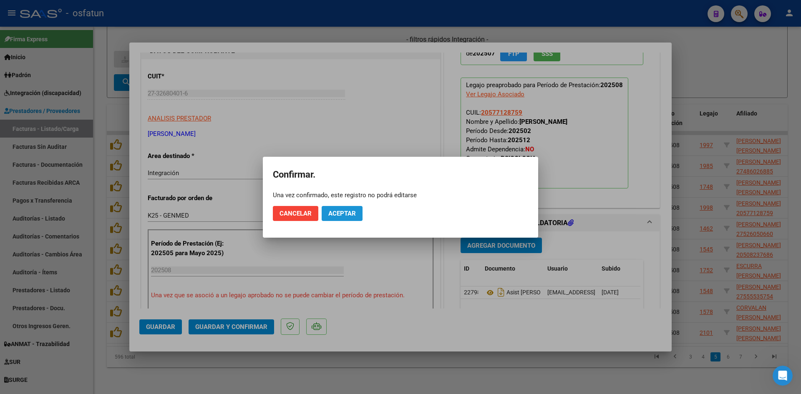
click at [343, 210] on span "Aceptar" at bounding box center [342, 214] width 28 height 8
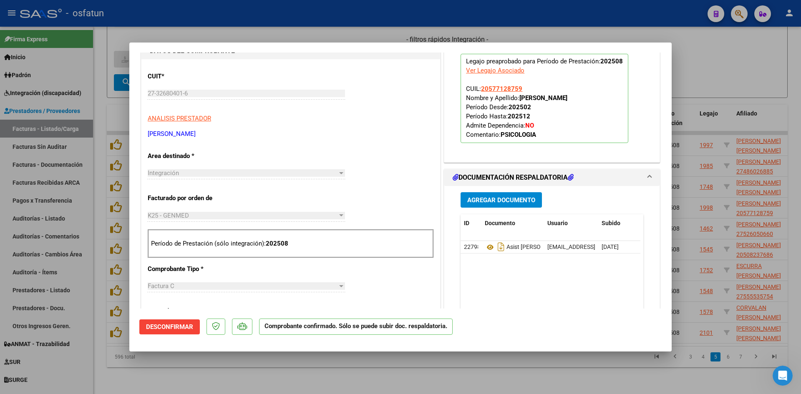
click at [304, 25] on div at bounding box center [400, 197] width 801 height 394
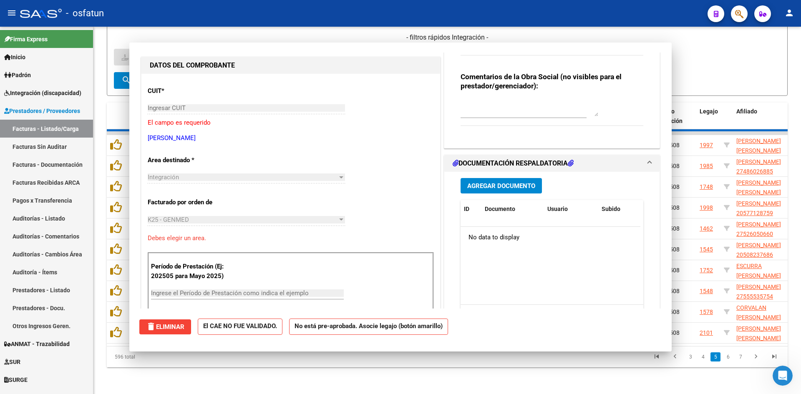
scroll to position [0, 0]
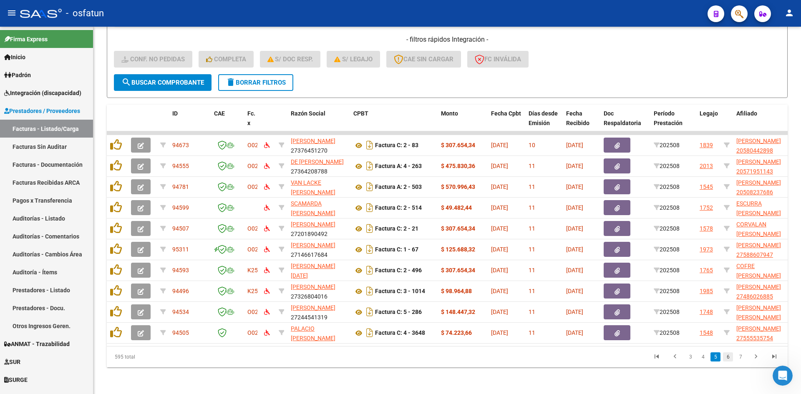
click at [730, 359] on link "6" at bounding box center [728, 357] width 10 height 9
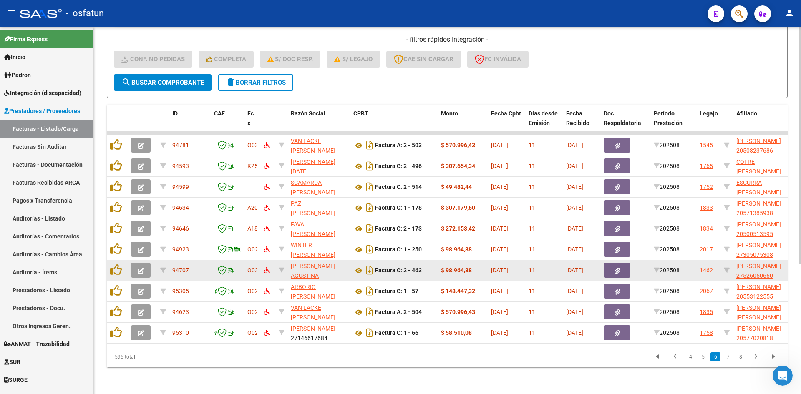
click at [134, 263] on button "button" at bounding box center [141, 270] width 20 height 15
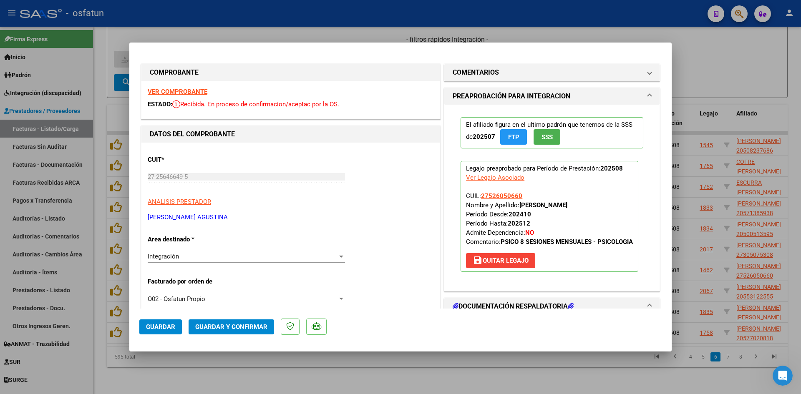
click at [191, 91] on strong "VER COMPROBANTE" at bounding box center [178, 92] width 60 height 8
click at [348, 35] on div at bounding box center [400, 197] width 801 height 394
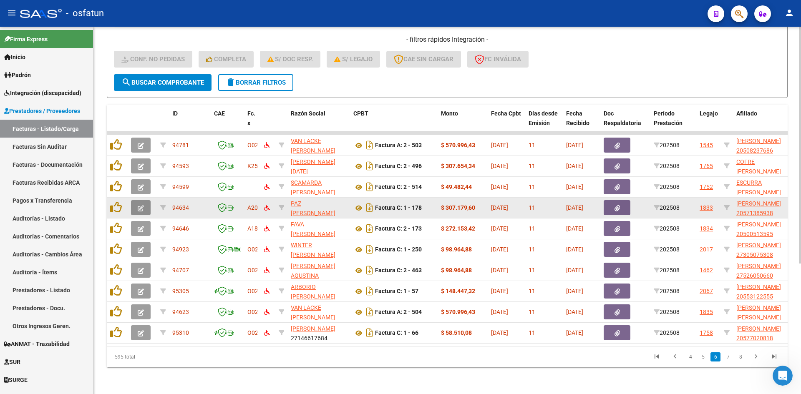
click at [138, 204] on span "button" at bounding box center [141, 208] width 6 height 8
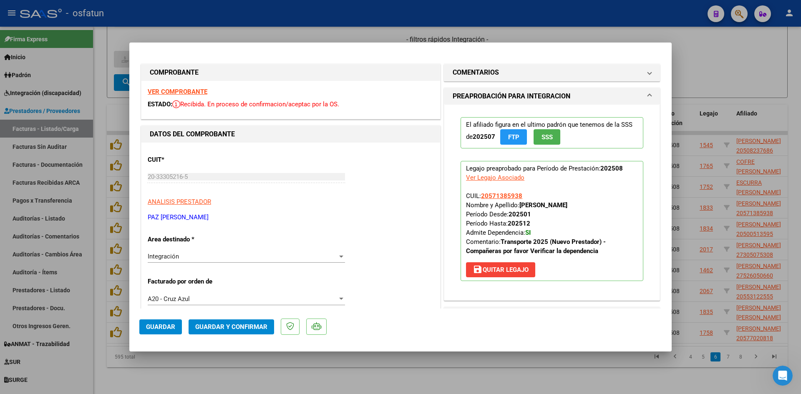
click at [189, 91] on strong "VER COMPROBANTE" at bounding box center [178, 92] width 60 height 8
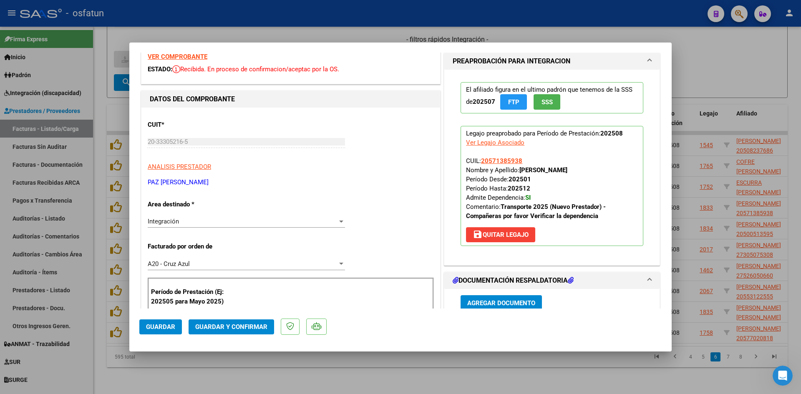
scroll to position [83, 0]
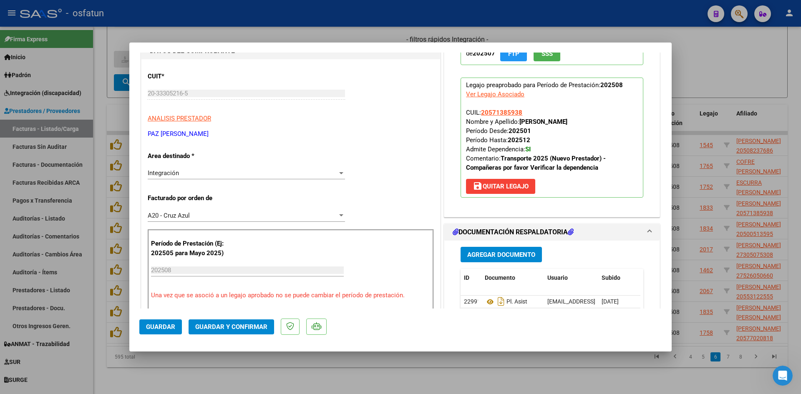
click at [242, 337] on mat-dialog-actions "Guardar Guardar y Confirmar" at bounding box center [400, 325] width 522 height 33
click at [246, 324] on span "Guardar y Confirmar" at bounding box center [231, 327] width 72 height 8
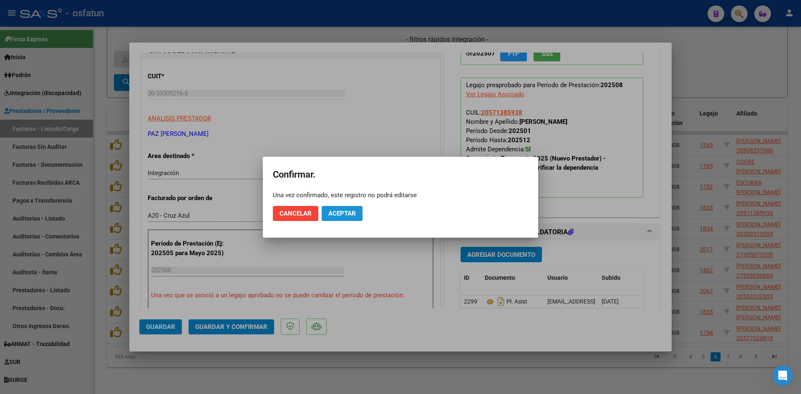
click at [341, 214] on span "Aceptar" at bounding box center [342, 214] width 28 height 8
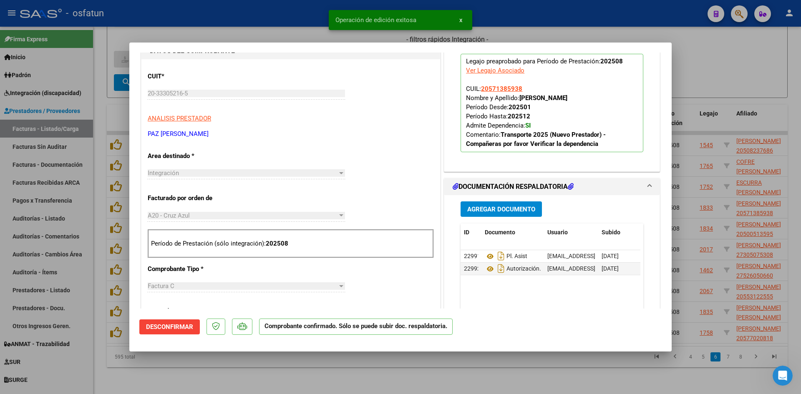
click at [263, 28] on div at bounding box center [400, 197] width 801 height 394
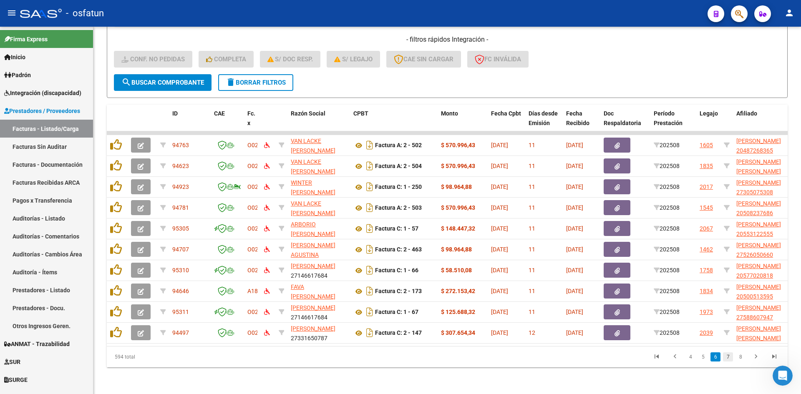
click at [730, 355] on link "7" at bounding box center [728, 357] width 10 height 9
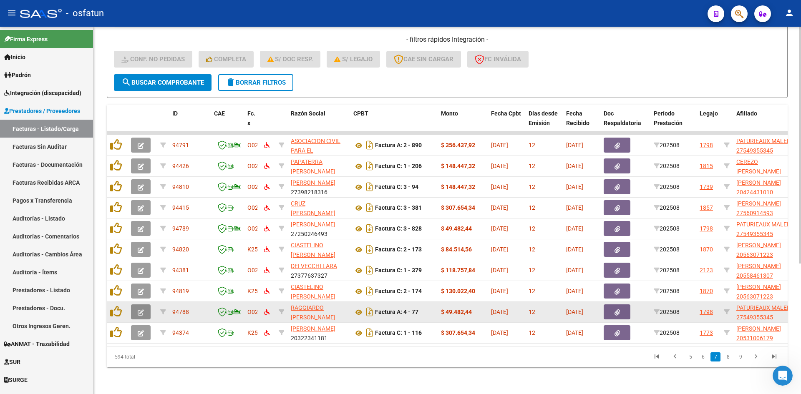
click at [141, 310] on icon "button" at bounding box center [141, 313] width 6 height 6
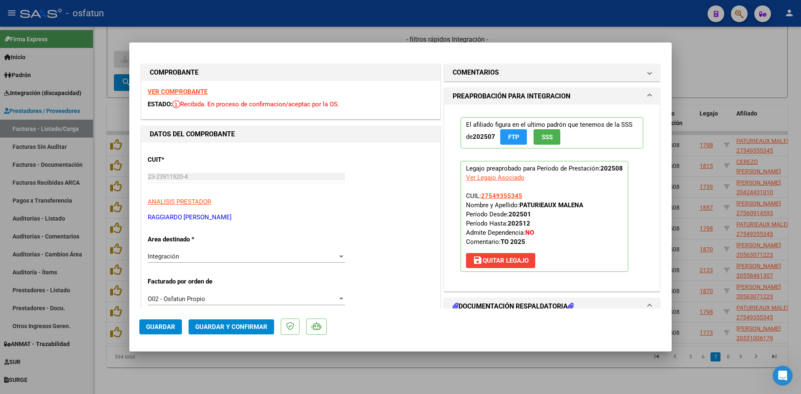
click at [201, 91] on strong "VER COMPROBANTE" at bounding box center [178, 92] width 60 height 8
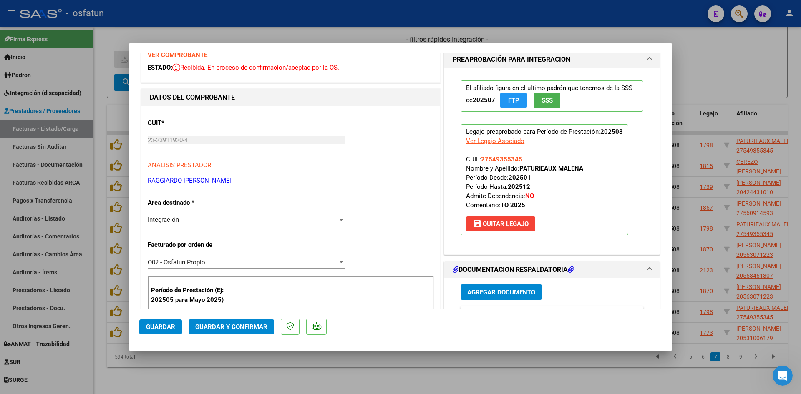
scroll to position [83, 0]
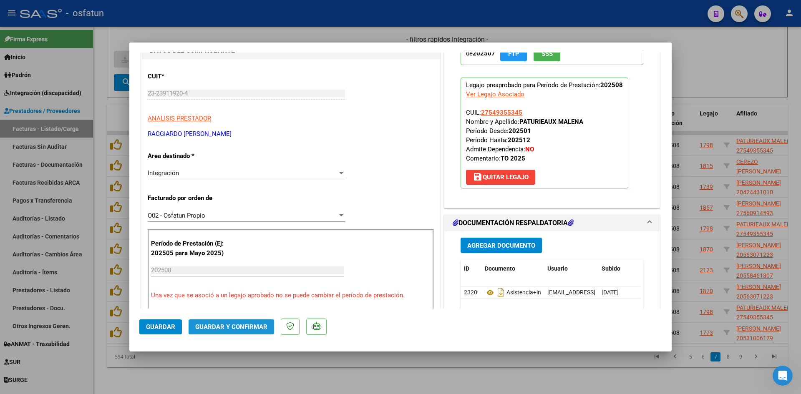
click at [235, 323] on span "Guardar y Confirmar" at bounding box center [231, 327] width 72 height 8
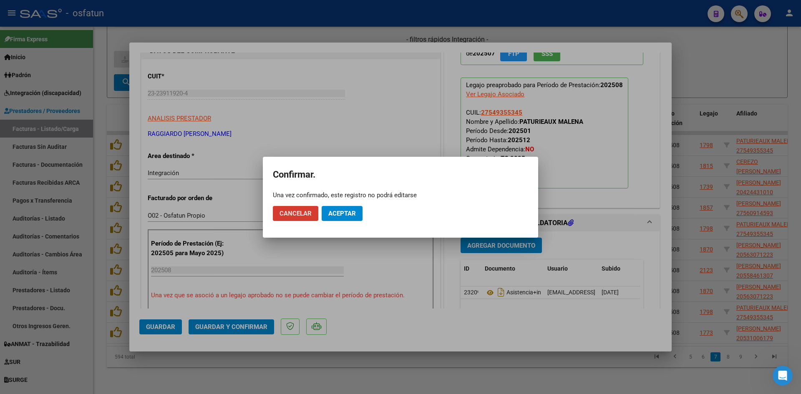
click at [335, 212] on span "Aceptar" at bounding box center [342, 214] width 28 height 8
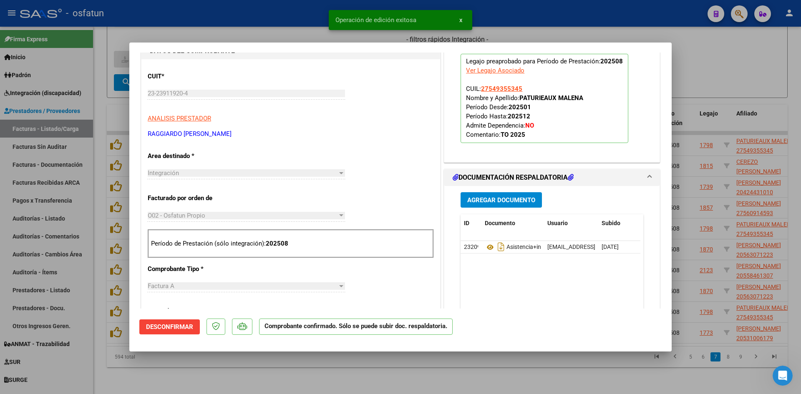
click at [288, 26] on div at bounding box center [400, 197] width 801 height 394
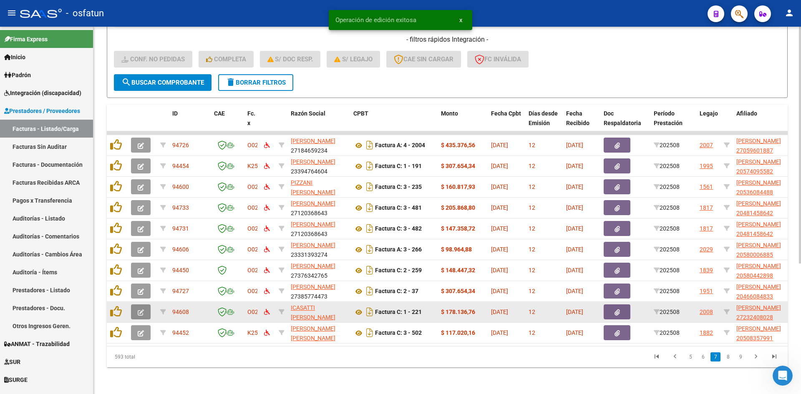
click at [137, 309] on button "button" at bounding box center [141, 312] width 20 height 15
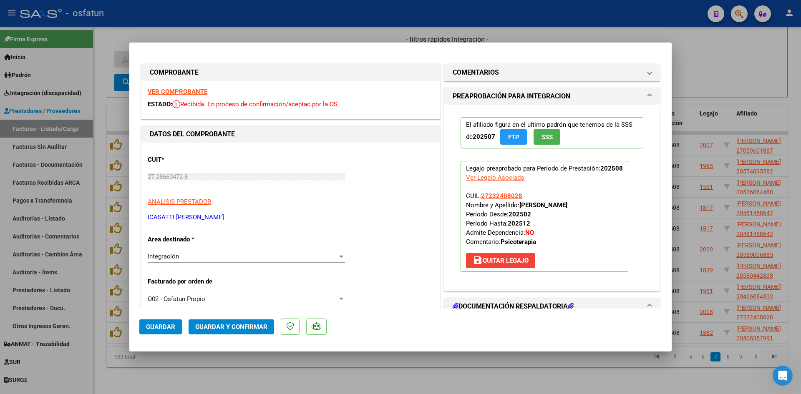
click at [198, 90] on strong "VER COMPROBANTE" at bounding box center [178, 92] width 60 height 8
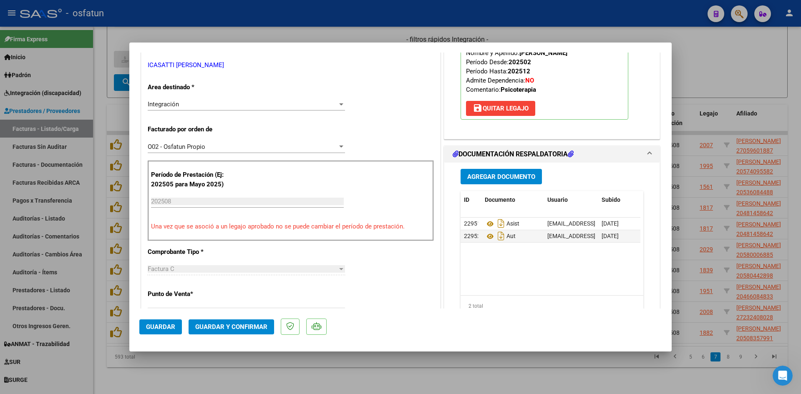
scroll to position [167, 0]
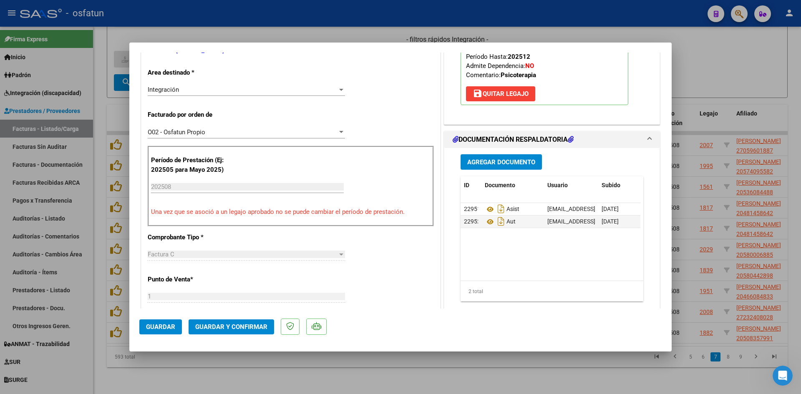
click at [238, 331] on span "Guardar y Confirmar" at bounding box center [231, 327] width 72 height 8
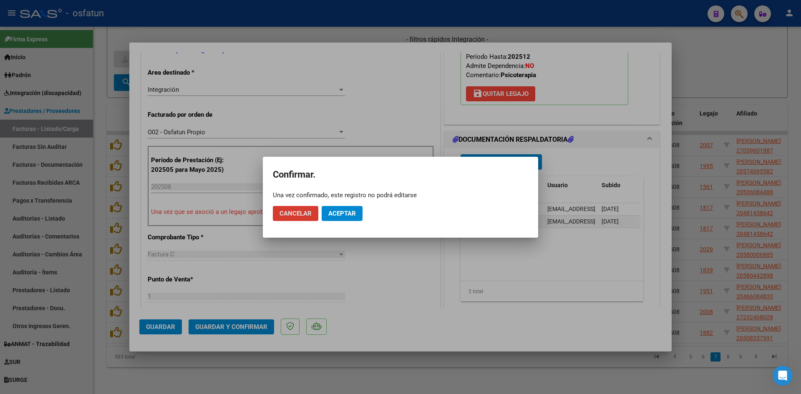
click at [331, 214] on span "Aceptar" at bounding box center [342, 214] width 28 height 8
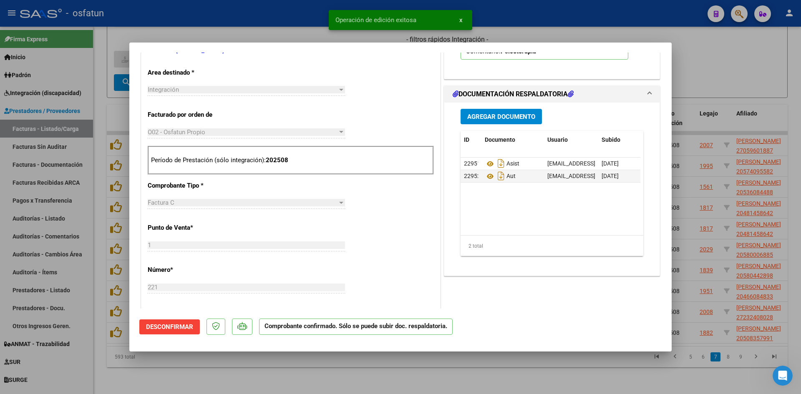
click at [265, 28] on div at bounding box center [400, 197] width 801 height 394
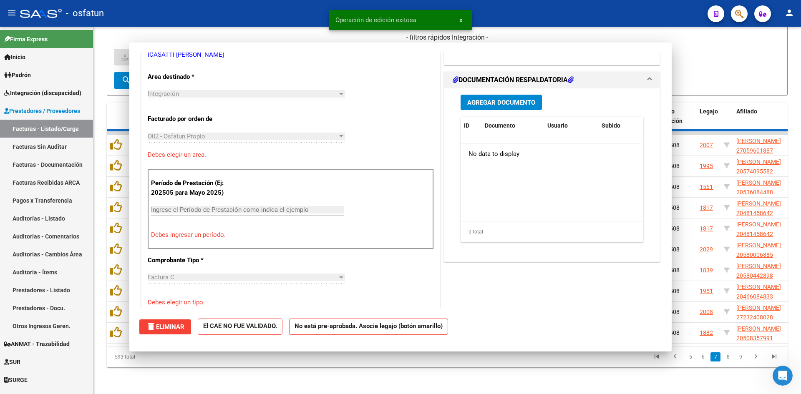
scroll to position [0, 0]
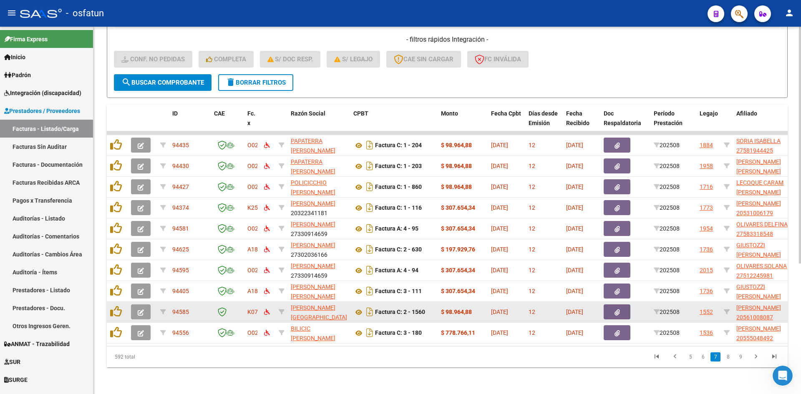
click at [139, 310] on icon "button" at bounding box center [141, 313] width 6 height 6
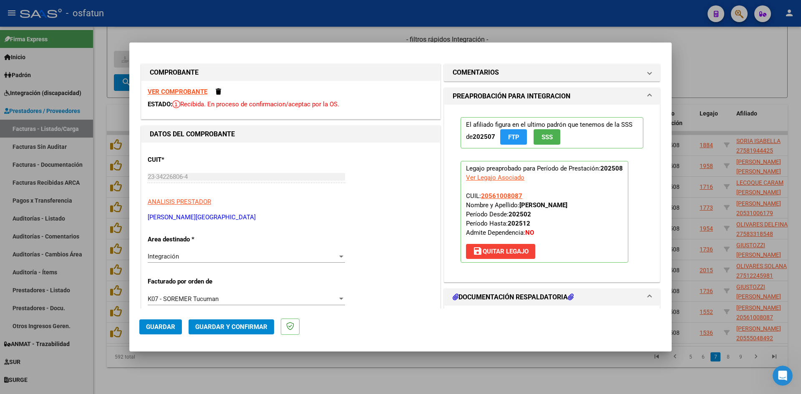
click at [189, 91] on strong "VER COMPROBANTE" at bounding box center [178, 92] width 60 height 8
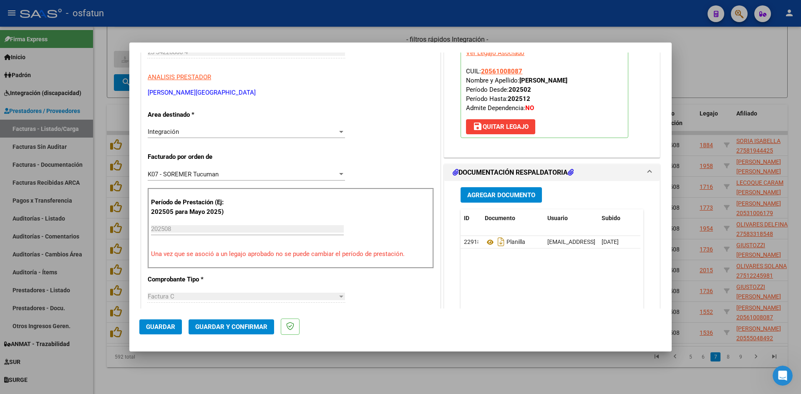
scroll to position [125, 0]
click at [229, 325] on span "Guardar y Confirmar" at bounding box center [231, 327] width 72 height 8
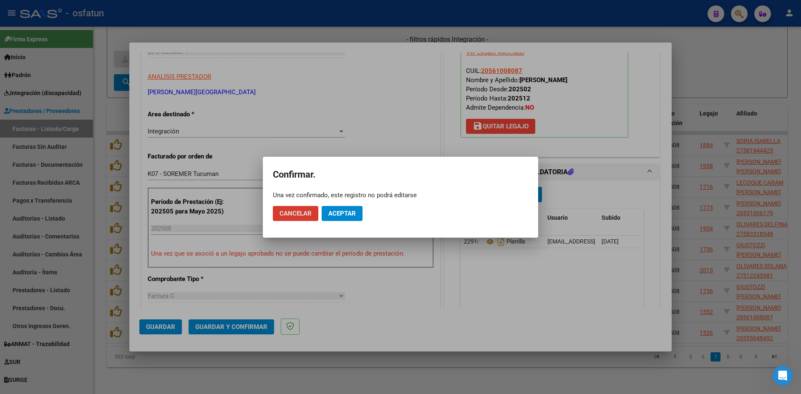
click at [348, 218] on button "Aceptar" at bounding box center [342, 213] width 41 height 15
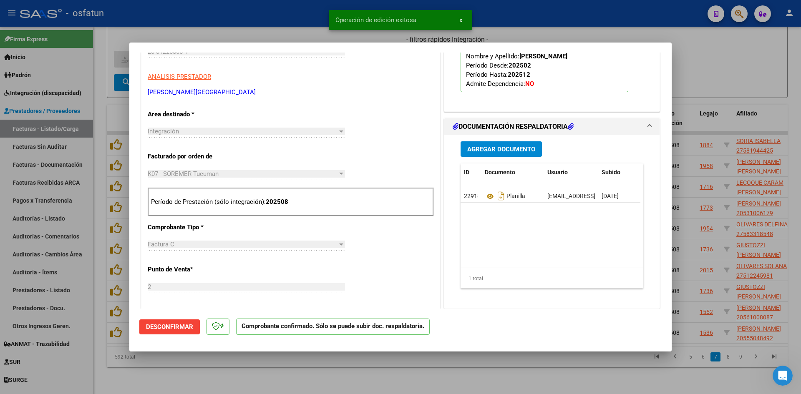
click at [260, 24] on div at bounding box center [400, 197] width 801 height 394
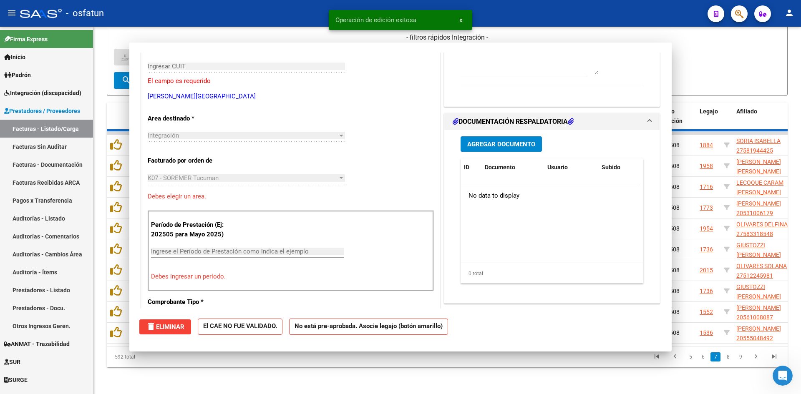
scroll to position [140, 0]
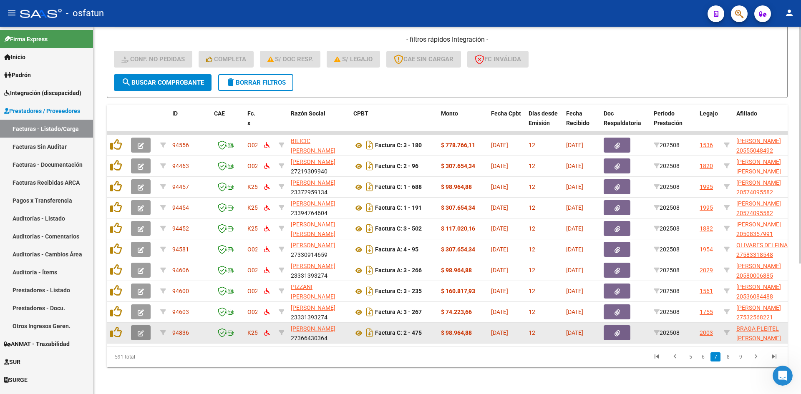
click at [137, 329] on button "button" at bounding box center [141, 332] width 20 height 15
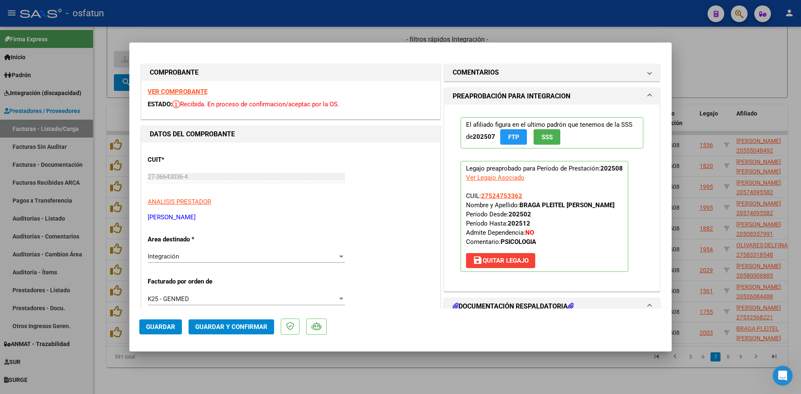
click at [196, 88] on strong "VER COMPROBANTE" at bounding box center [178, 92] width 60 height 8
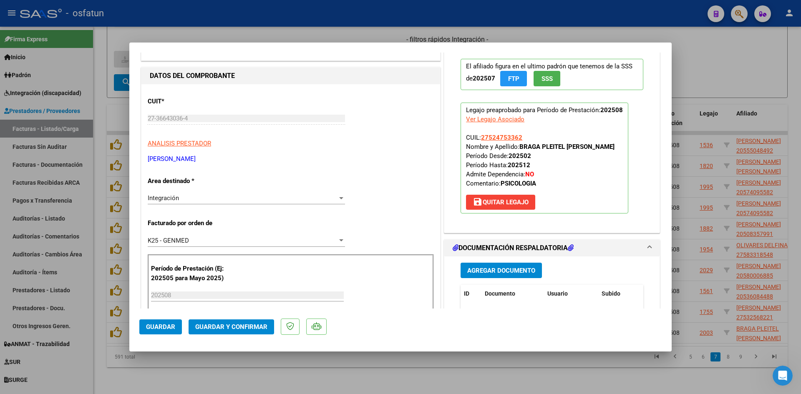
scroll to position [125, 0]
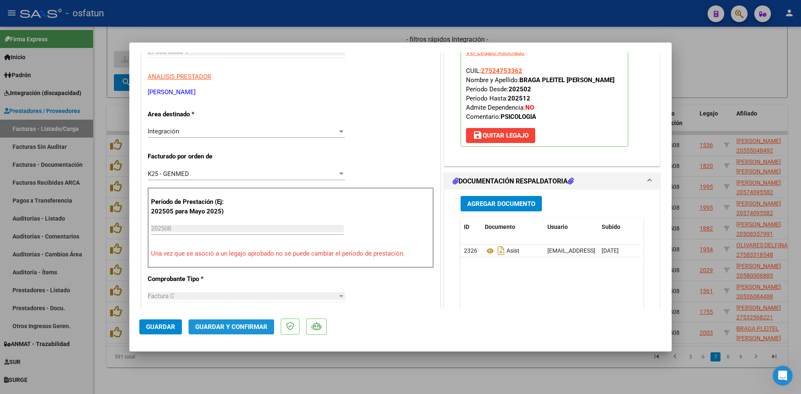
click at [247, 320] on button "Guardar y Confirmar" at bounding box center [232, 327] width 86 height 15
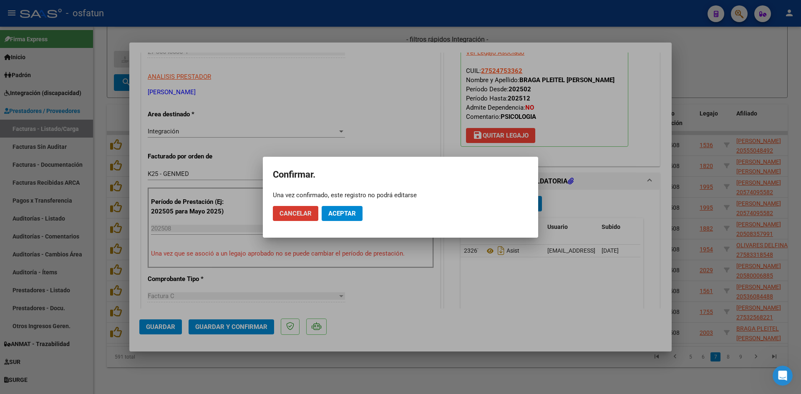
click at [349, 212] on span "Aceptar" at bounding box center [342, 214] width 28 height 8
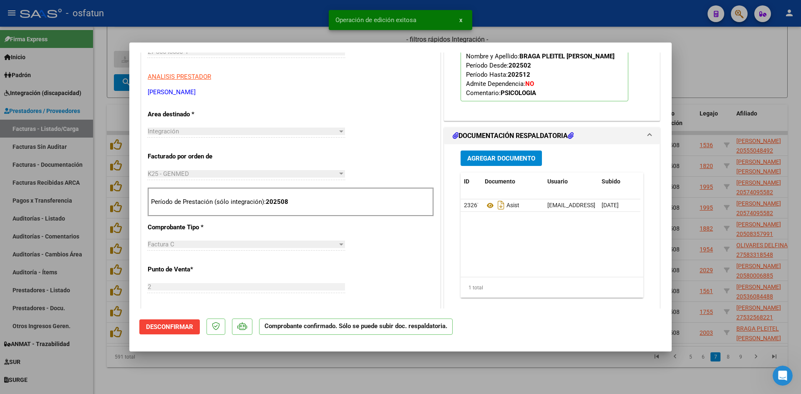
click at [274, 29] on div at bounding box center [400, 197] width 801 height 394
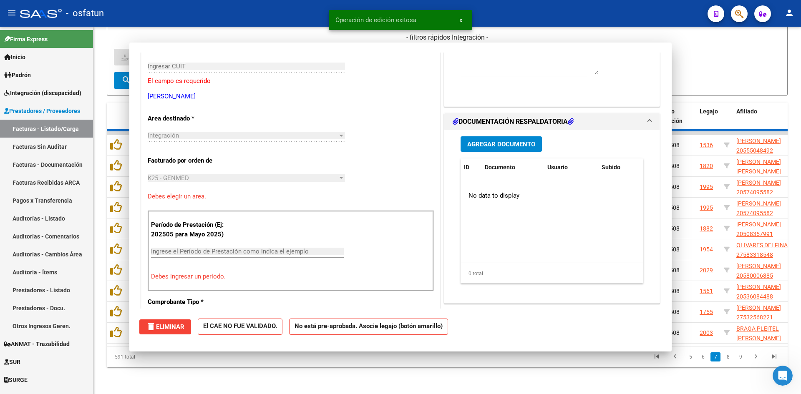
scroll to position [140, 0]
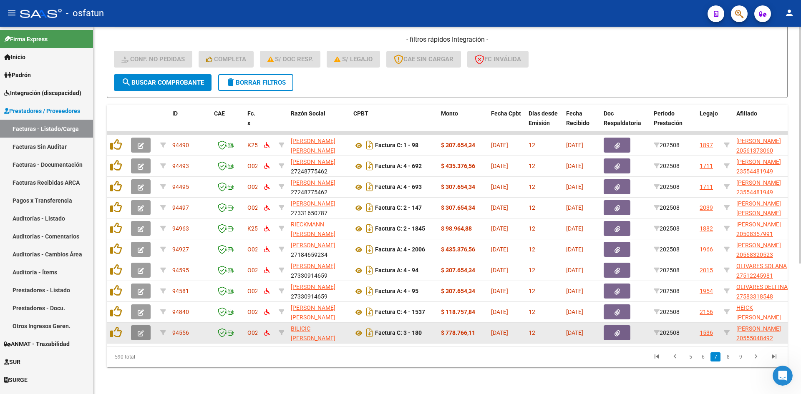
click at [149, 325] on button "button" at bounding box center [141, 332] width 20 height 15
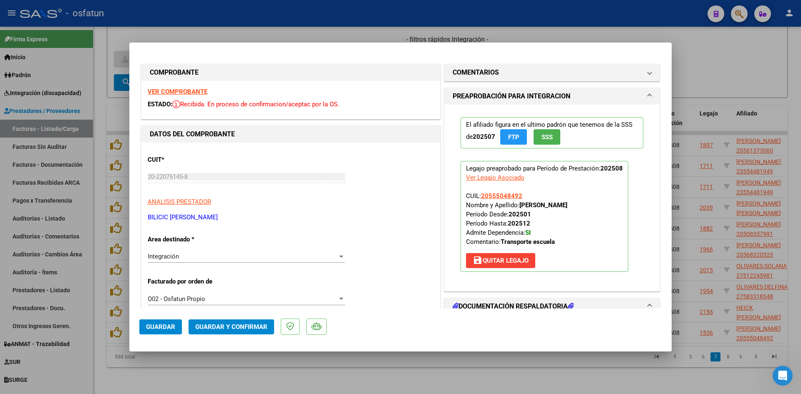
click at [314, 35] on div at bounding box center [400, 197] width 801 height 394
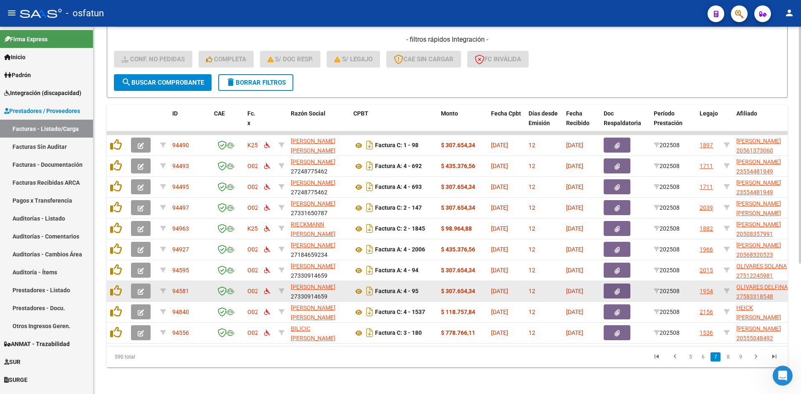
click at [141, 289] on icon "button" at bounding box center [141, 292] width 6 height 6
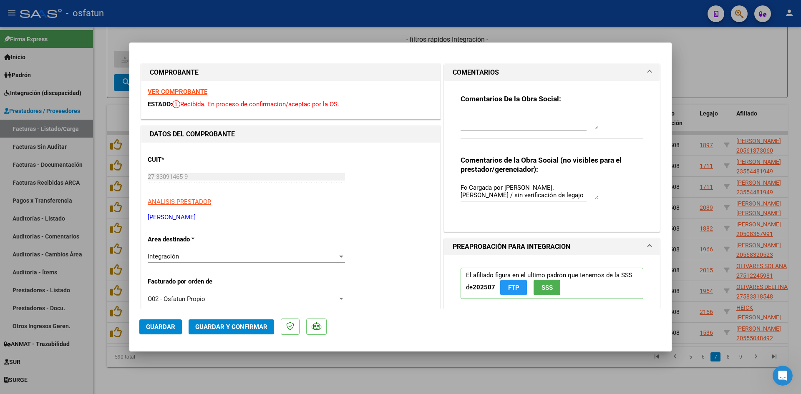
click at [648, 73] on span at bounding box center [649, 73] width 3 height 10
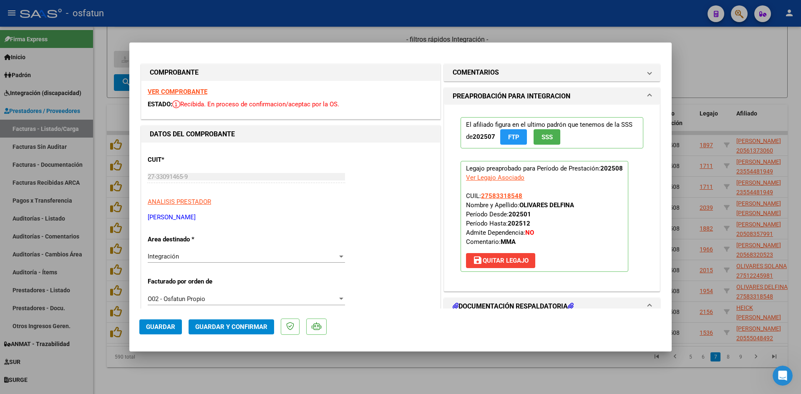
click at [177, 91] on strong "VER COMPROBANTE" at bounding box center [178, 92] width 60 height 8
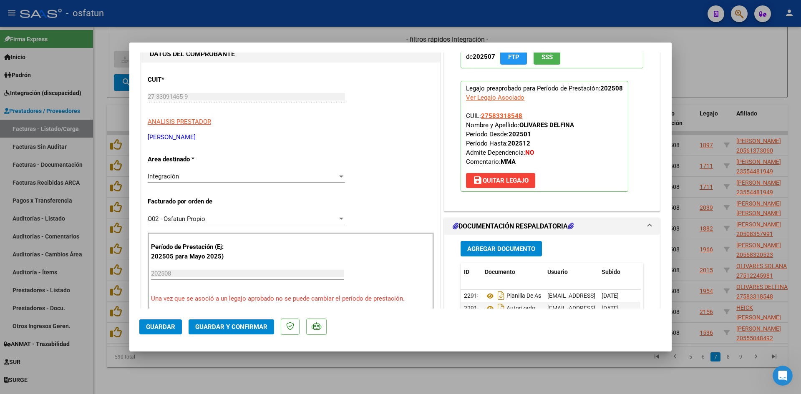
scroll to position [83, 0]
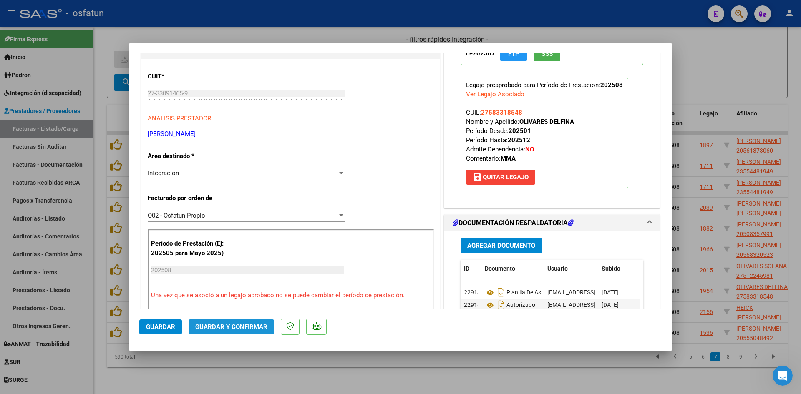
click at [239, 322] on button "Guardar y Confirmar" at bounding box center [232, 327] width 86 height 15
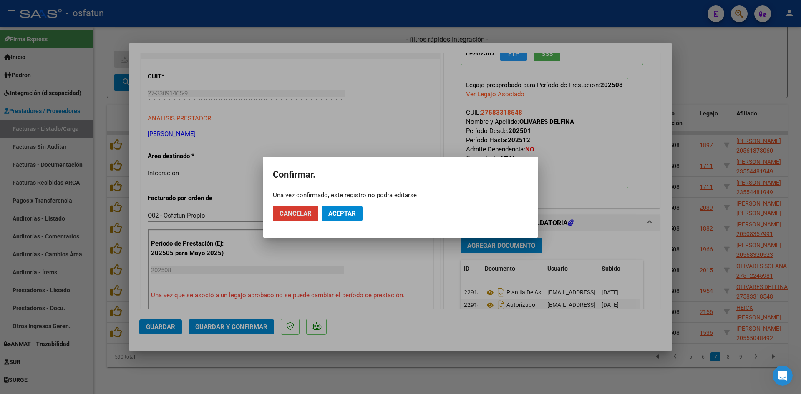
click at [344, 213] on span "Aceptar" at bounding box center [342, 214] width 28 height 8
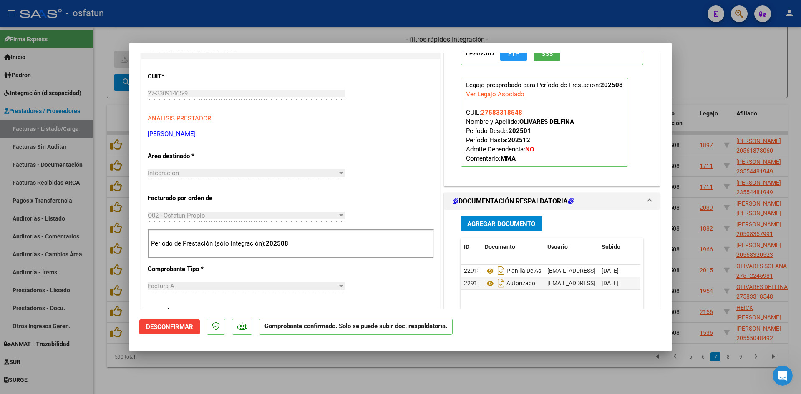
click at [287, 35] on div at bounding box center [400, 197] width 801 height 394
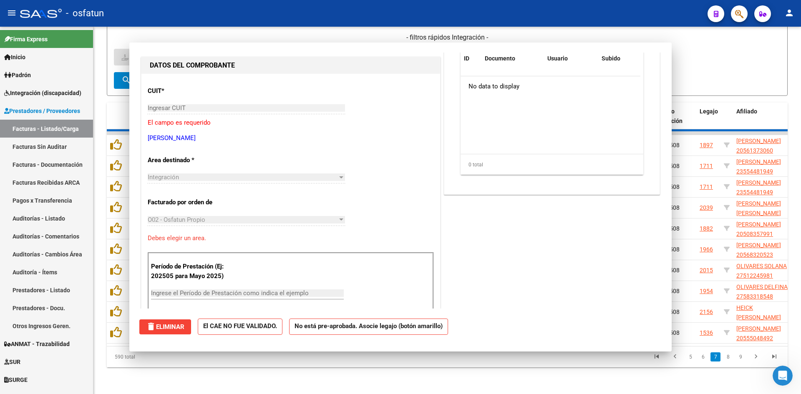
scroll to position [98, 0]
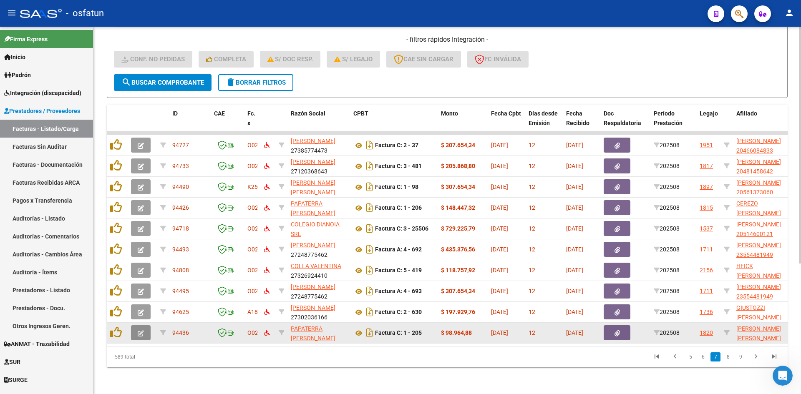
click at [145, 326] on button "button" at bounding box center [141, 332] width 20 height 15
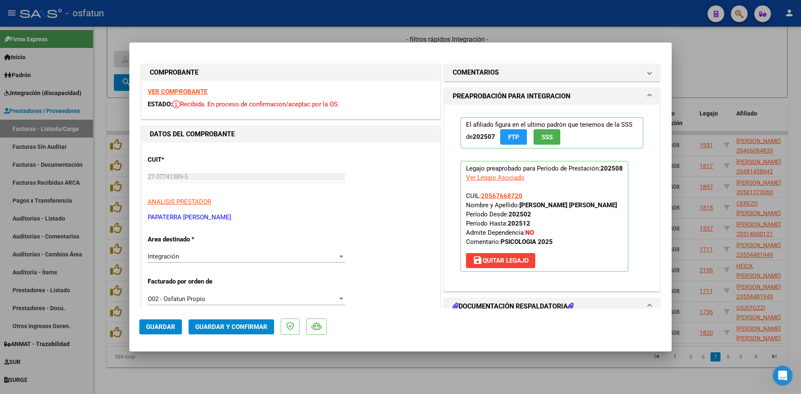
click at [200, 92] on strong "VER COMPROBANTE" at bounding box center [178, 92] width 60 height 8
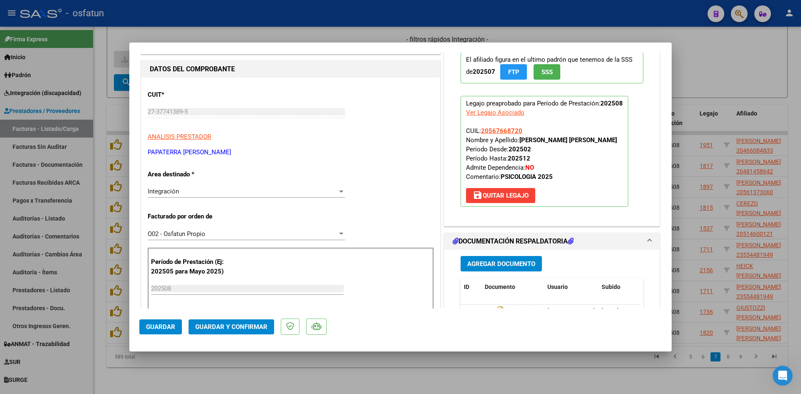
scroll to position [167, 0]
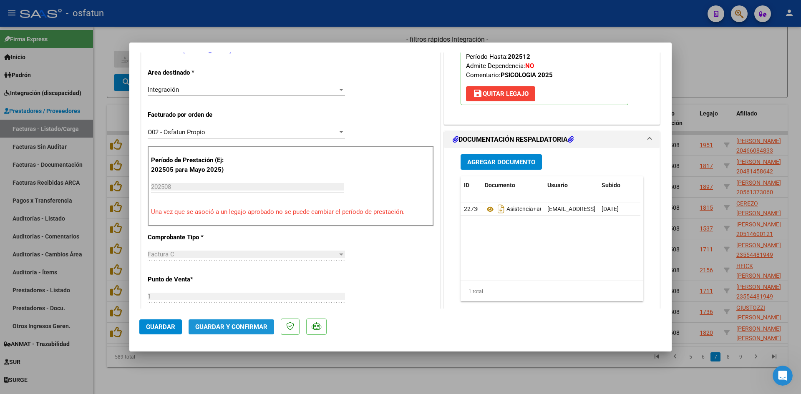
click at [242, 324] on span "Guardar y Confirmar" at bounding box center [231, 327] width 72 height 8
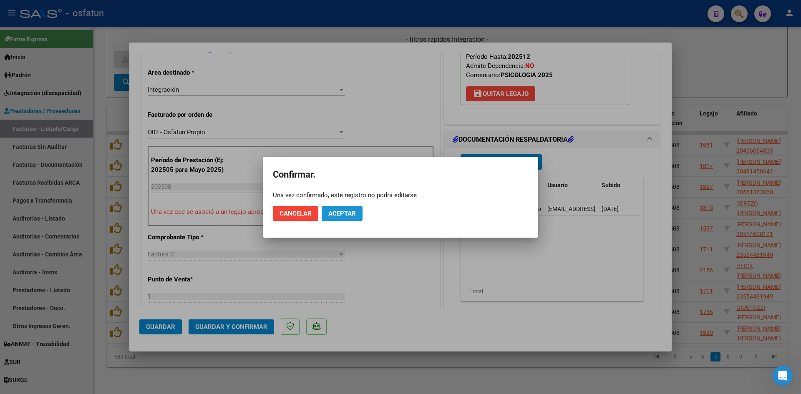
click at [358, 214] on button "Aceptar" at bounding box center [342, 213] width 41 height 15
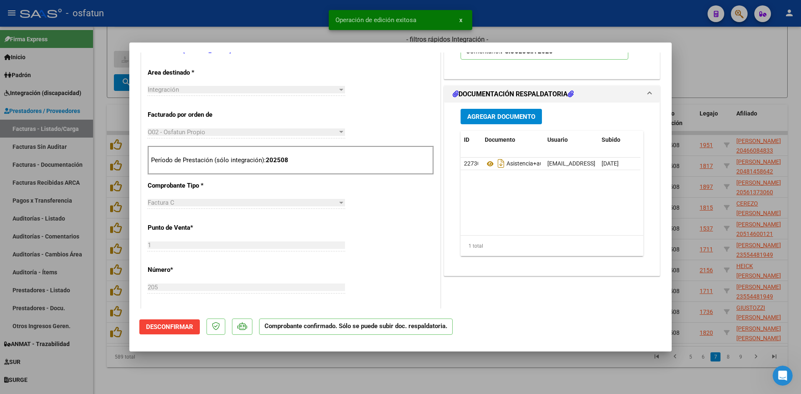
click at [298, 361] on div at bounding box center [400, 197] width 801 height 394
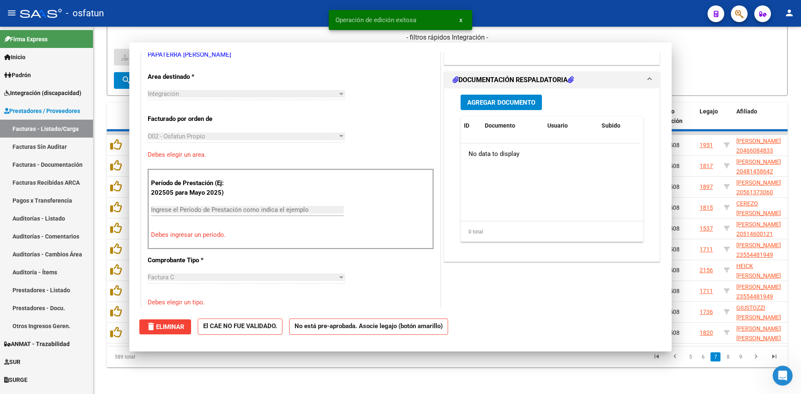
scroll to position [0, 0]
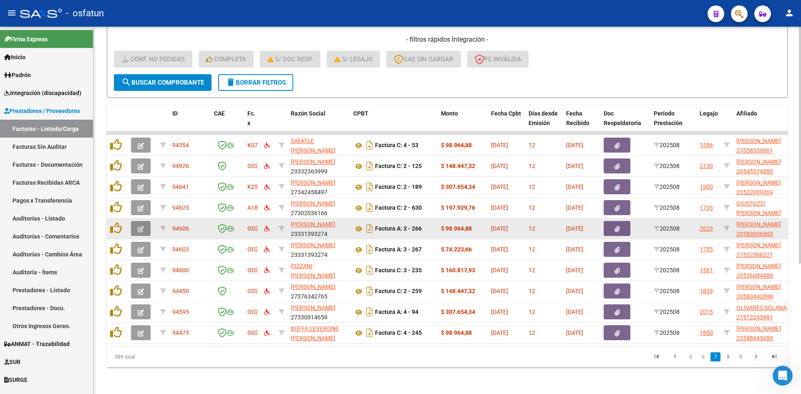
click at [143, 226] on icon "button" at bounding box center [141, 229] width 6 height 6
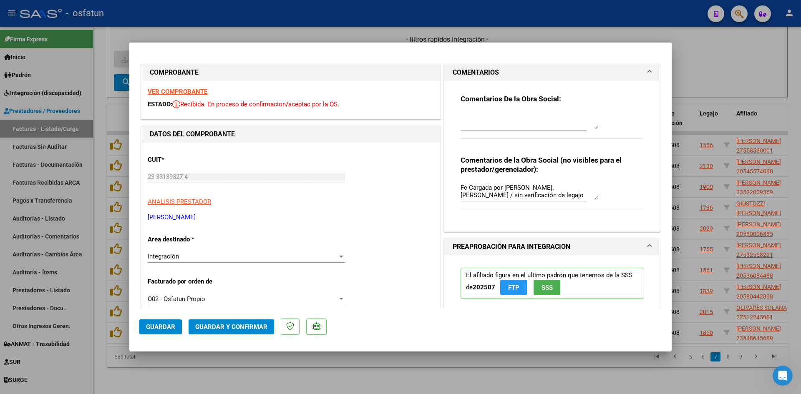
click at [648, 71] on span at bounding box center [649, 73] width 3 height 10
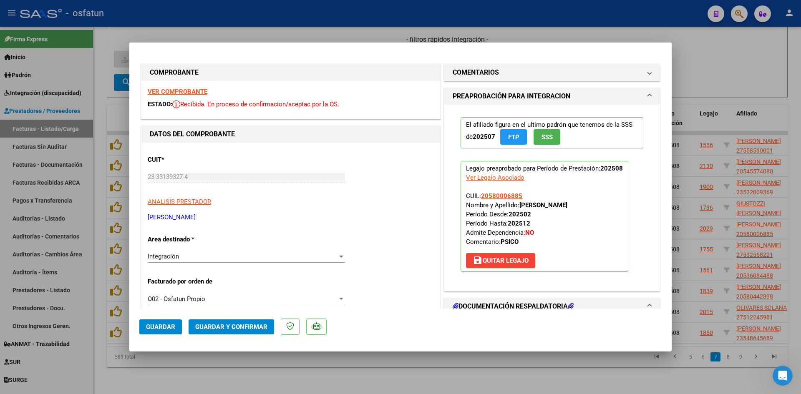
click at [191, 89] on strong "VER COMPROBANTE" at bounding box center [178, 92] width 60 height 8
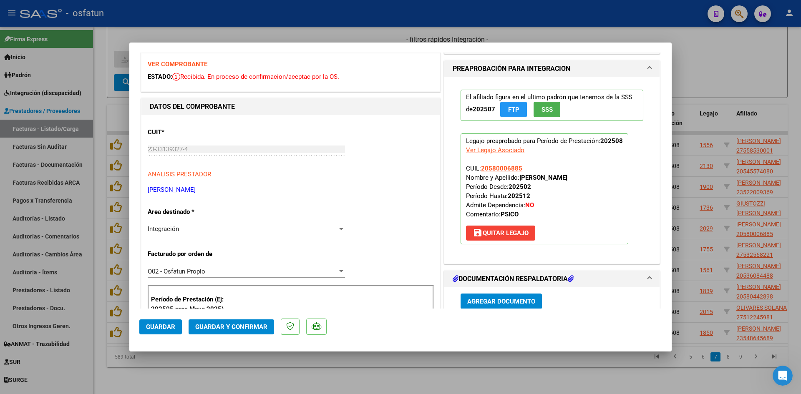
scroll to position [167, 0]
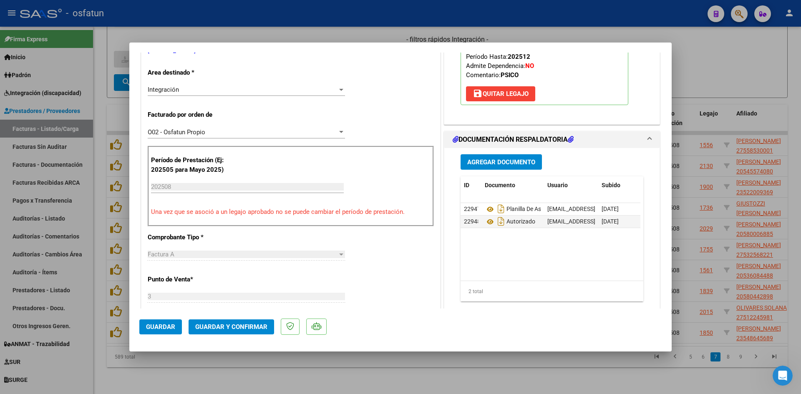
click at [248, 328] on span "Guardar y Confirmar" at bounding box center [231, 327] width 72 height 8
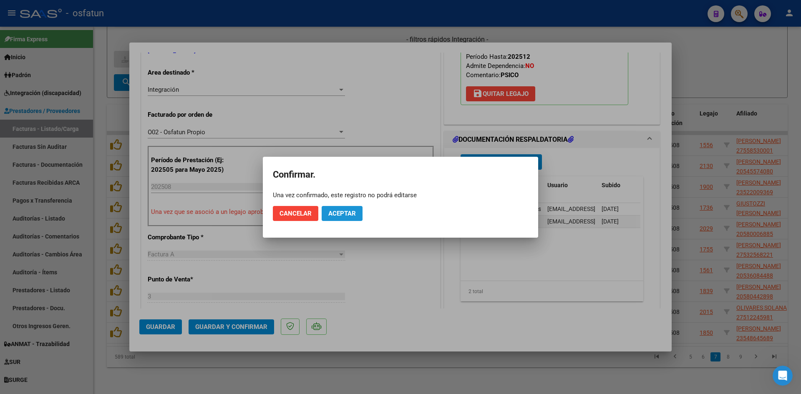
click at [328, 211] on button "Aceptar" at bounding box center [342, 213] width 41 height 15
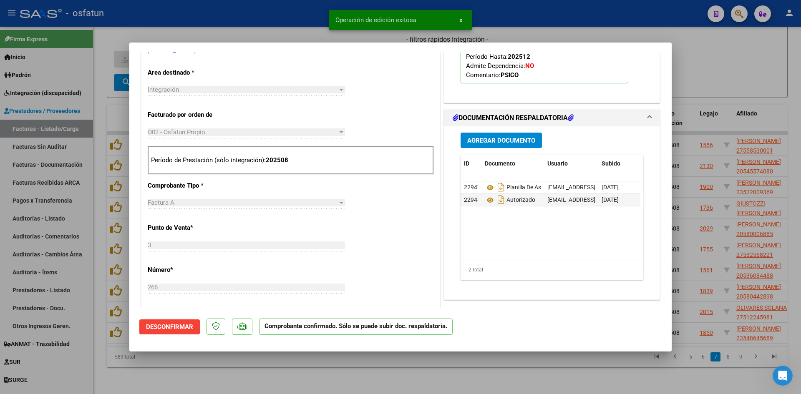
click at [298, 30] on div at bounding box center [400, 197] width 801 height 394
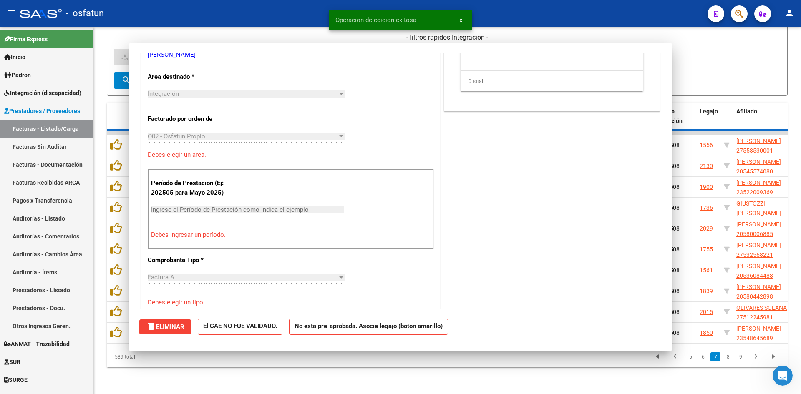
scroll to position [171, 0]
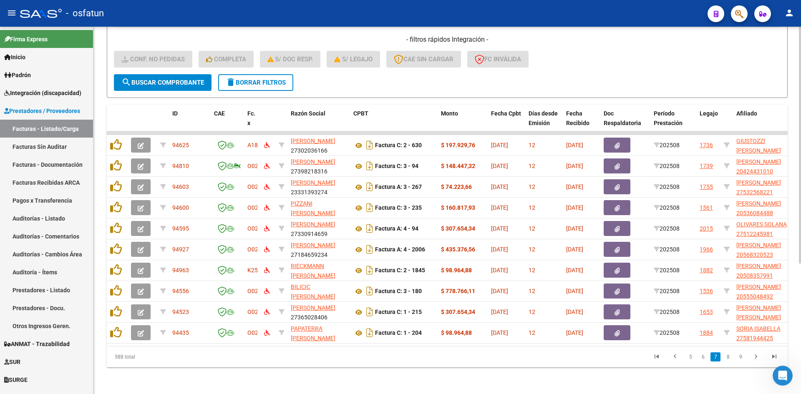
click at [285, 371] on div "Video tutorial PRESTADORES -> Listado de CPBTs Emitidos por Prestadores / Prove…" at bounding box center [447, 113] width 708 height 564
click at [316, 358] on datatable-pager "5 6 7 8 9" at bounding box center [515, 357] width 538 height 14
click at [562, 59] on div "- filtros rápidos Integración - Conf. no pedidas Completa S/ Doc Resp. S/ legaj…" at bounding box center [447, 54] width 667 height 39
click at [587, 358] on datatable-pager "5 6 7 8 9" at bounding box center [515, 357] width 538 height 14
click at [267, 352] on datatable-pager "5 6 7 8 9" at bounding box center [515, 357] width 538 height 14
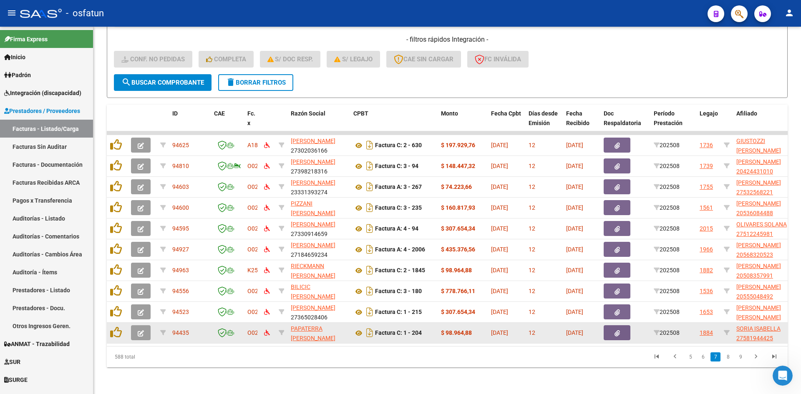
click at [149, 329] on button "button" at bounding box center [141, 332] width 20 height 15
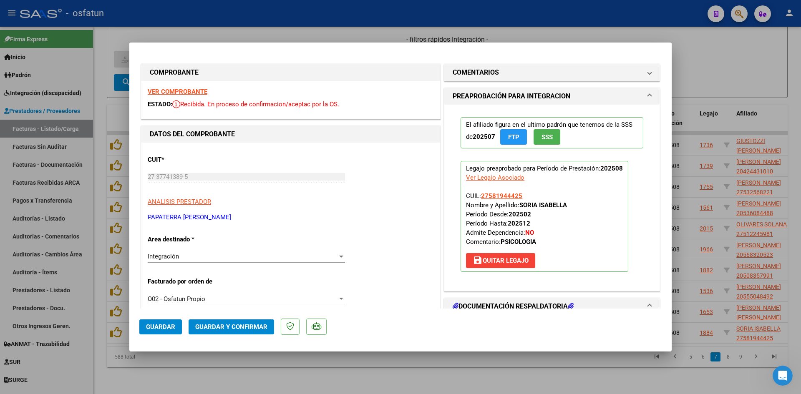
click at [405, 31] on div at bounding box center [400, 197] width 801 height 394
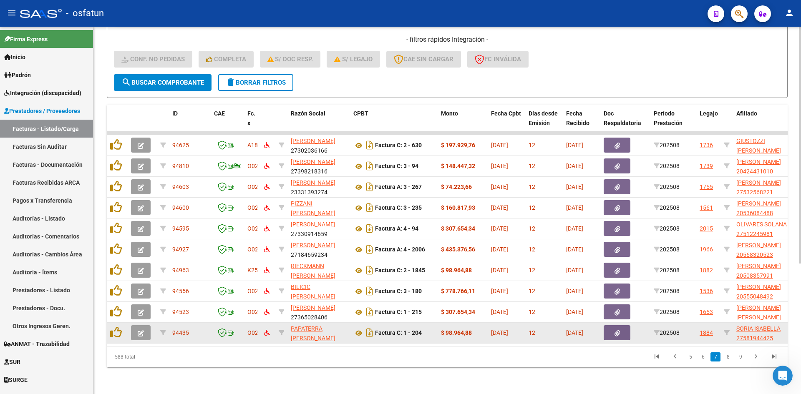
click at [145, 325] on button "button" at bounding box center [141, 332] width 20 height 15
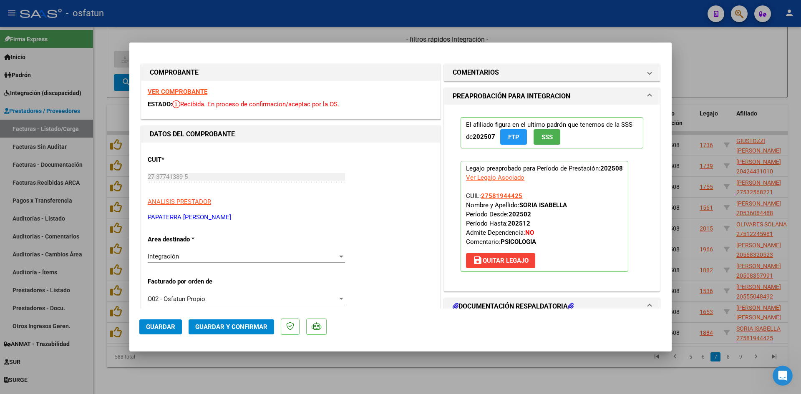
click at [199, 91] on strong "VER COMPROBANTE" at bounding box center [178, 92] width 60 height 8
click at [318, 28] on div at bounding box center [400, 197] width 801 height 394
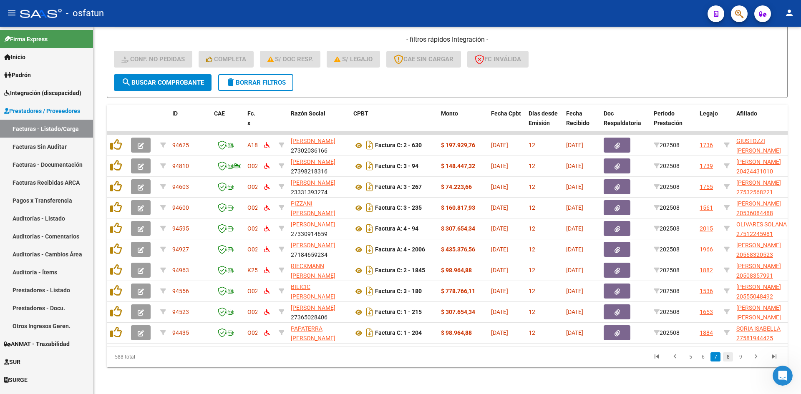
click at [726, 356] on link "8" at bounding box center [728, 357] width 10 height 9
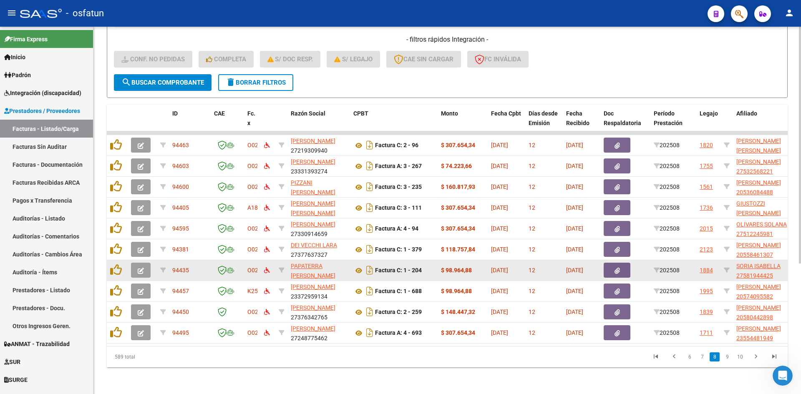
click at [139, 268] on icon "button" at bounding box center [141, 271] width 6 height 6
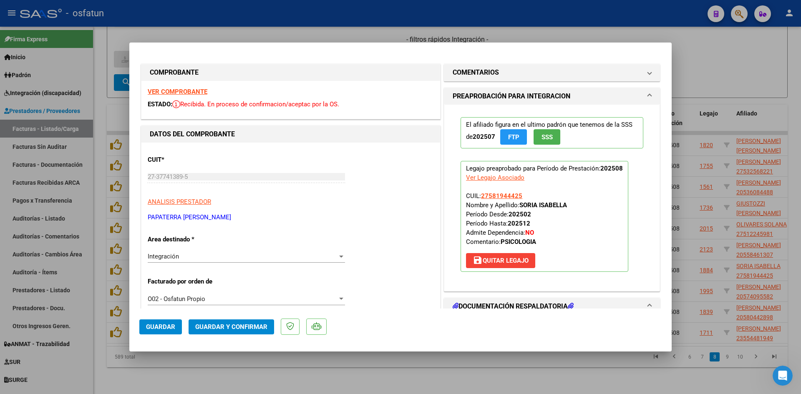
click at [192, 92] on strong "VER COMPROBANTE" at bounding box center [178, 92] width 60 height 8
click at [301, 37] on div at bounding box center [400, 197] width 801 height 394
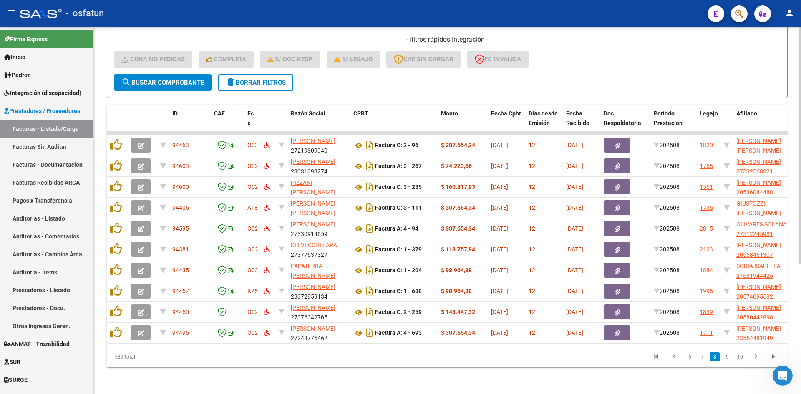
click at [279, 371] on div "Video tutorial PRESTADORES -> Listado de CPBTs Emitidos por Prestadores / Prove…" at bounding box center [447, 113] width 708 height 564
click at [353, 366] on div "589 total 6 7 8 9 10" at bounding box center [447, 357] width 681 height 21
click at [404, 74] on form "Filtros Id Area Area Seleccionar Gerenciador Seleccionar Gerenciador No Confirm…" at bounding box center [447, 0] width 681 height 195
click at [351, 94] on div "Video tutorial PRESTADORES -> Listado de CPBTs Emitidos por Prestadores / Prove…" at bounding box center [447, 106] width 681 height 524
click at [353, 76] on form "Filtros Id Area Area Seleccionar Gerenciador Seleccionar Gerenciador No Confirm…" at bounding box center [447, 0] width 681 height 195
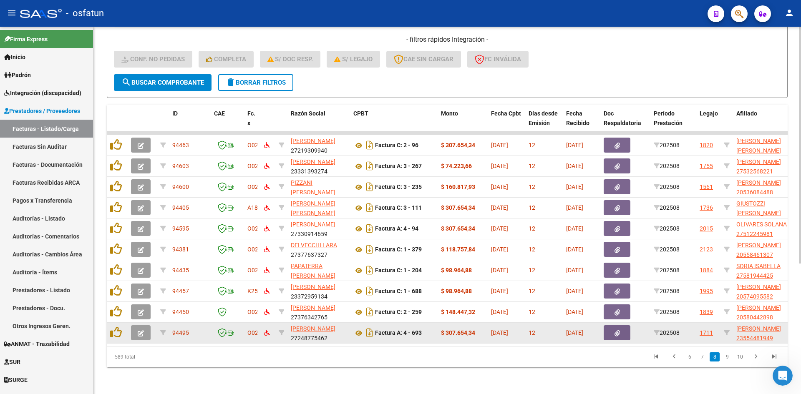
click at [140, 331] on icon "button" at bounding box center [141, 334] width 6 height 6
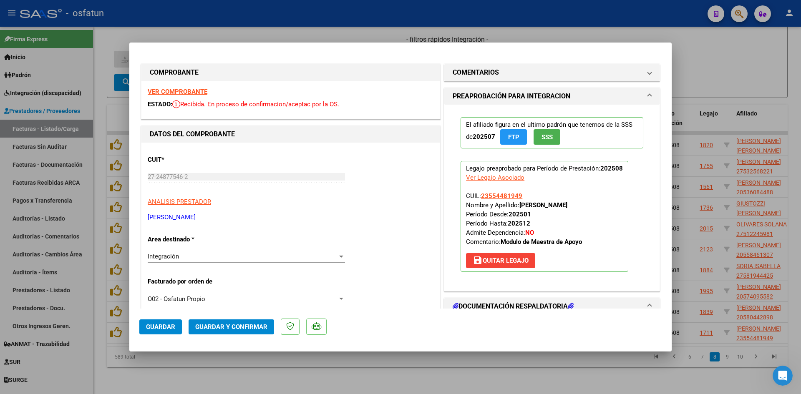
click at [184, 90] on strong "VER COMPROBANTE" at bounding box center [178, 92] width 60 height 8
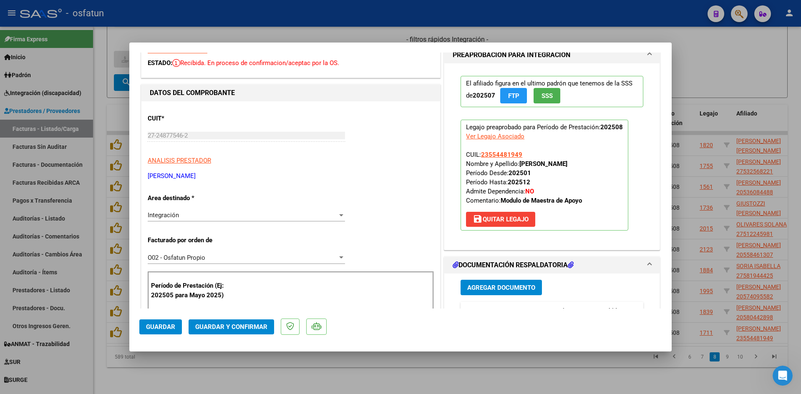
scroll to position [125, 0]
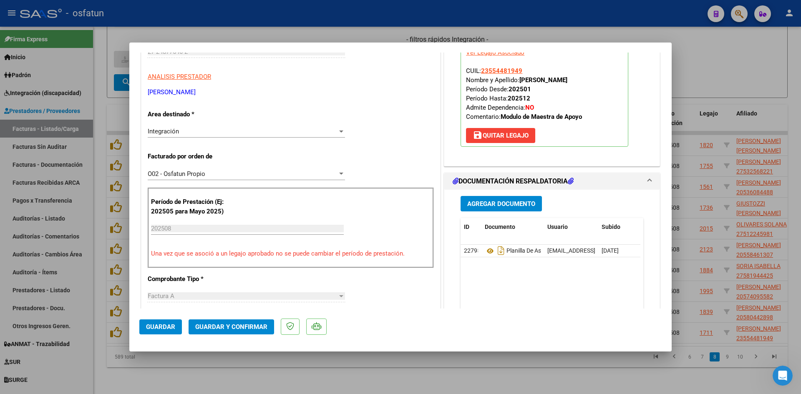
click at [247, 333] on button "Guardar y Confirmar" at bounding box center [232, 327] width 86 height 15
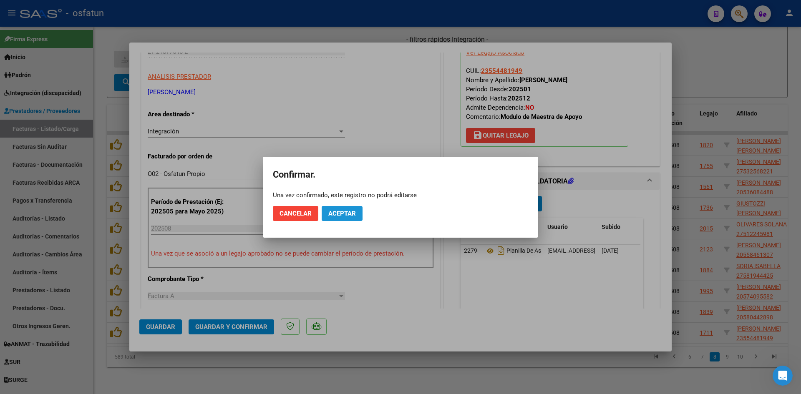
click at [336, 215] on span "Aceptar" at bounding box center [342, 214] width 28 height 8
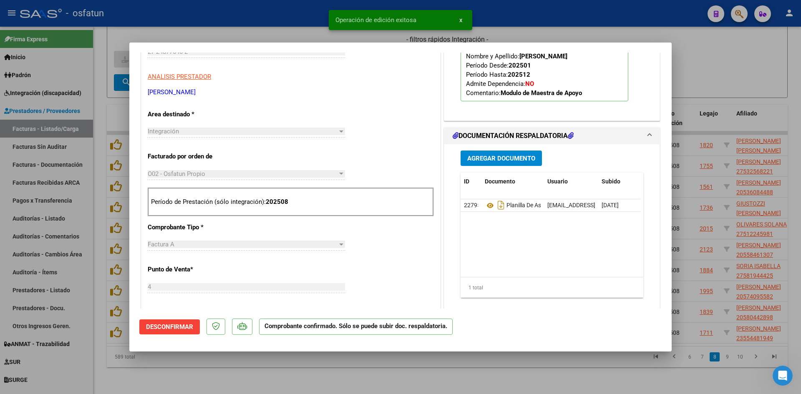
click at [364, 366] on div at bounding box center [400, 197] width 801 height 394
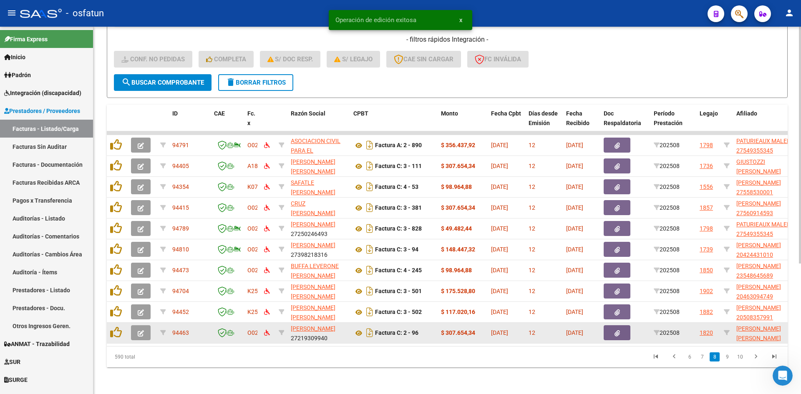
click at [134, 325] on button "button" at bounding box center [141, 332] width 20 height 15
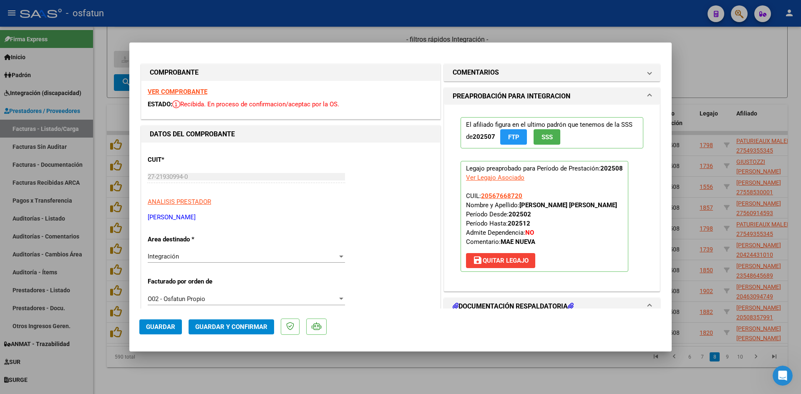
click at [195, 91] on strong "VER COMPROBANTE" at bounding box center [178, 92] width 60 height 8
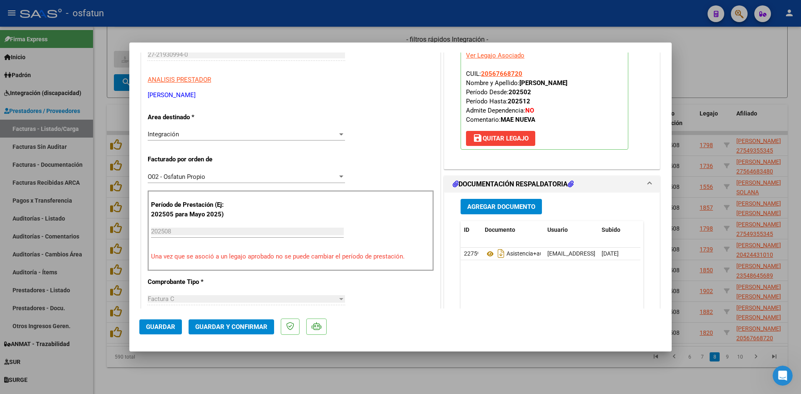
scroll to position [167, 0]
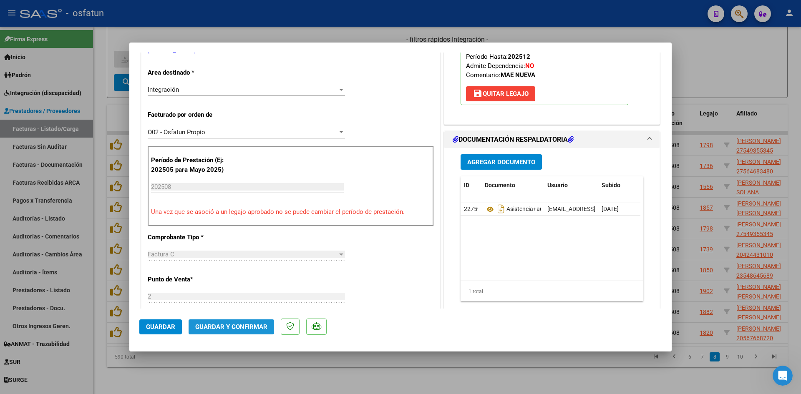
click at [257, 330] on span "Guardar y Confirmar" at bounding box center [231, 327] width 72 height 8
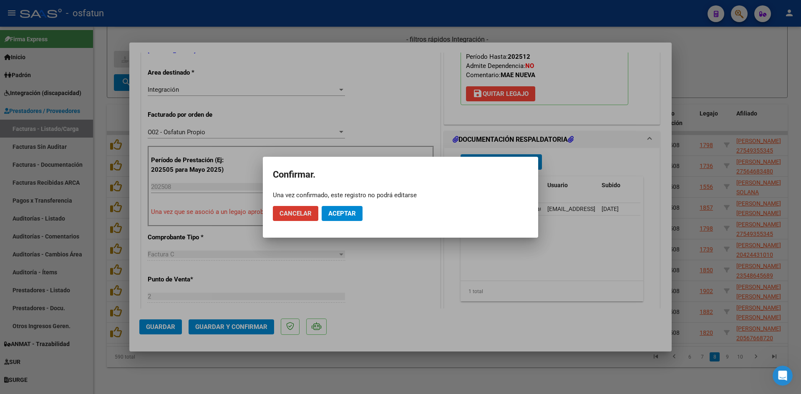
drag, startPoint x: 336, startPoint y: 207, endPoint x: 336, endPoint y: 222, distance: 15.9
click at [336, 208] on button "Aceptar" at bounding box center [342, 213] width 41 height 15
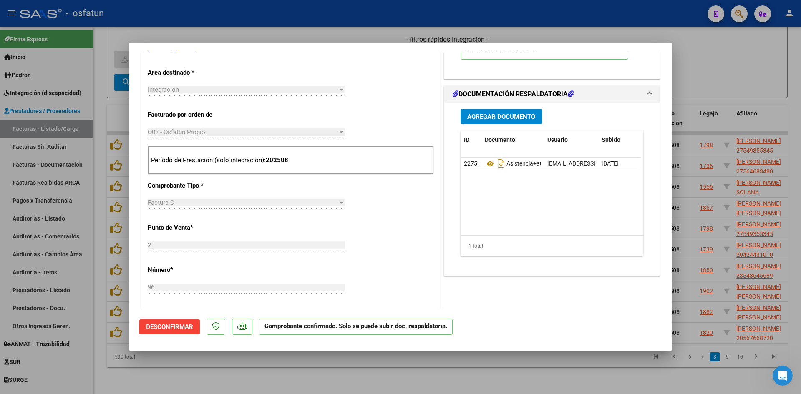
click at [371, 35] on div at bounding box center [400, 197] width 801 height 394
type input "$ 0,00"
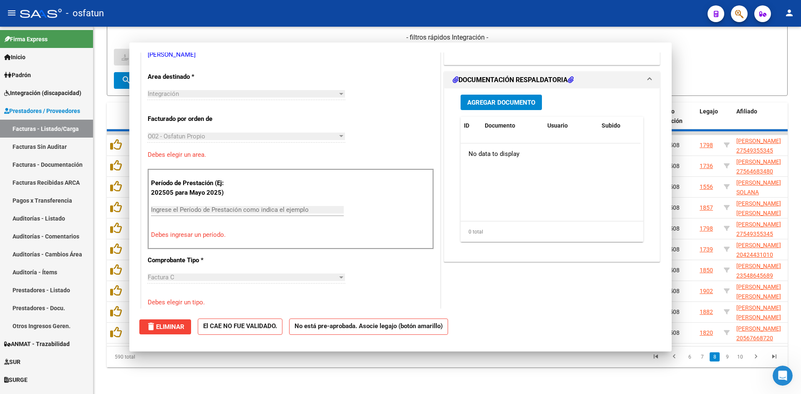
scroll to position [0, 0]
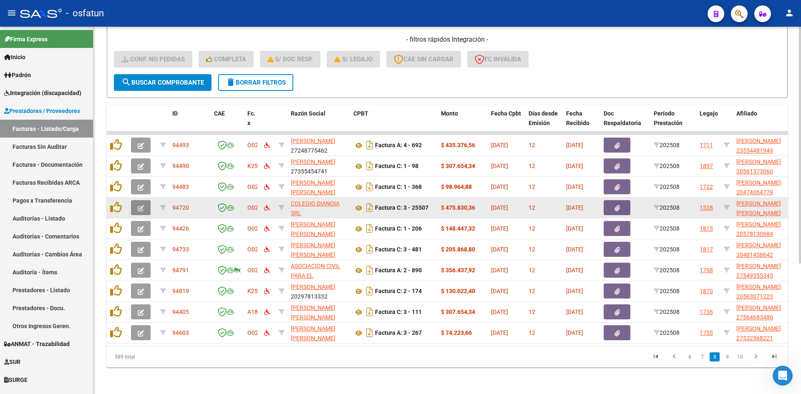
click at [138, 205] on icon "button" at bounding box center [141, 208] width 6 height 6
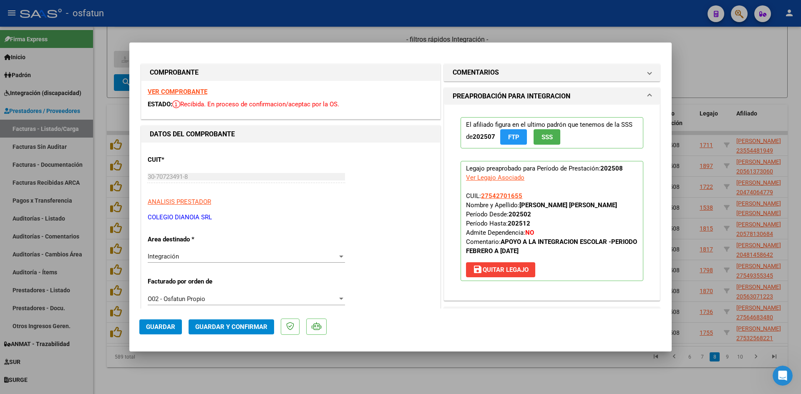
click at [197, 91] on strong "VER COMPROBANTE" at bounding box center [178, 92] width 60 height 8
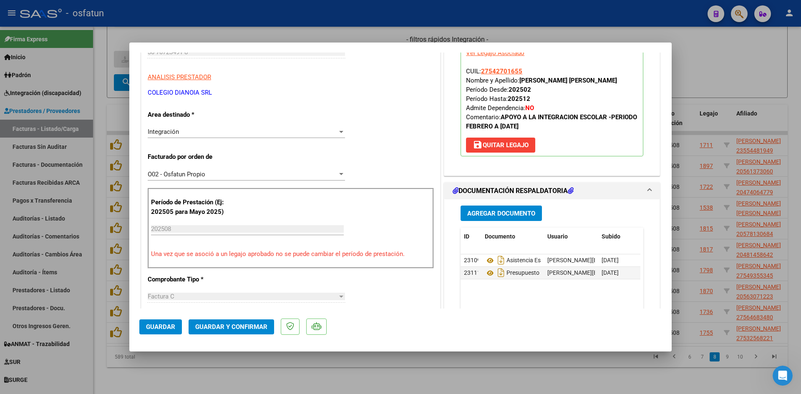
scroll to position [125, 0]
click at [240, 320] on button "Guardar y Confirmar" at bounding box center [232, 327] width 86 height 15
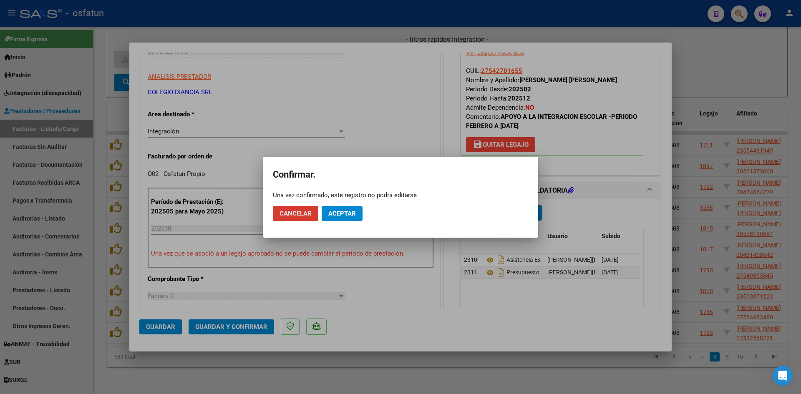
click at [351, 208] on button "Aceptar" at bounding box center [342, 213] width 41 height 15
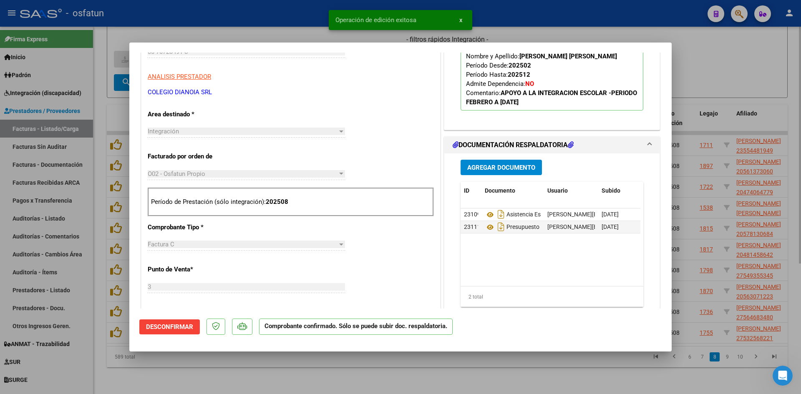
click at [298, 30] on div at bounding box center [400, 197] width 801 height 394
type input "$ 0,00"
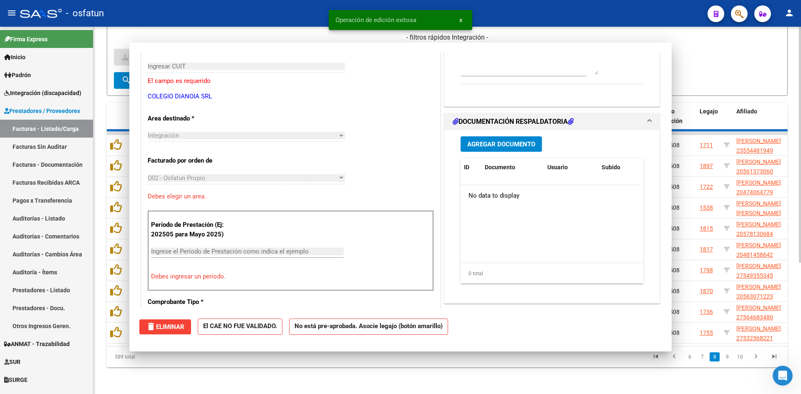
scroll to position [140, 0]
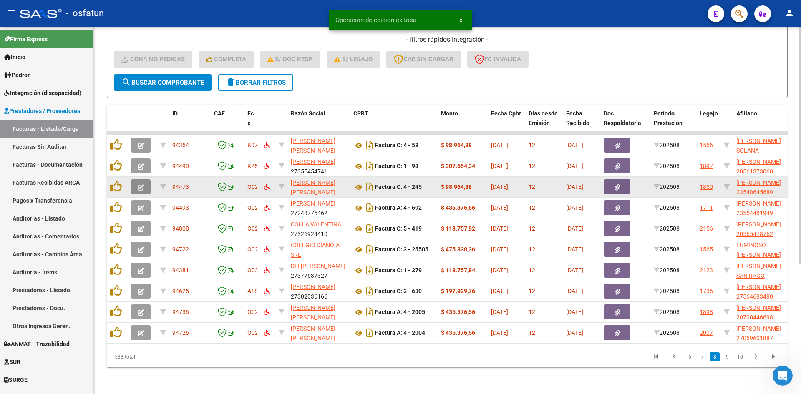
click at [145, 182] on button "button" at bounding box center [141, 186] width 20 height 15
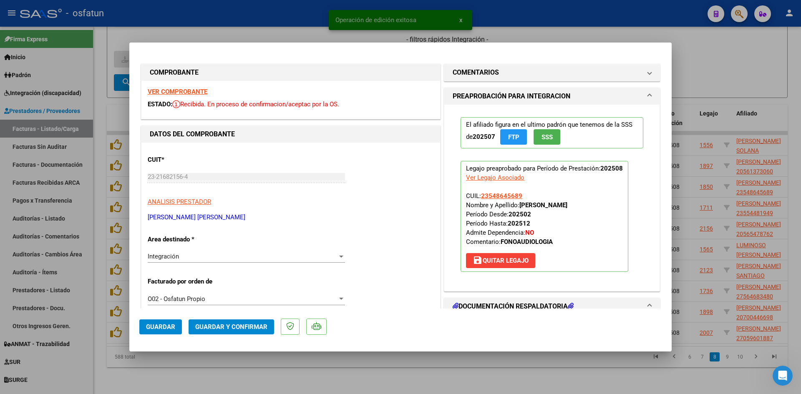
click at [175, 91] on strong "VER COMPROBANTE" at bounding box center [178, 92] width 60 height 8
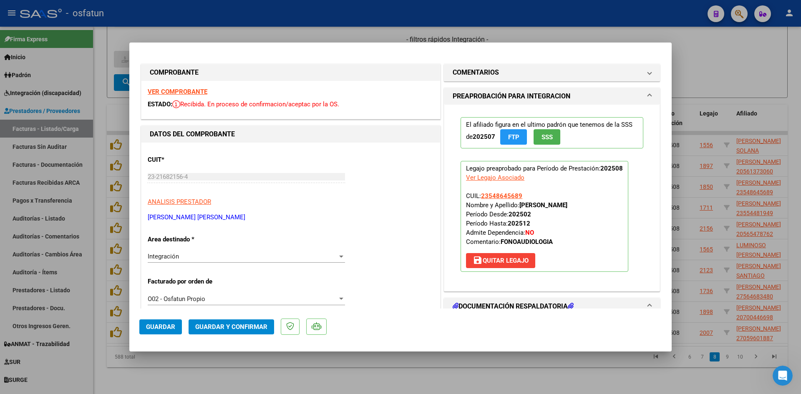
click at [311, 25] on div at bounding box center [400, 197] width 801 height 394
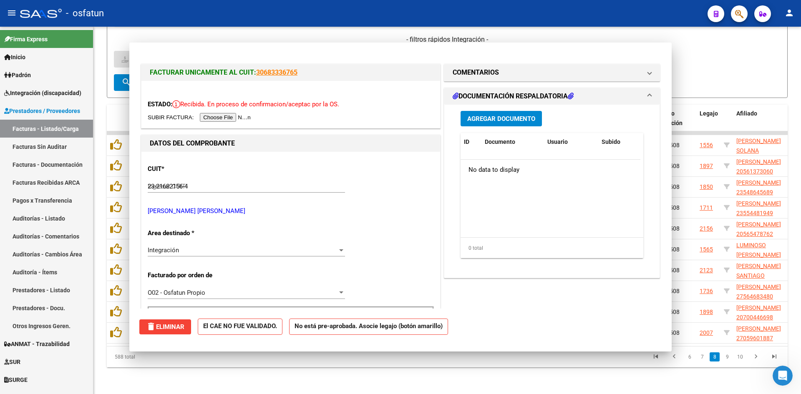
type input "$ 0,00"
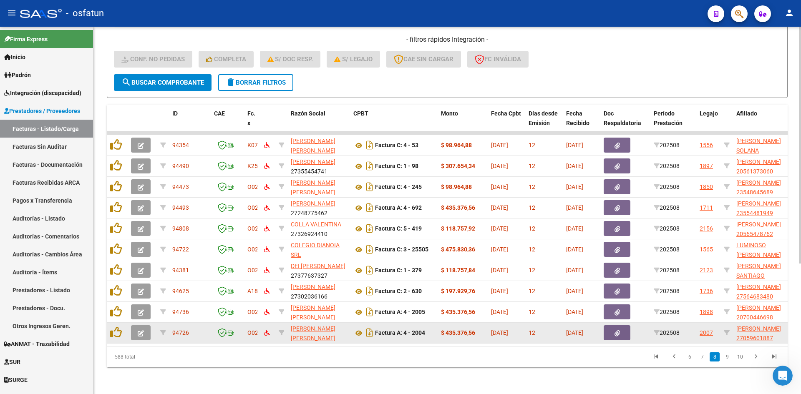
click at [141, 331] on icon "button" at bounding box center [141, 334] width 6 height 6
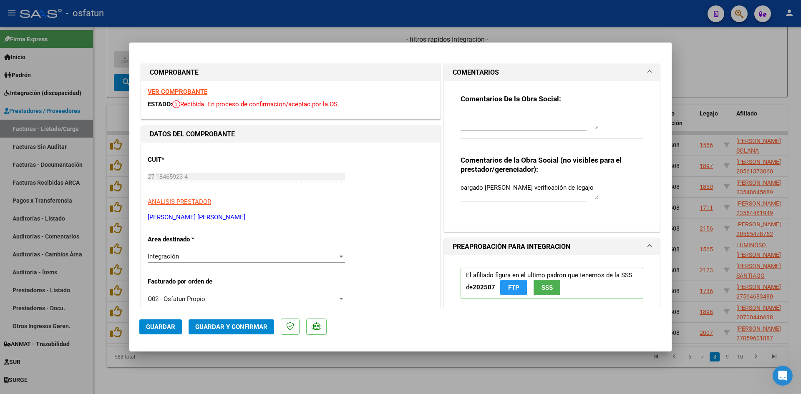
click at [641, 68] on span "COMENTARIOS" at bounding box center [550, 73] width 195 height 10
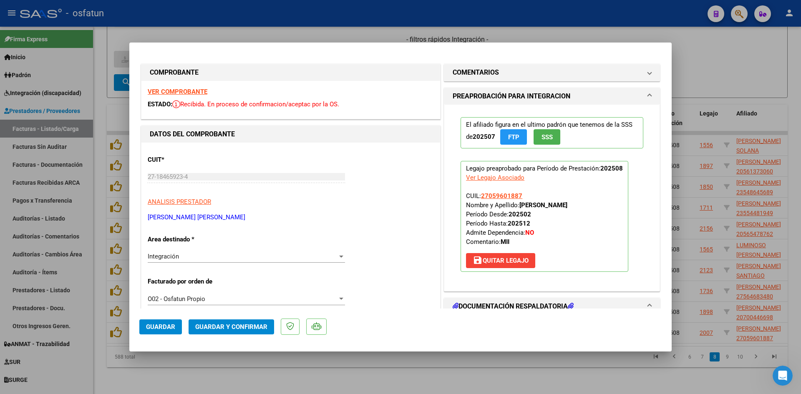
click at [199, 93] on strong "VER COMPROBANTE" at bounding box center [178, 92] width 60 height 8
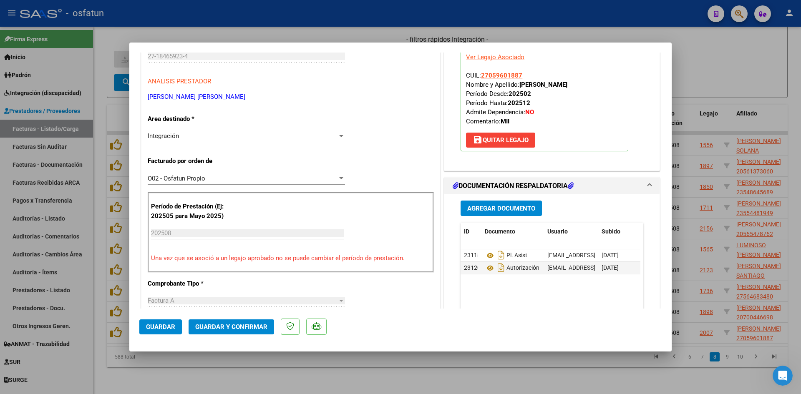
scroll to position [125, 0]
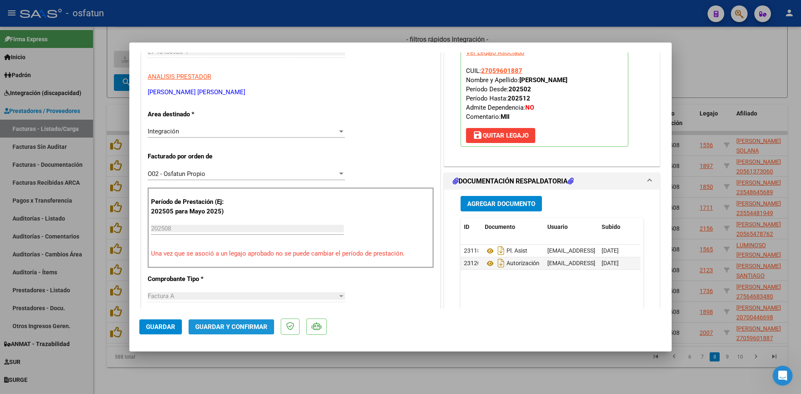
click at [222, 325] on span "Guardar y Confirmar" at bounding box center [231, 327] width 72 height 8
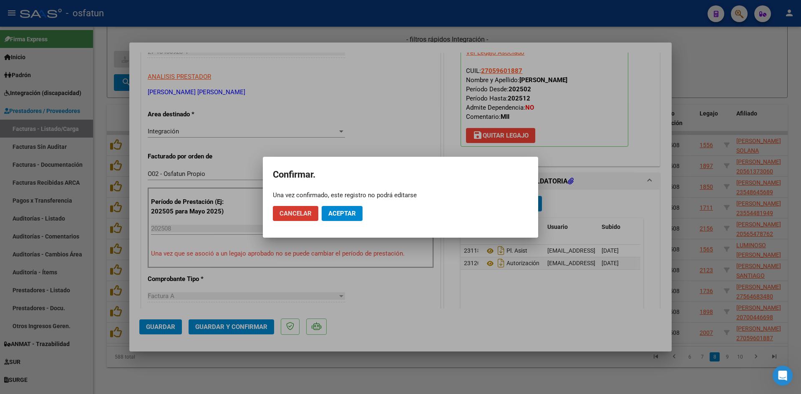
click at [336, 213] on span "Aceptar" at bounding box center [342, 214] width 28 height 8
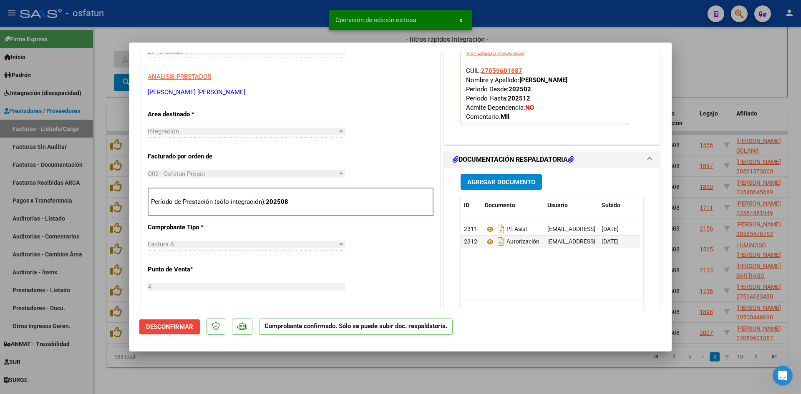
click at [301, 23] on div at bounding box center [400, 197] width 801 height 394
type input "$ 0,00"
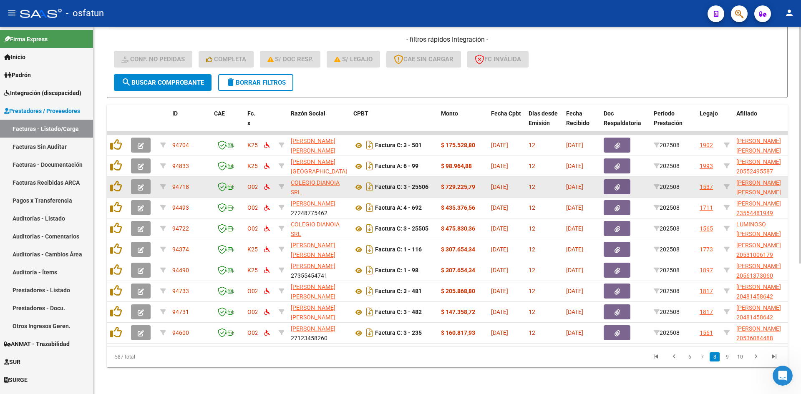
click at [141, 185] on button "button" at bounding box center [141, 186] width 20 height 15
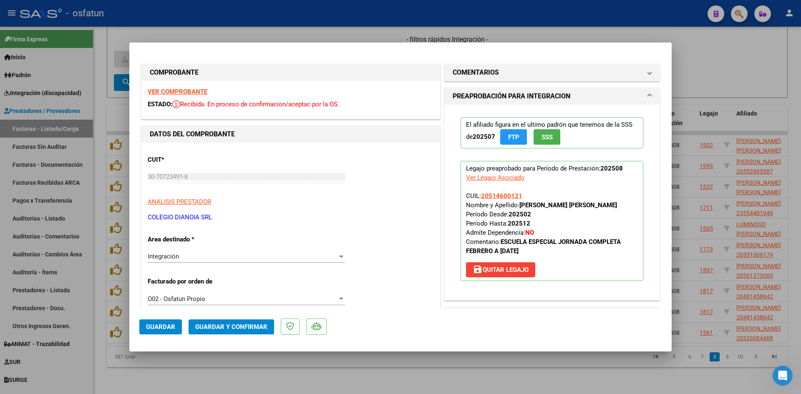
click at [188, 88] on strong "VER COMPROBANTE" at bounding box center [178, 92] width 60 height 8
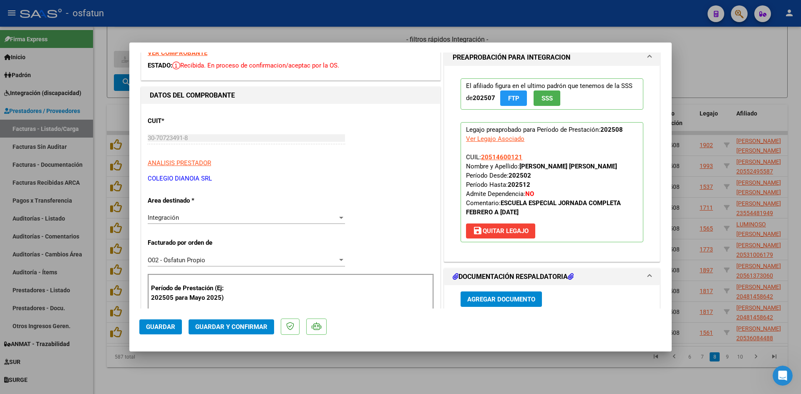
scroll to position [83, 0]
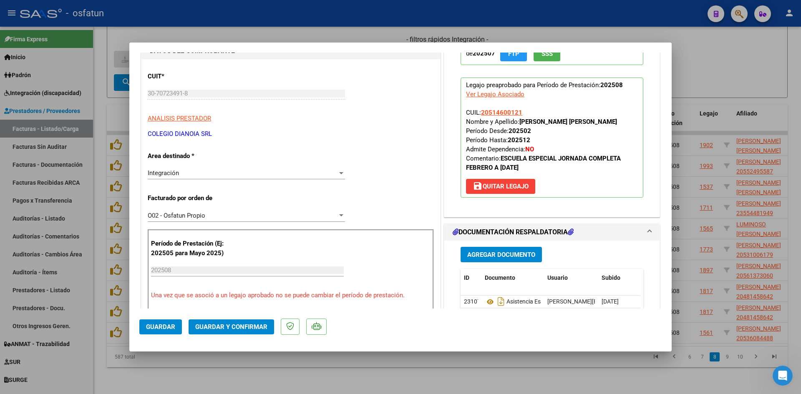
click at [223, 323] on span "Guardar y Confirmar" at bounding box center [231, 327] width 72 height 8
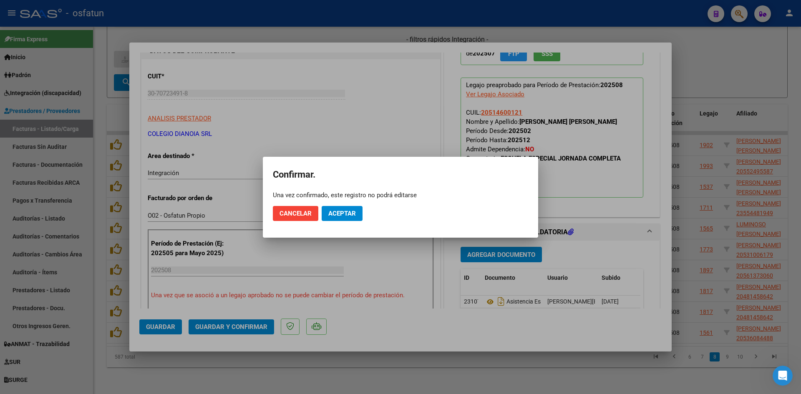
click at [339, 224] on mat-dialog-actions "Cancelar Aceptar" at bounding box center [400, 213] width 255 height 28
click at [338, 209] on button "Aceptar" at bounding box center [342, 213] width 41 height 15
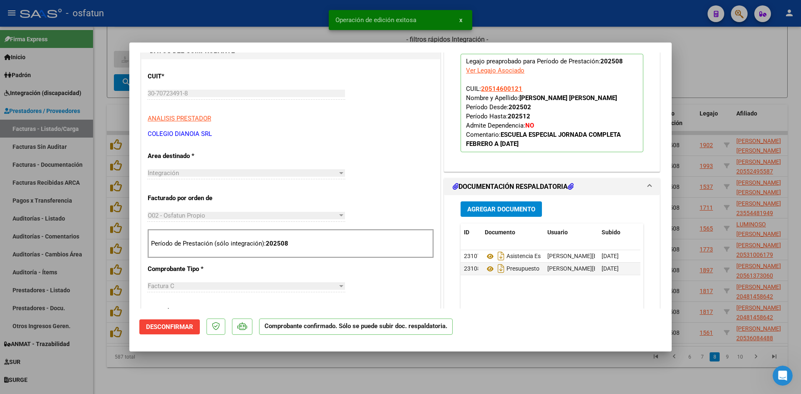
drag, startPoint x: 308, startPoint y: 56, endPoint x: 332, endPoint y: 35, distance: 31.7
click at [308, 56] on div "DATOS DEL COMPROBANTE" at bounding box center [290, 51] width 299 height 17
click at [332, 35] on div "Operación de edición exitosa x" at bounding box center [401, 20] width 164 height 40
click at [254, 22] on div at bounding box center [400, 197] width 801 height 394
type input "$ 0,00"
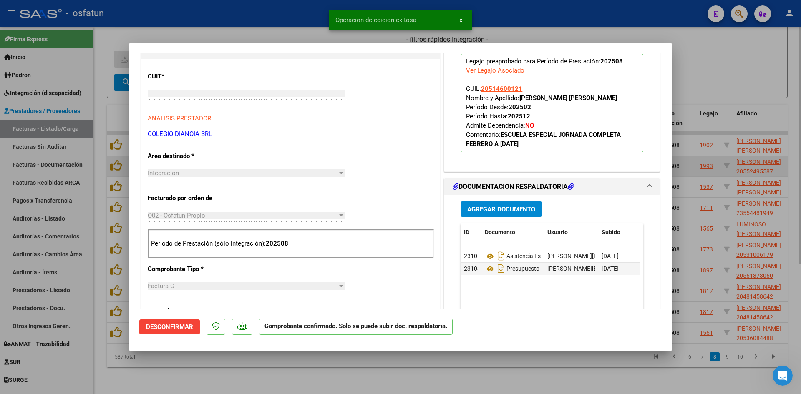
scroll to position [0, 0]
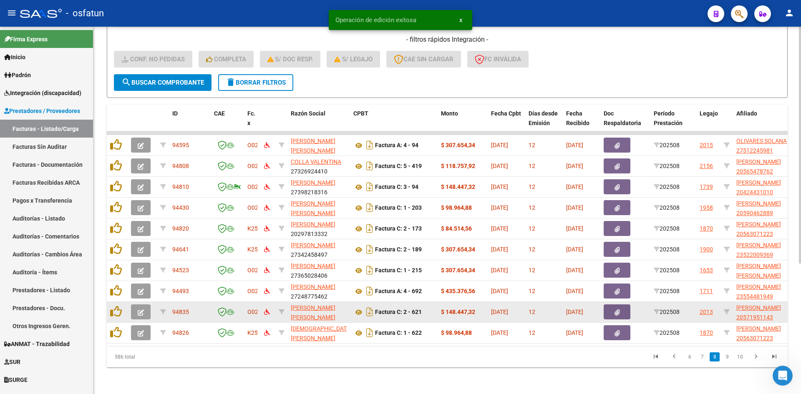
click at [134, 305] on button "button" at bounding box center [141, 312] width 20 height 15
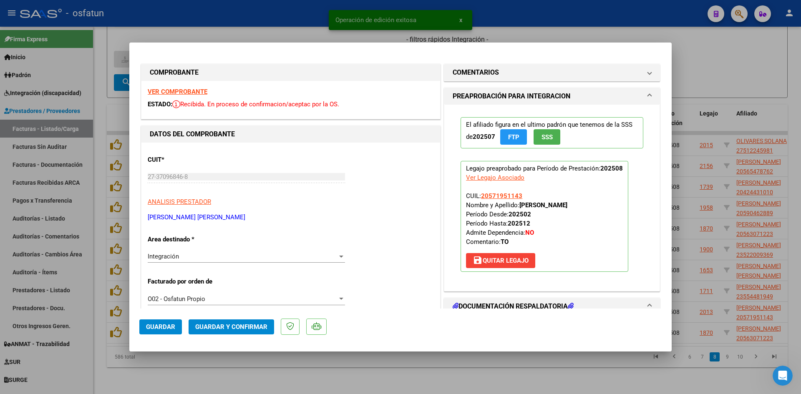
click at [190, 92] on strong "VER COMPROBANTE" at bounding box center [178, 92] width 60 height 8
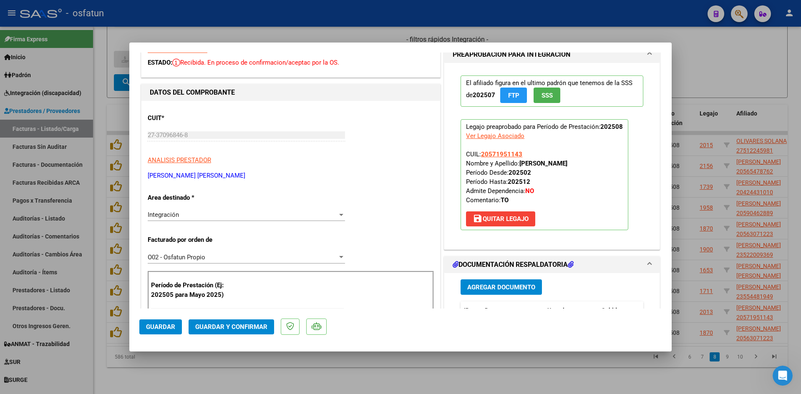
scroll to position [83, 0]
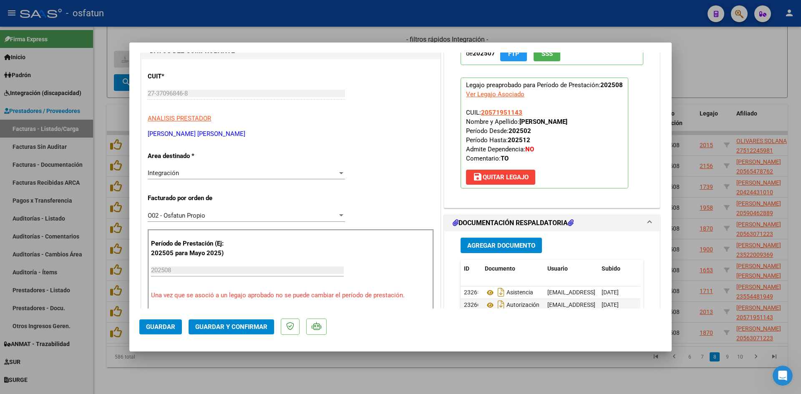
click at [254, 328] on span "Guardar y Confirmar" at bounding box center [231, 327] width 72 height 8
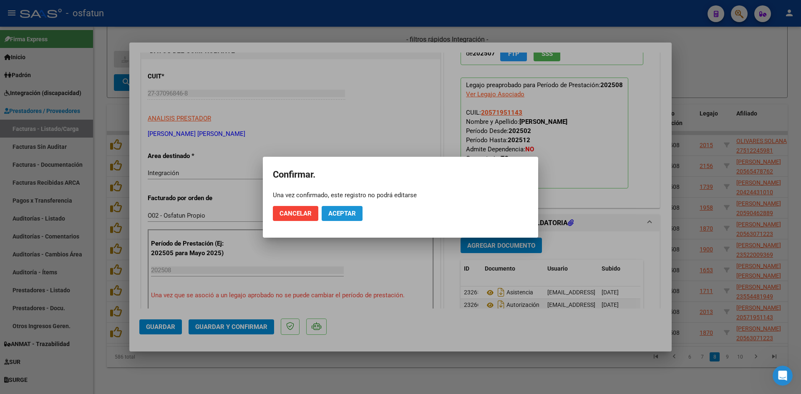
click at [351, 214] on span "Aceptar" at bounding box center [342, 214] width 28 height 8
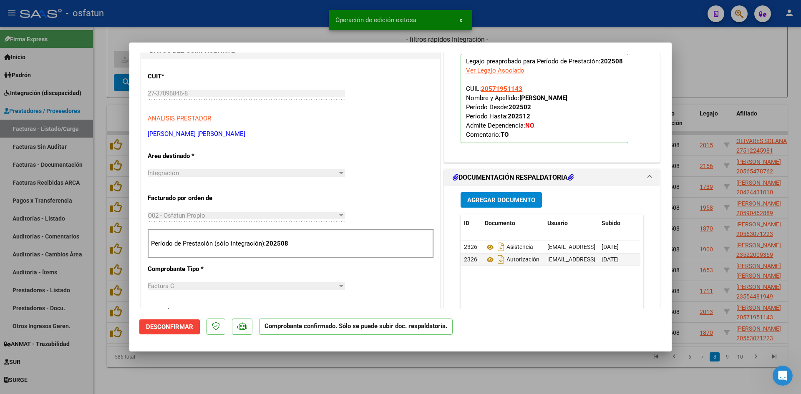
click at [297, 34] on div at bounding box center [400, 197] width 801 height 394
type input "$ 0,00"
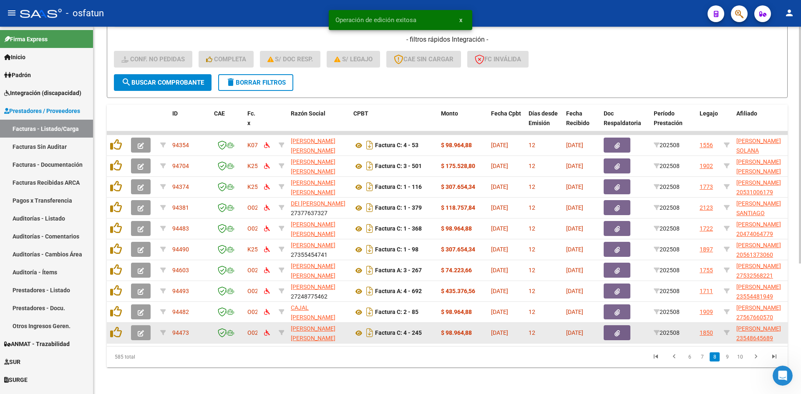
click at [148, 325] on button "button" at bounding box center [141, 332] width 20 height 15
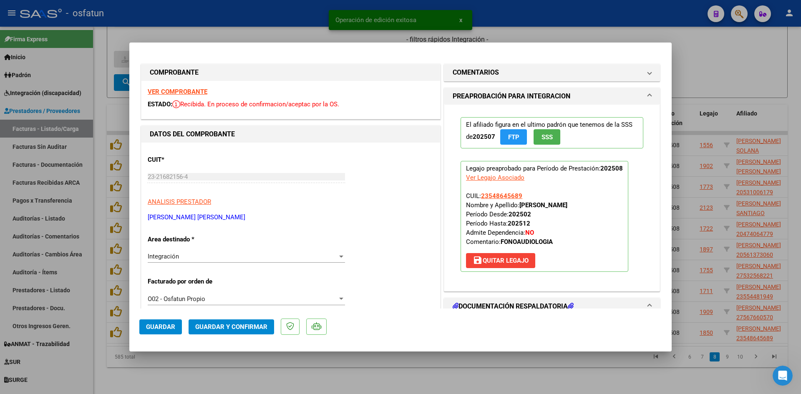
click at [200, 90] on strong "VER COMPROBANTE" at bounding box center [178, 92] width 60 height 8
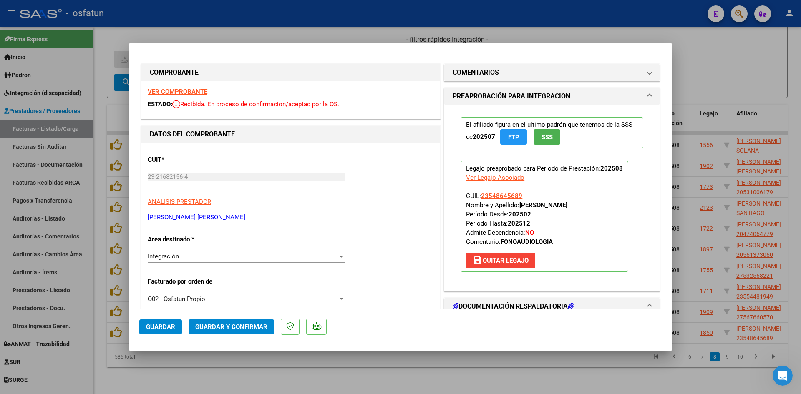
click at [379, 371] on div at bounding box center [400, 197] width 801 height 394
type input "$ 0,00"
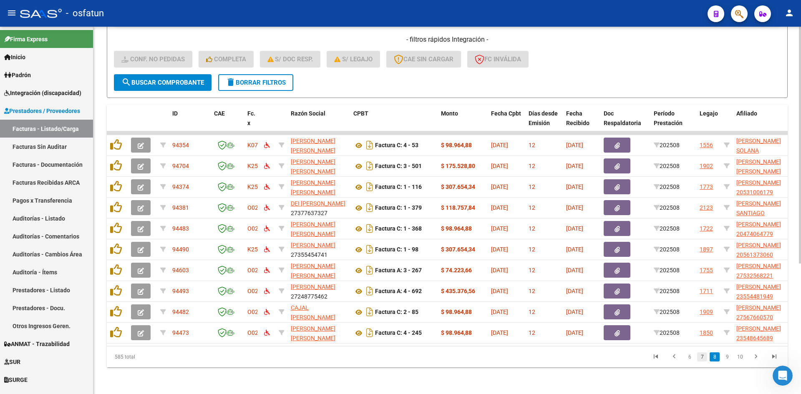
click at [706, 360] on link "7" at bounding box center [702, 357] width 10 height 9
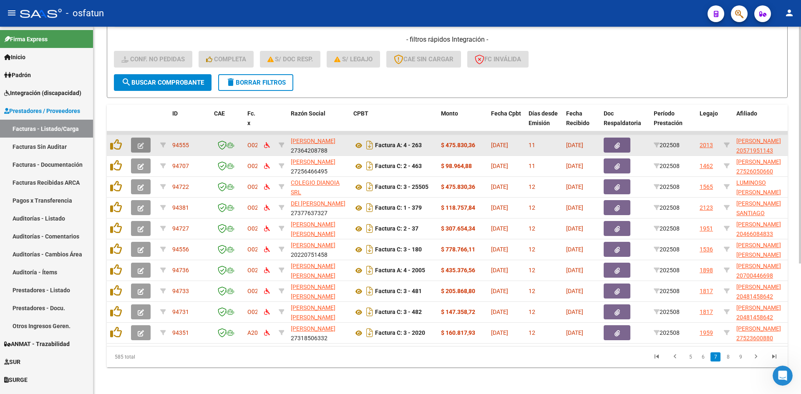
click at [139, 143] on icon "button" at bounding box center [141, 146] width 6 height 6
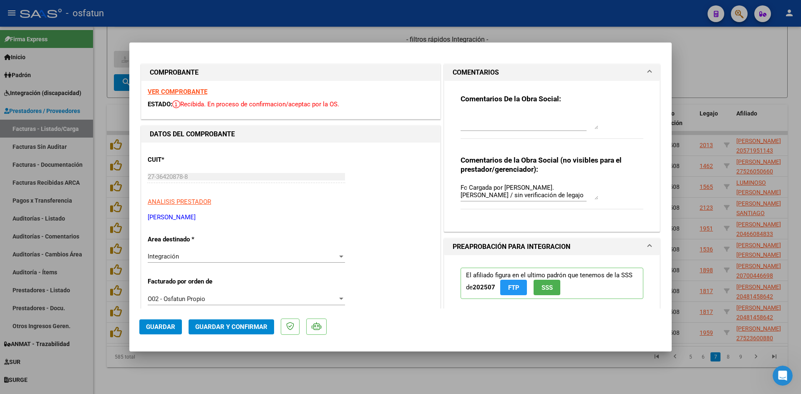
click at [188, 88] on strong "VER COMPROBANTE" at bounding box center [178, 92] width 60 height 8
click at [648, 68] on span at bounding box center [649, 73] width 3 height 10
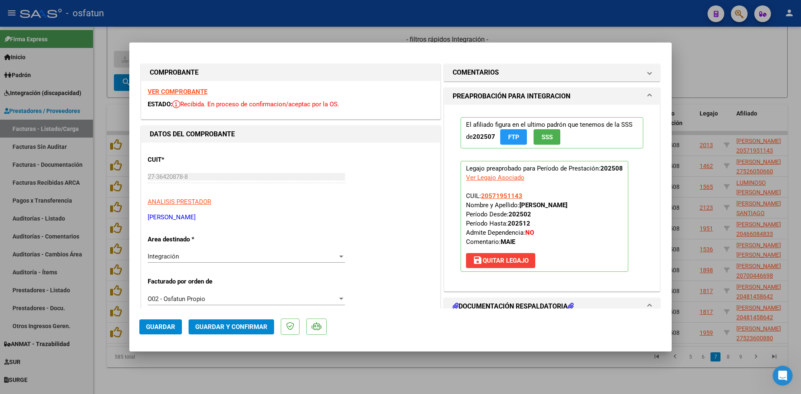
click at [292, 32] on div at bounding box center [400, 197] width 801 height 394
type input "$ 0,00"
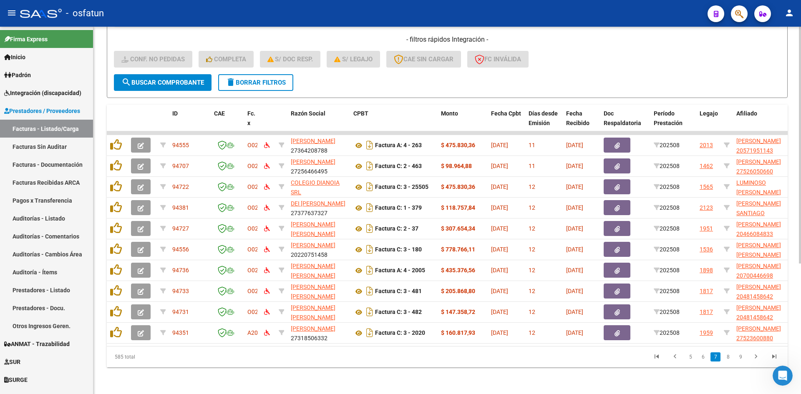
click at [617, 47] on div "- filtros rápidos Integración - Conf. no pedidas Completa S/ Doc Resp. S/ legaj…" at bounding box center [447, 54] width 667 height 39
click at [691, 358] on link "5" at bounding box center [691, 357] width 10 height 9
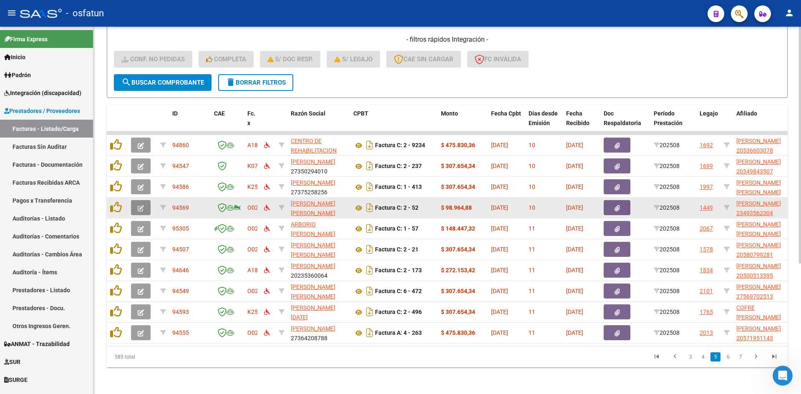
click at [132, 204] on button "button" at bounding box center [141, 207] width 20 height 15
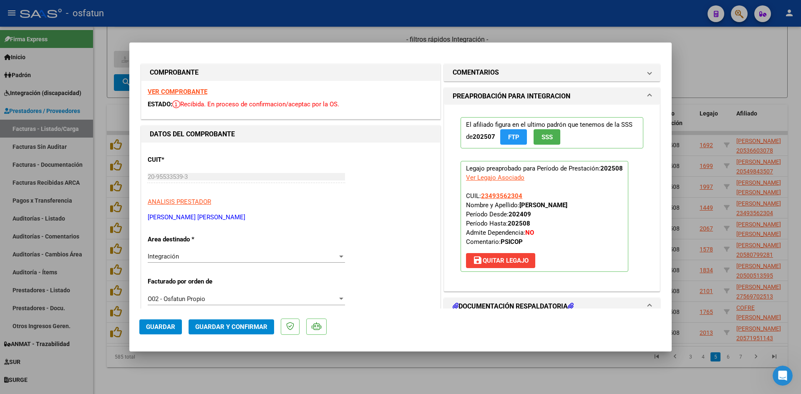
click at [182, 92] on strong "VER COMPROBANTE" at bounding box center [178, 92] width 60 height 8
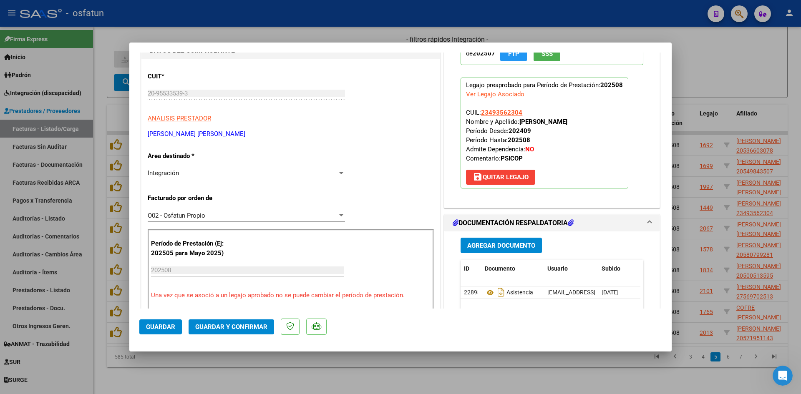
click at [262, 328] on span "Guardar y Confirmar" at bounding box center [231, 327] width 72 height 8
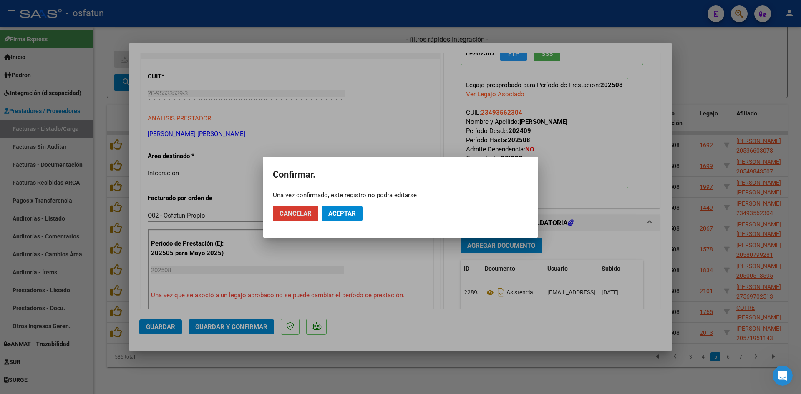
click at [338, 211] on span "Aceptar" at bounding box center [342, 214] width 28 height 8
